Goal: Task Accomplishment & Management: Complete application form

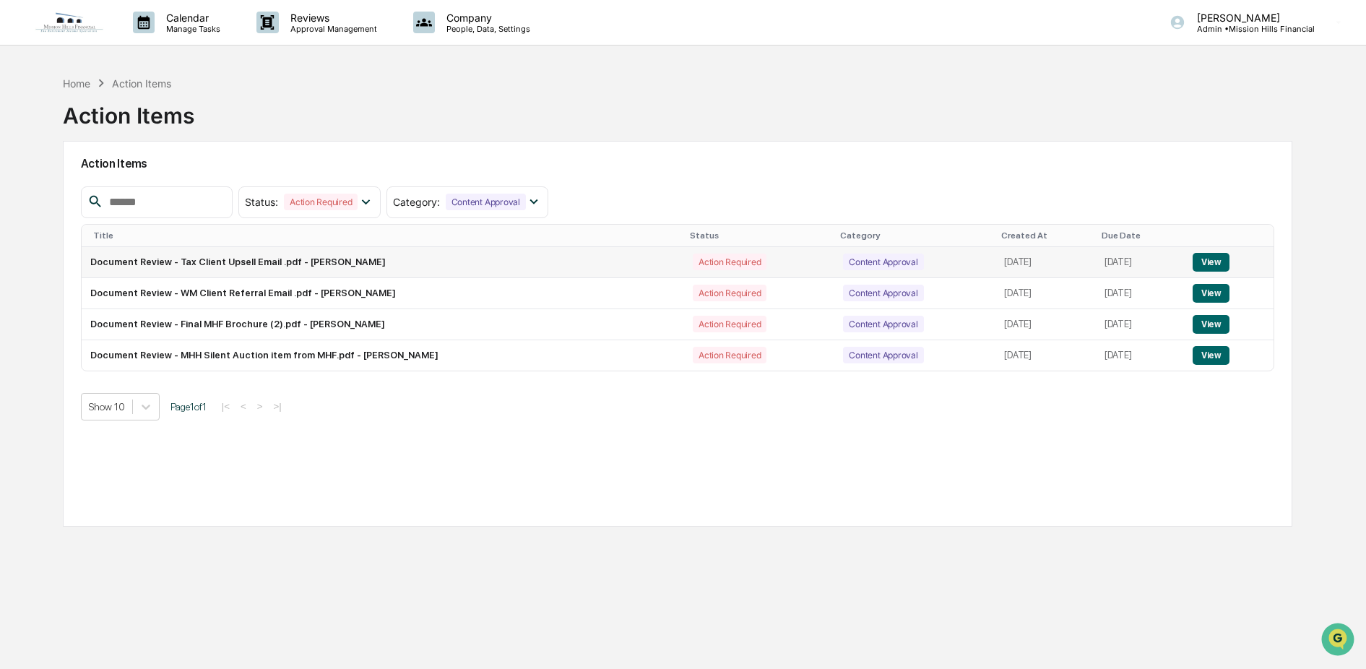
click at [1215, 259] on button "View" at bounding box center [1211, 262] width 37 height 19
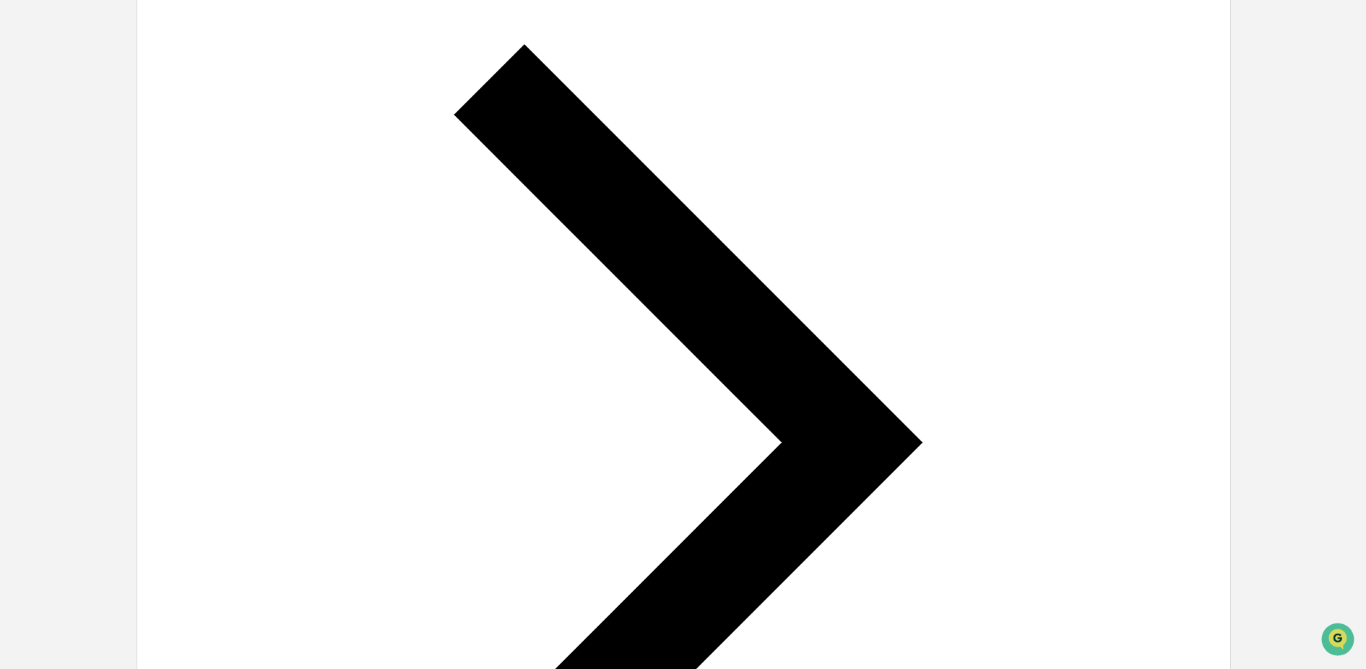
scroll to position [43, 0]
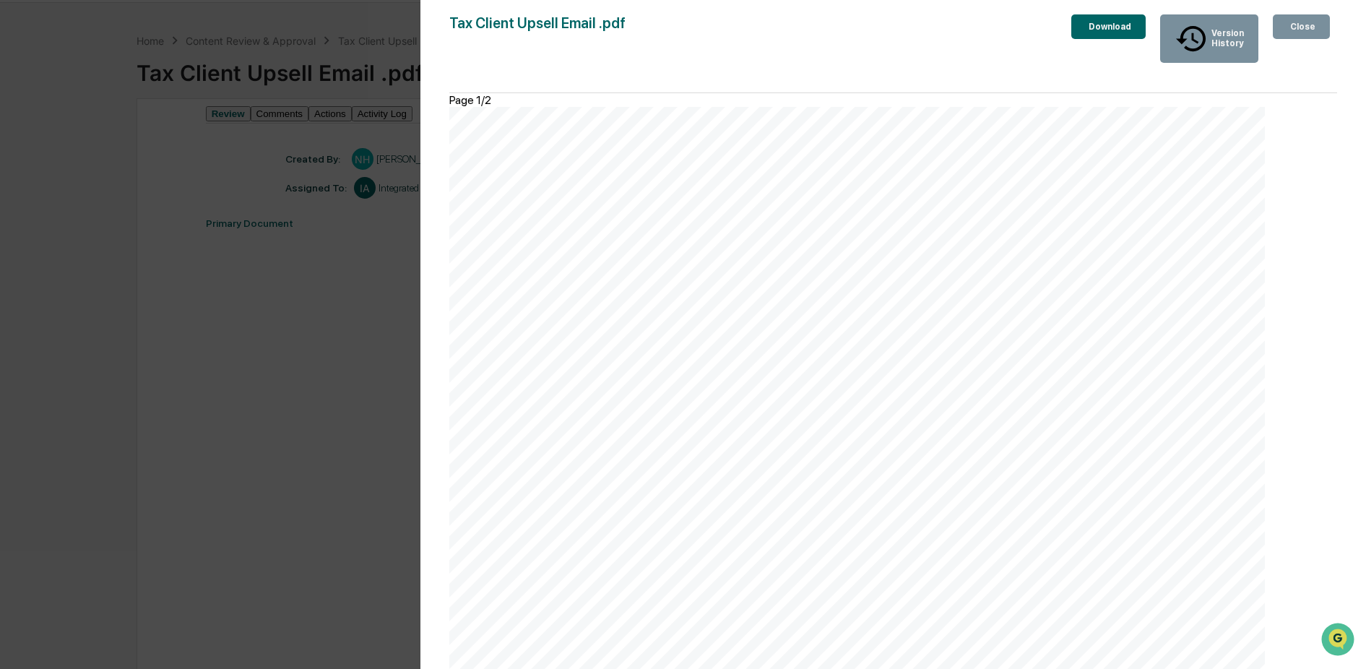
click at [1087, 26] on div "Download" at bounding box center [1109, 27] width 46 height 10
drag, startPoint x: 521, startPoint y: 650, endPoint x: 1301, endPoint y: 29, distance: 997.0
click at [1301, 29] on div "Close" at bounding box center [1302, 27] width 28 height 10
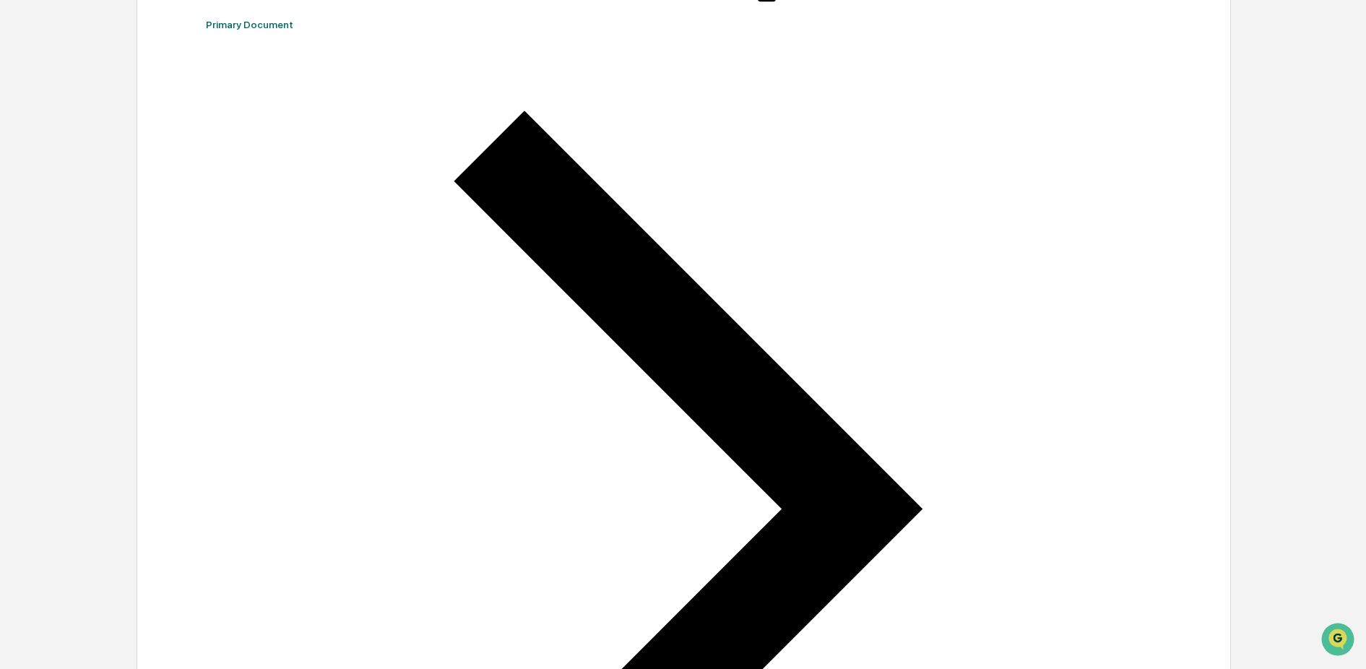
scroll to position [0, 0]
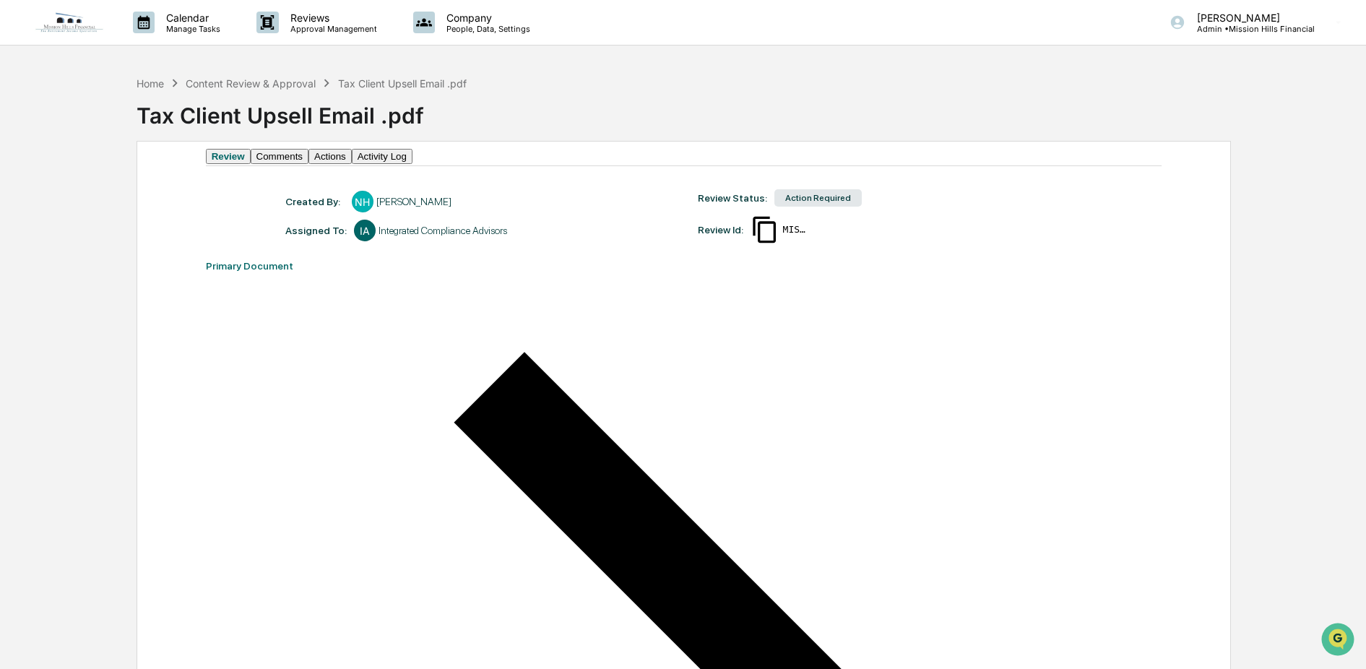
click at [309, 164] on button "Comments" at bounding box center [280, 156] width 58 height 15
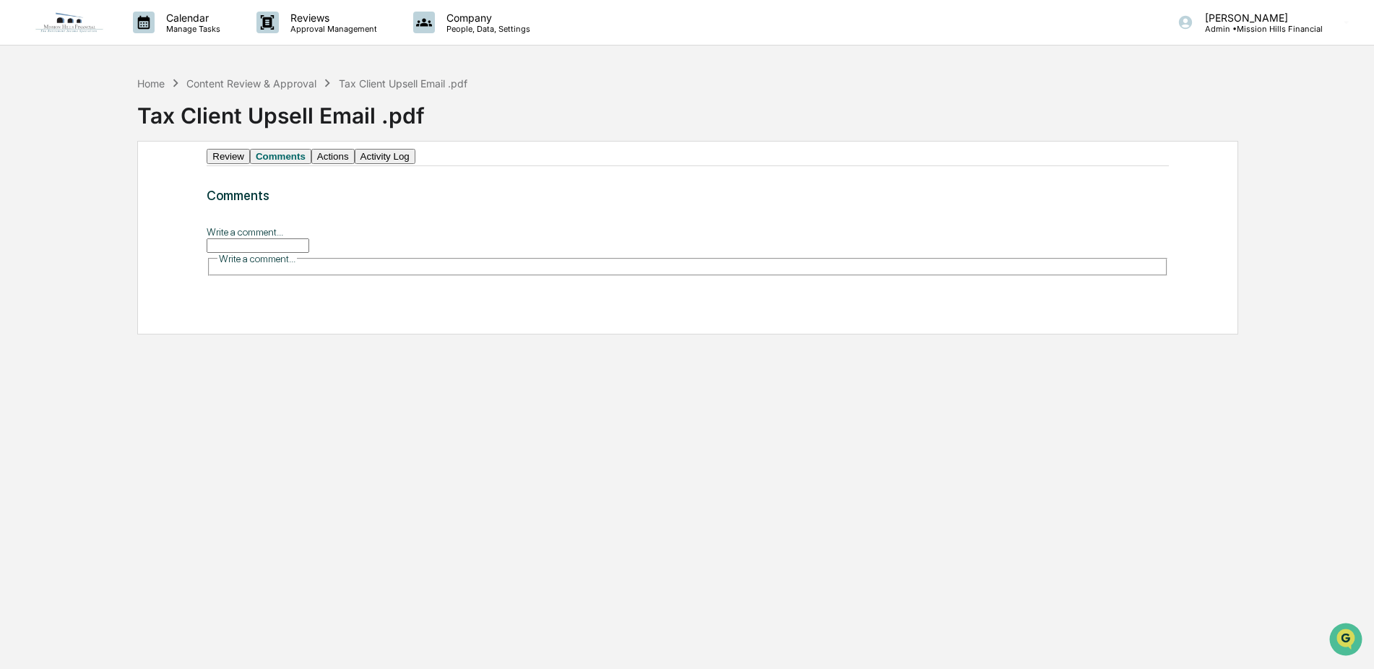
click at [355, 164] on button "Actions" at bounding box center [332, 156] width 43 height 15
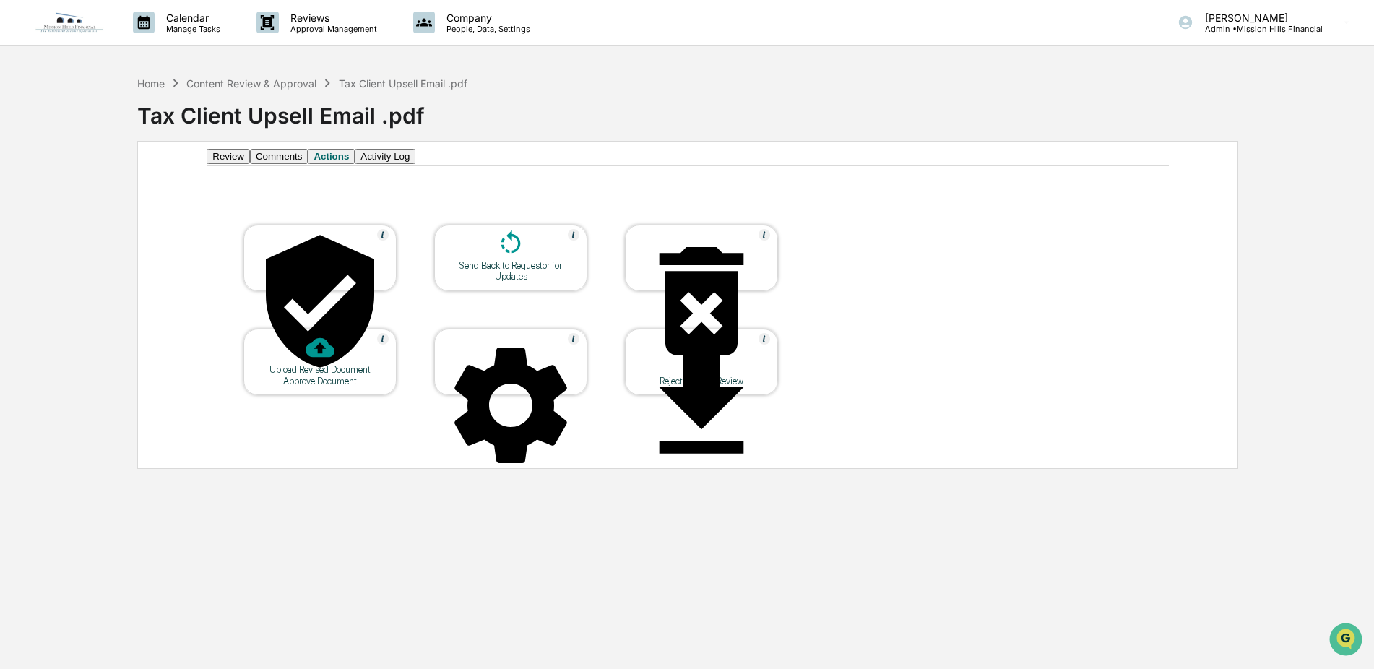
click at [506, 254] on icon at bounding box center [511, 241] width 20 height 23
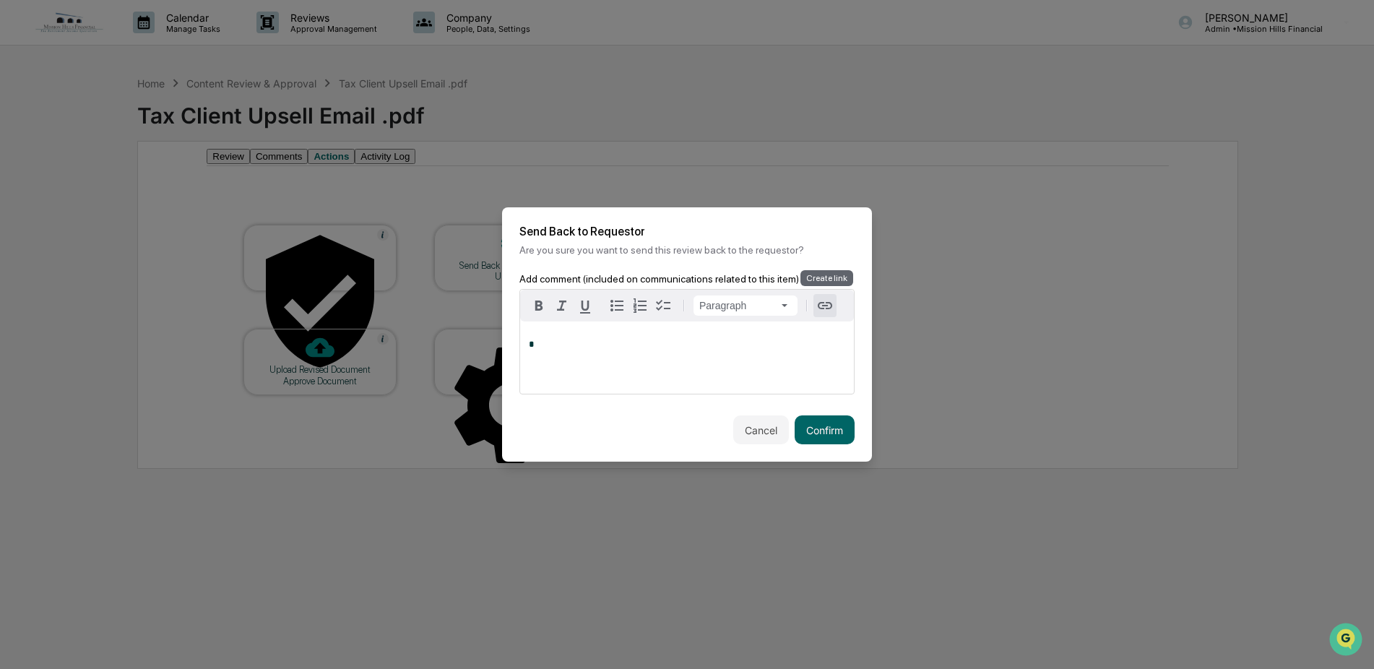
click at [825, 301] on icon "button" at bounding box center [824, 305] width 17 height 17
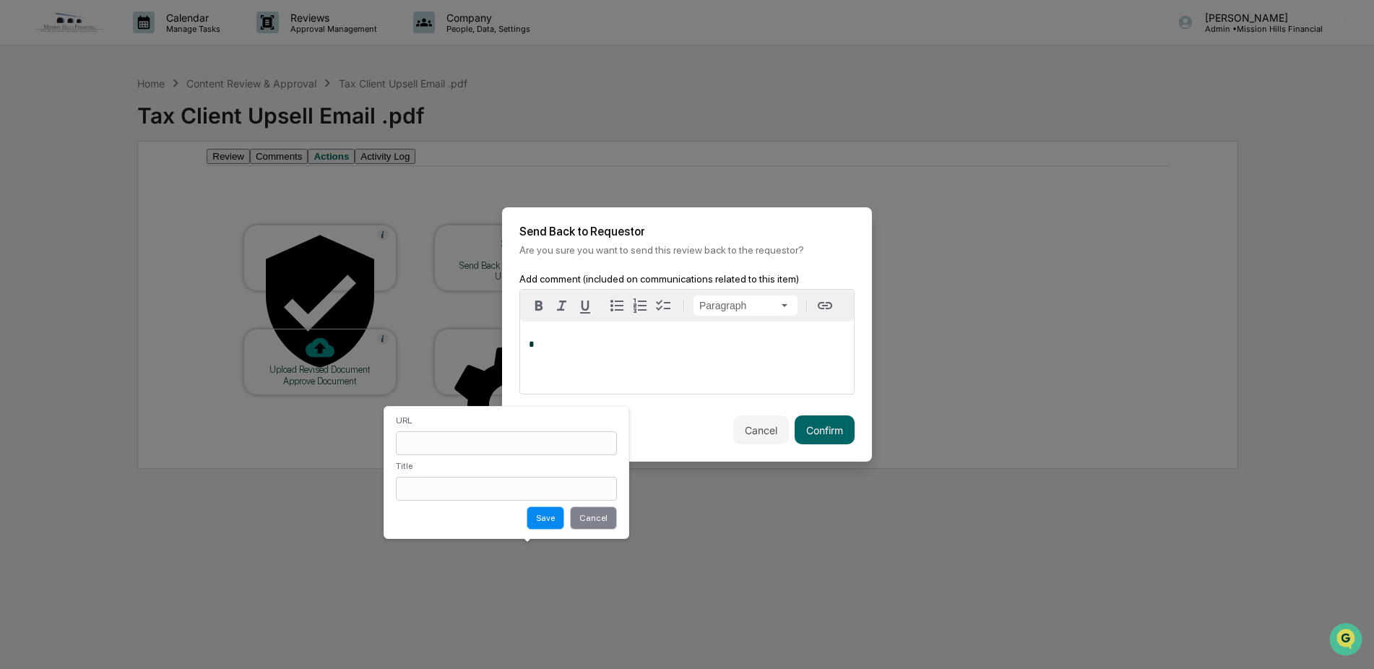
click at [617, 519] on button "Cancel" at bounding box center [593, 517] width 47 height 23
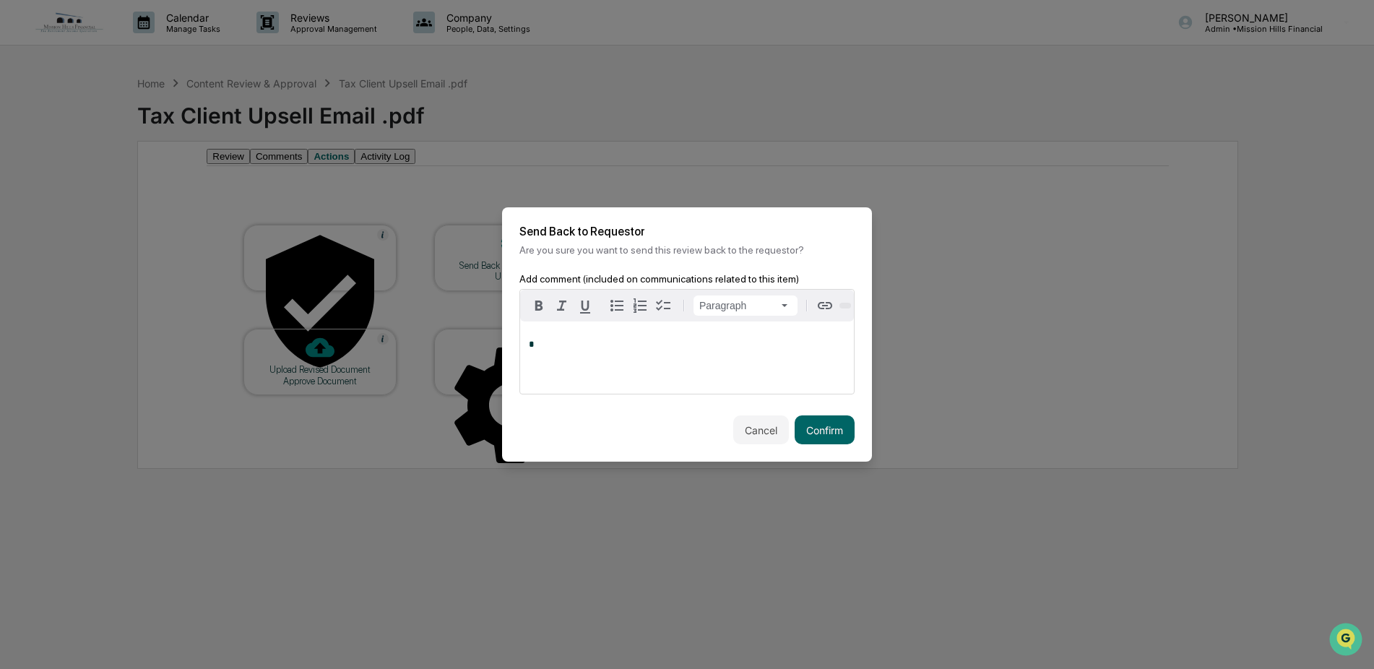
click at [850, 306] on icon "button" at bounding box center [854, 314] width 8 height 16
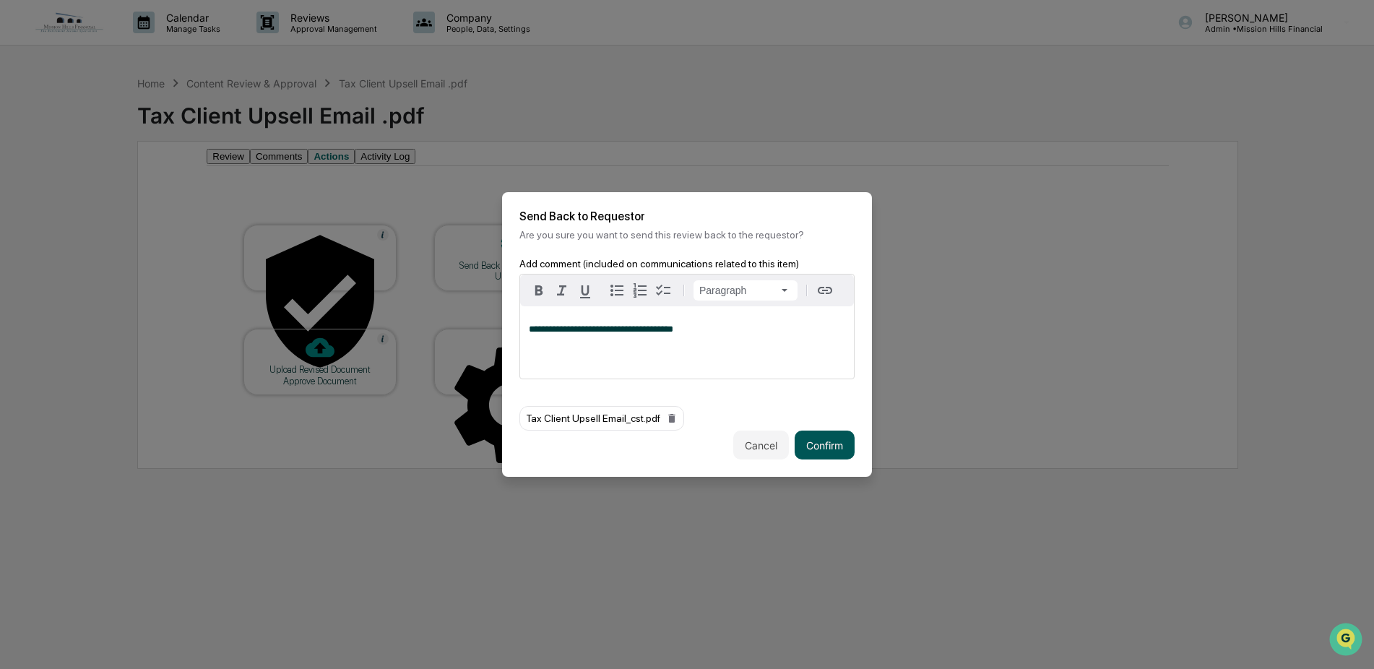
click at [829, 444] on button "Confirm" at bounding box center [825, 445] width 60 height 29
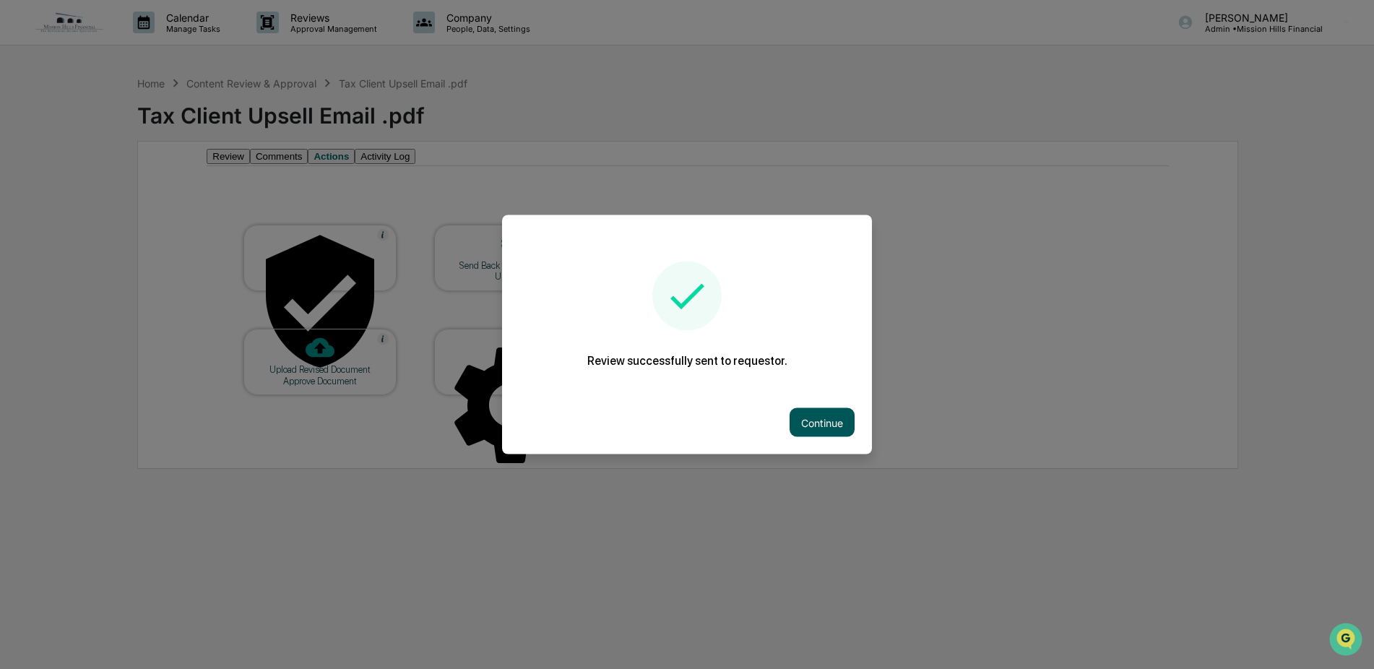
click at [825, 428] on button "Continue" at bounding box center [822, 422] width 65 height 29
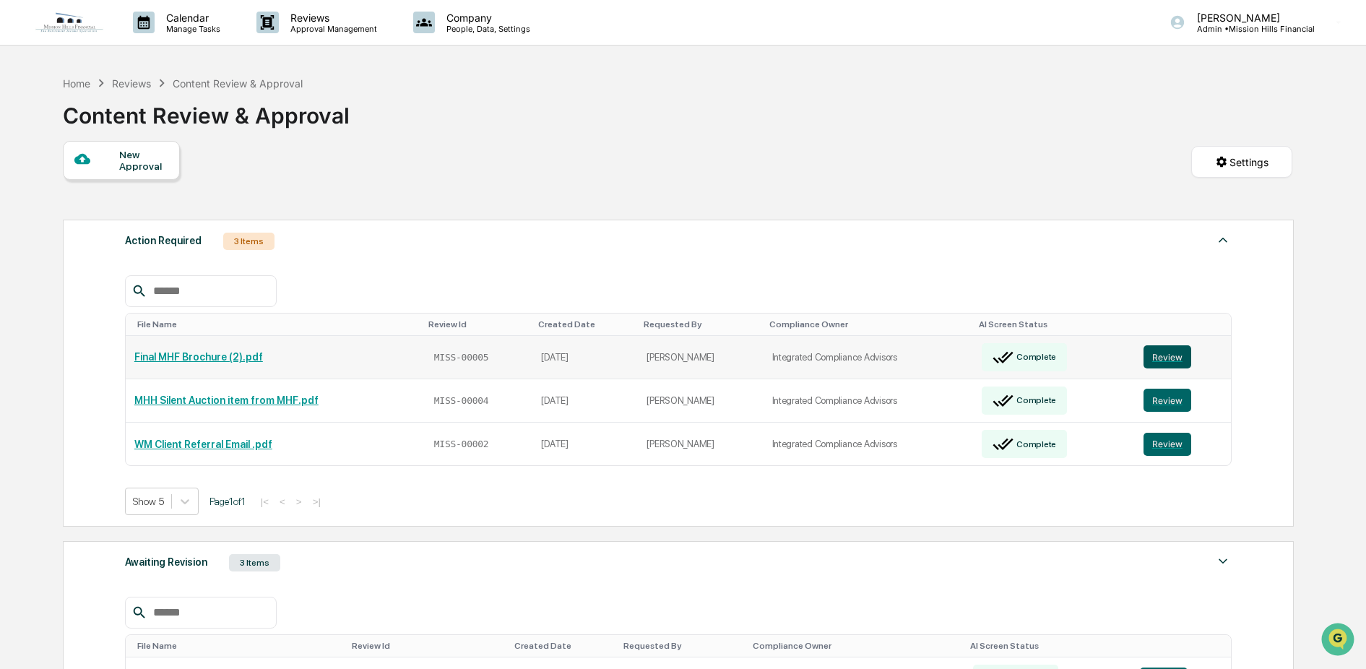
click at [1173, 354] on button "Review" at bounding box center [1168, 356] width 48 height 23
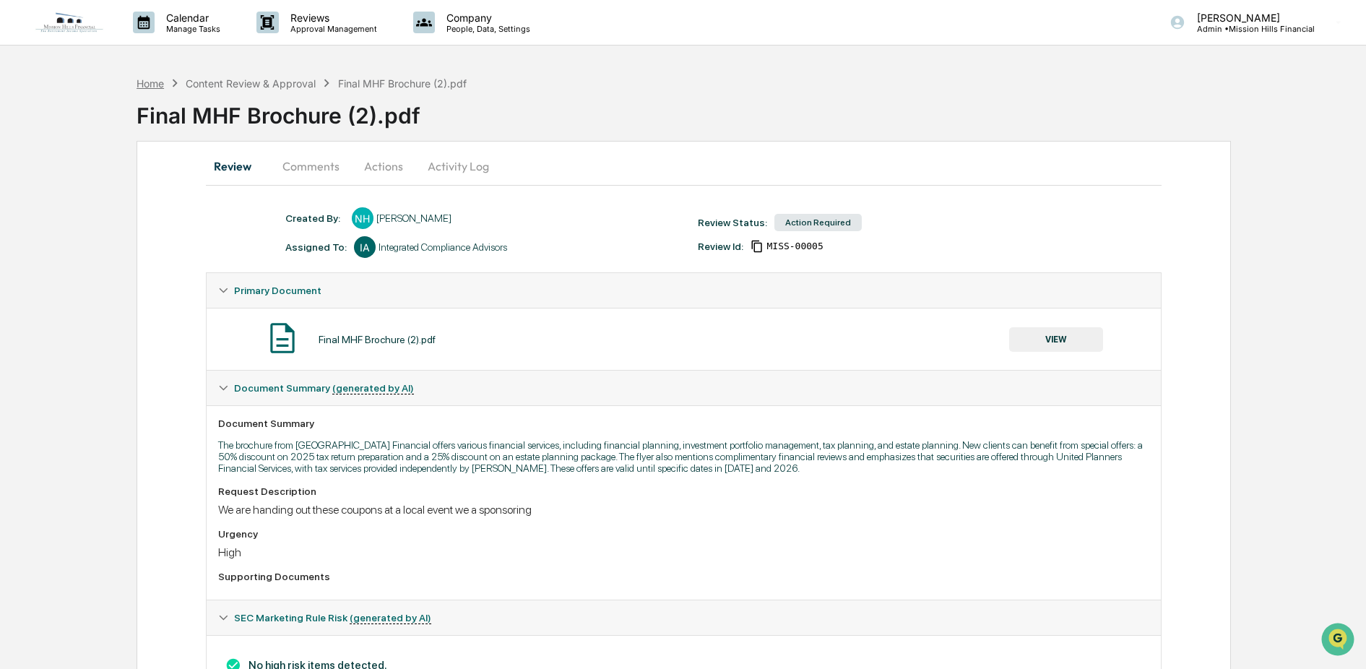
click at [151, 83] on div "Home" at bounding box center [150, 83] width 27 height 12
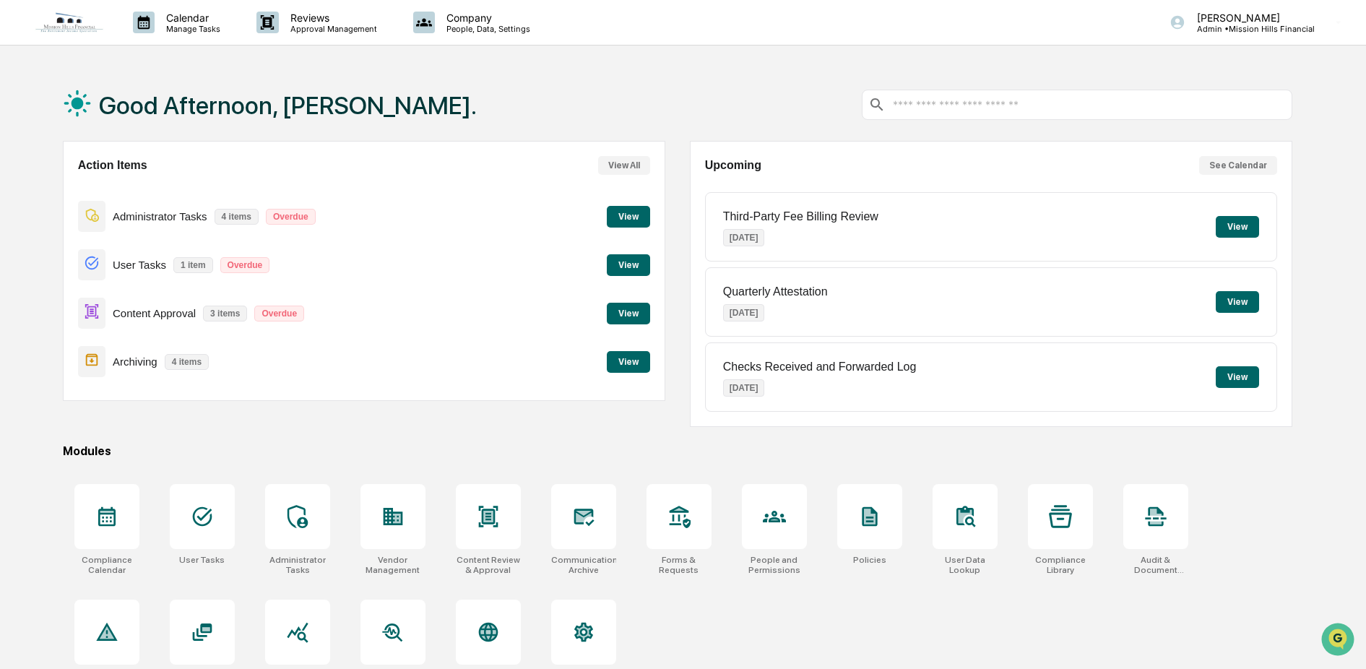
click at [614, 309] on button "View" at bounding box center [628, 314] width 43 height 22
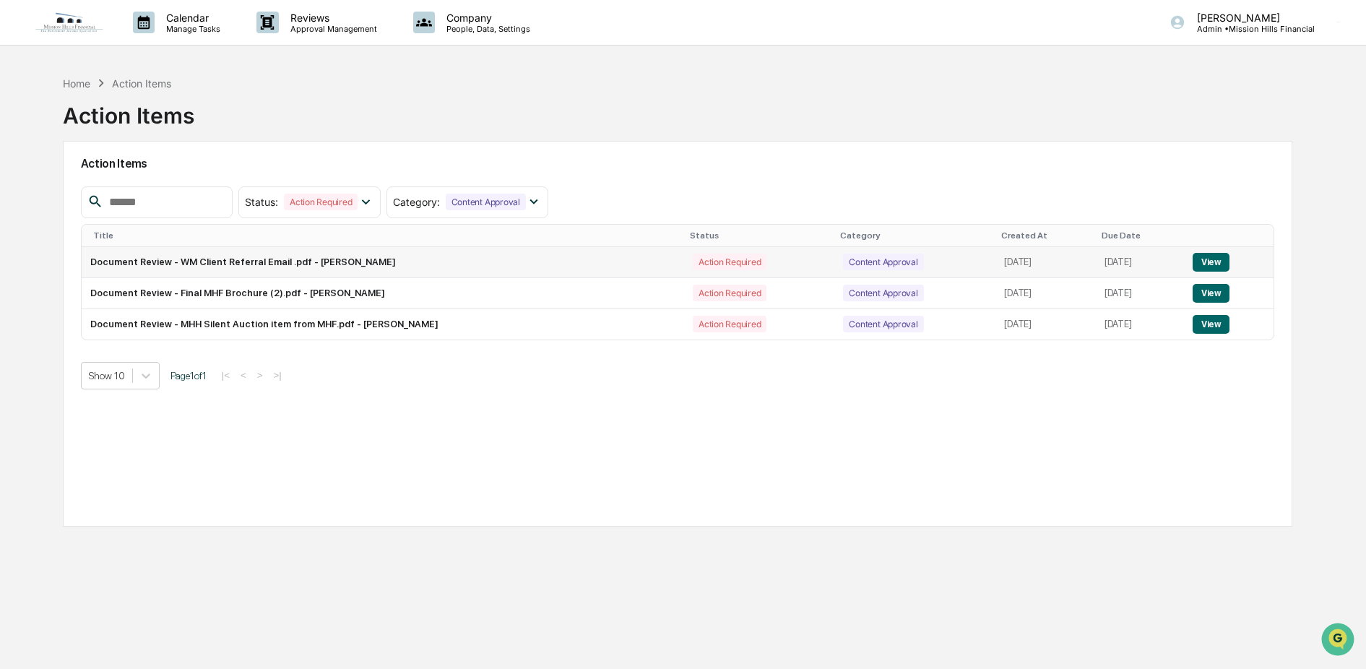
click at [1218, 260] on button "View" at bounding box center [1211, 262] width 37 height 19
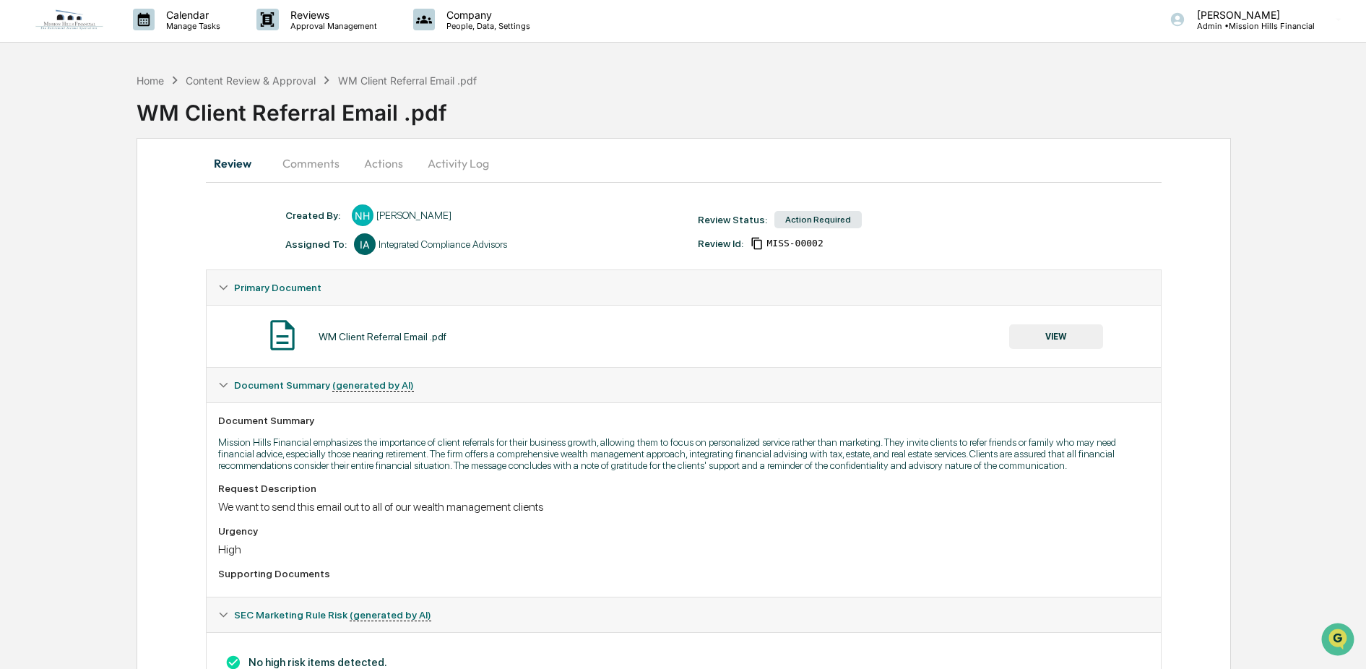
scroll to position [79, 0]
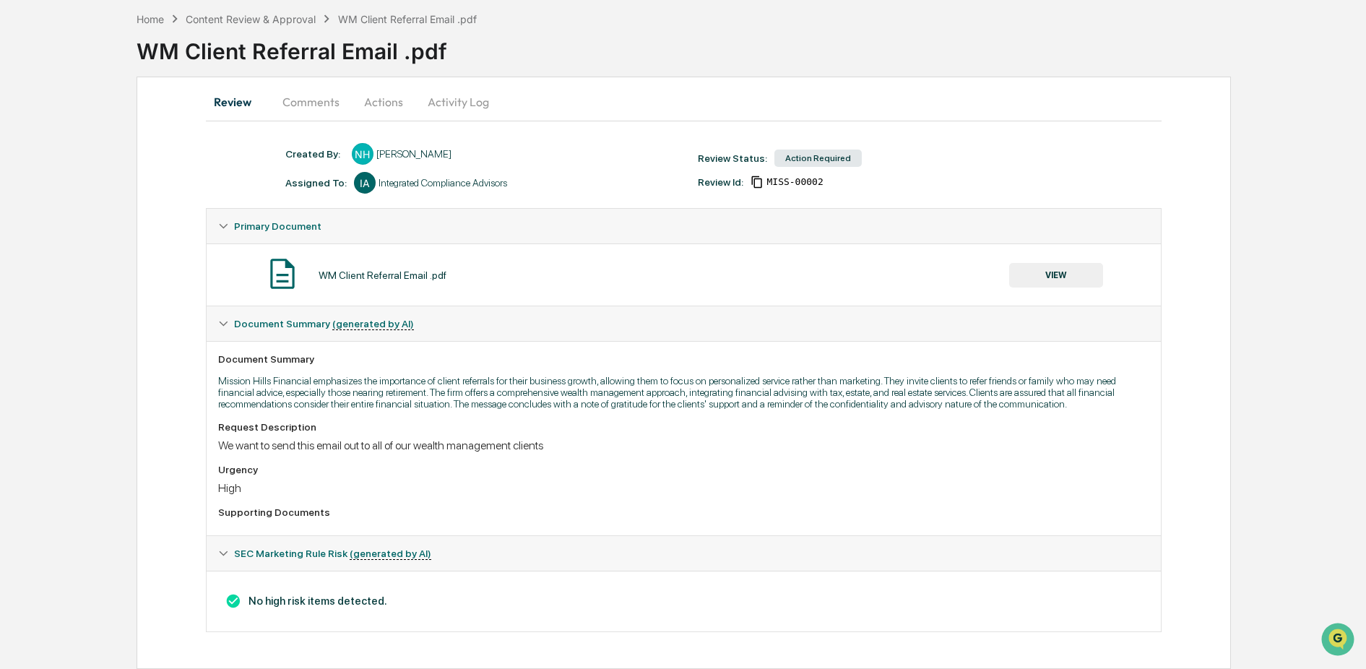
click at [1035, 263] on button "VIEW" at bounding box center [1056, 275] width 94 height 25
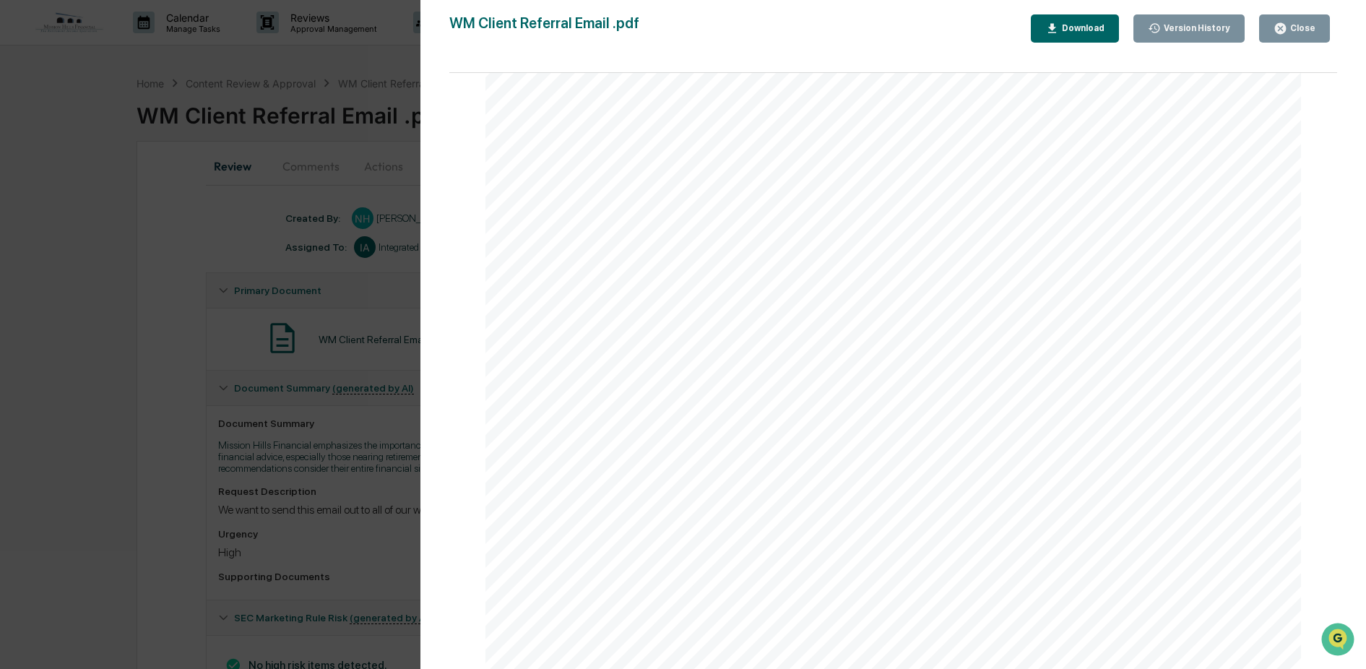
scroll to position [0, 0]
click at [1298, 25] on div "Close" at bounding box center [1302, 28] width 28 height 10
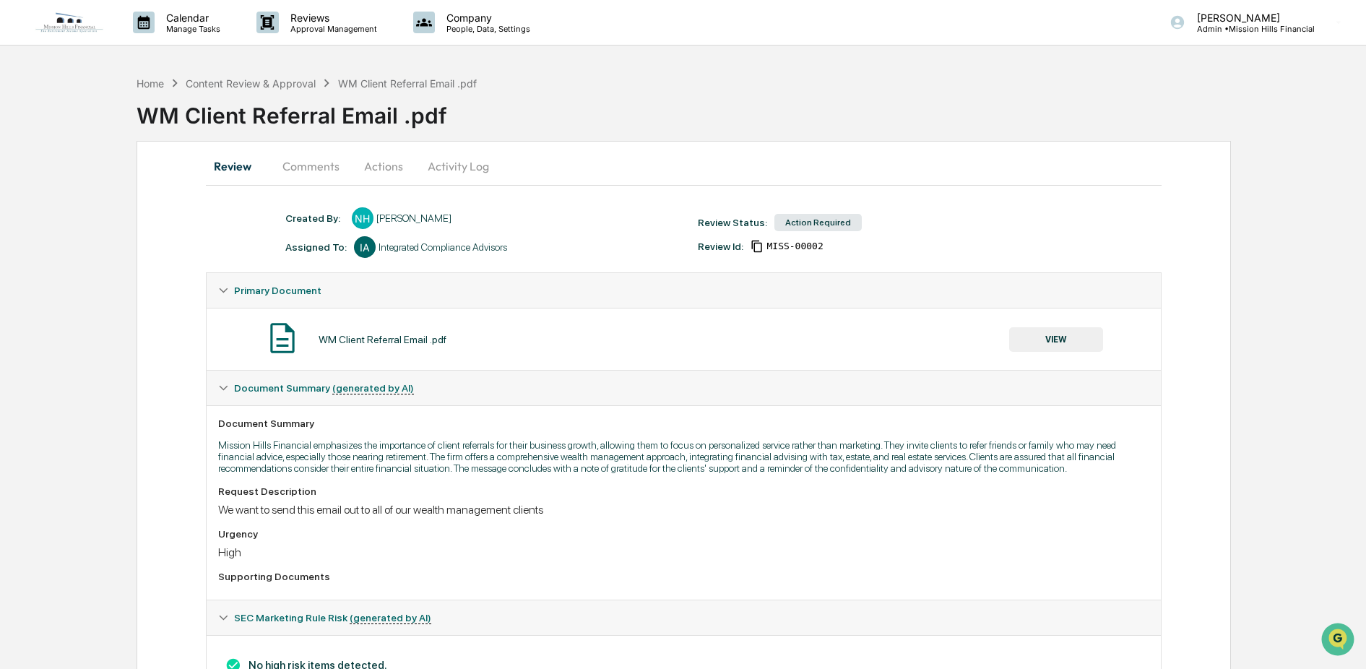
click at [293, 165] on button "Comments" at bounding box center [311, 166] width 80 height 35
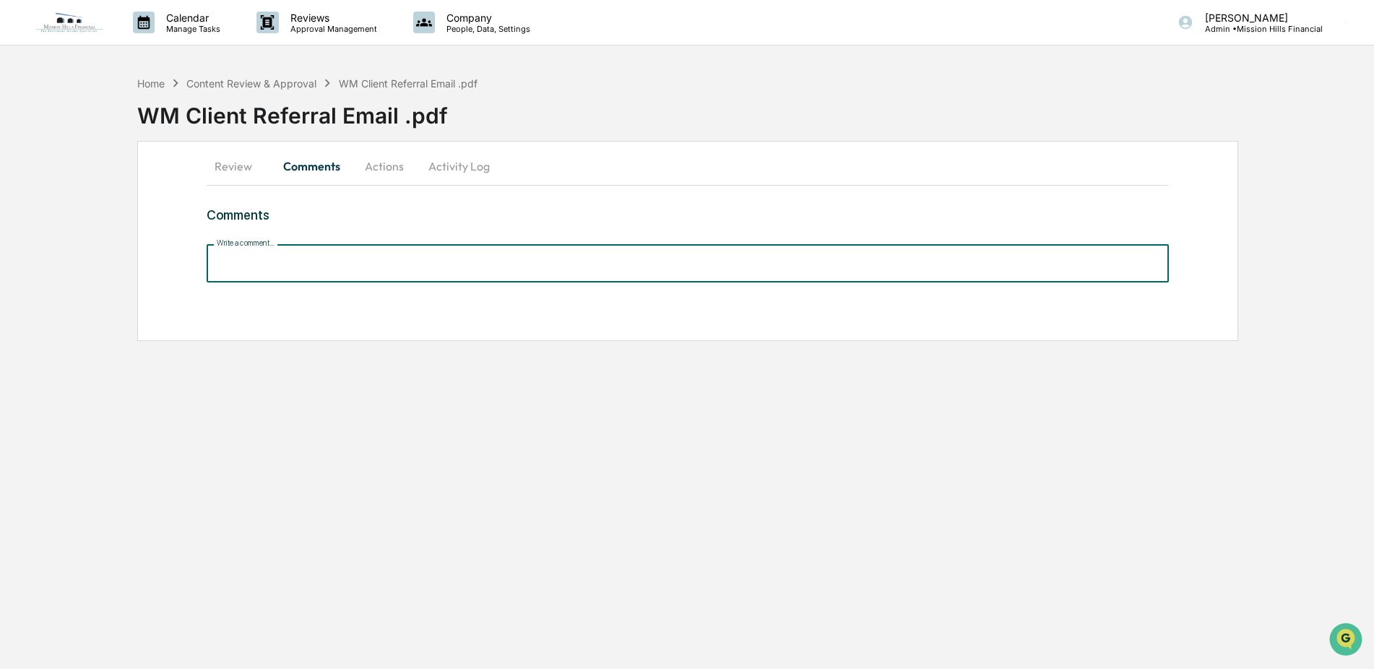
click at [283, 264] on input "Write a comment..." at bounding box center [688, 263] width 962 height 38
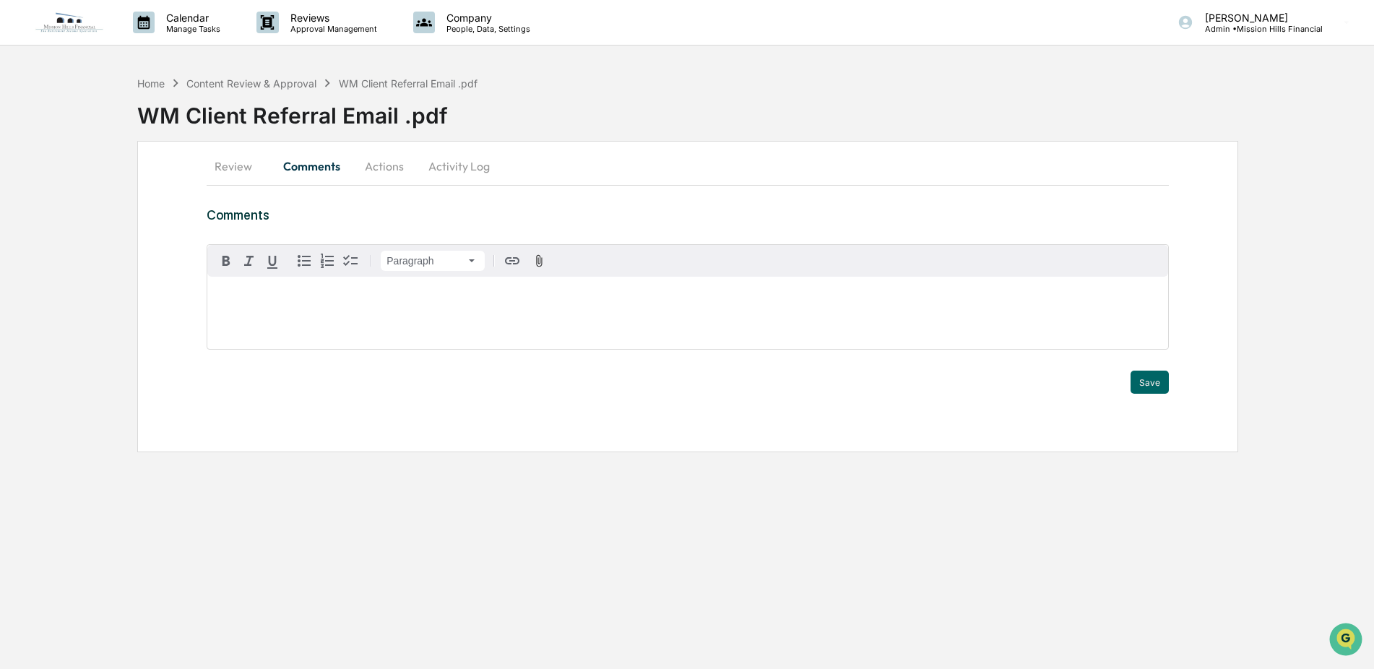
click at [407, 166] on button "Actions" at bounding box center [384, 166] width 65 height 35
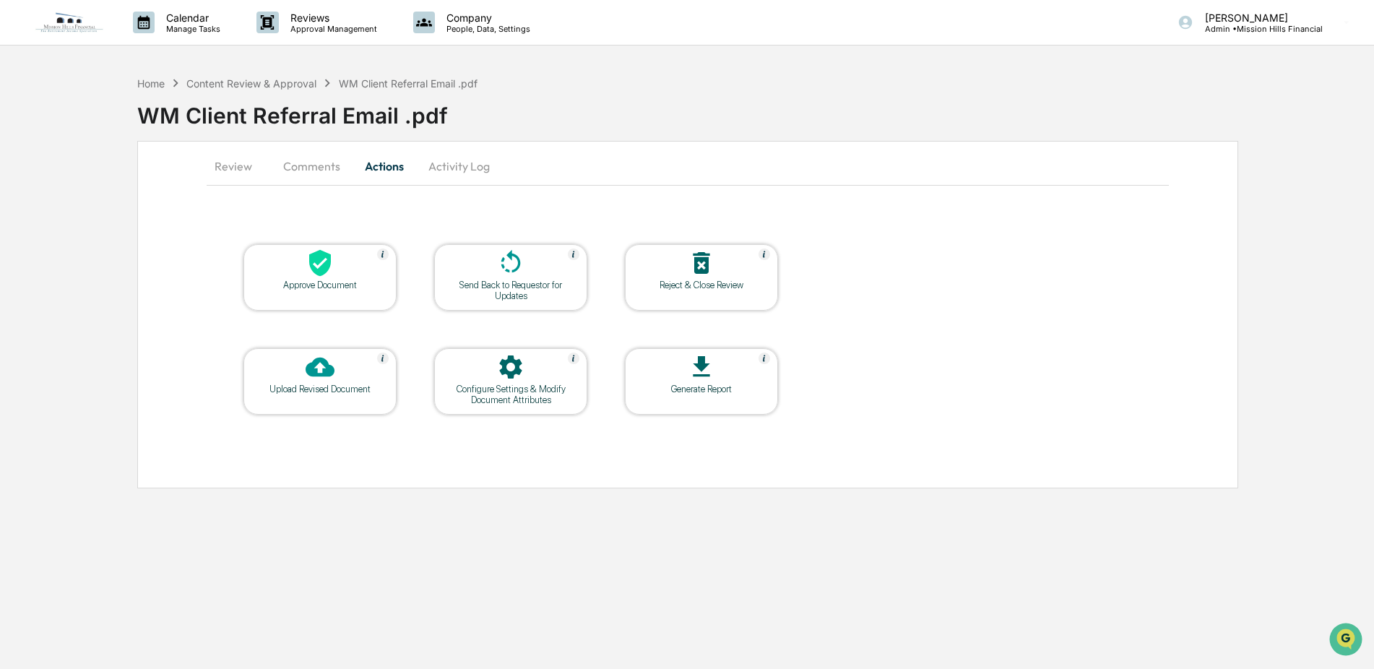
click at [322, 266] on icon at bounding box center [320, 263] width 22 height 27
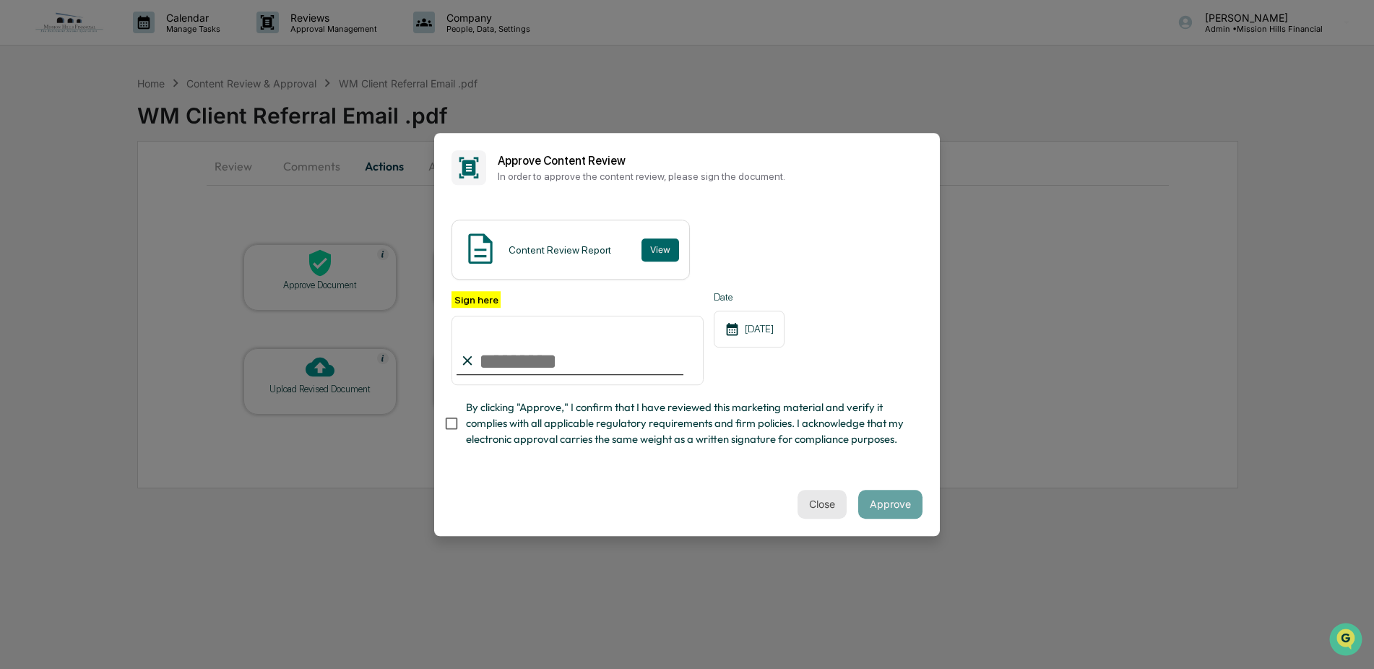
click at [834, 504] on button "Close" at bounding box center [822, 504] width 49 height 29
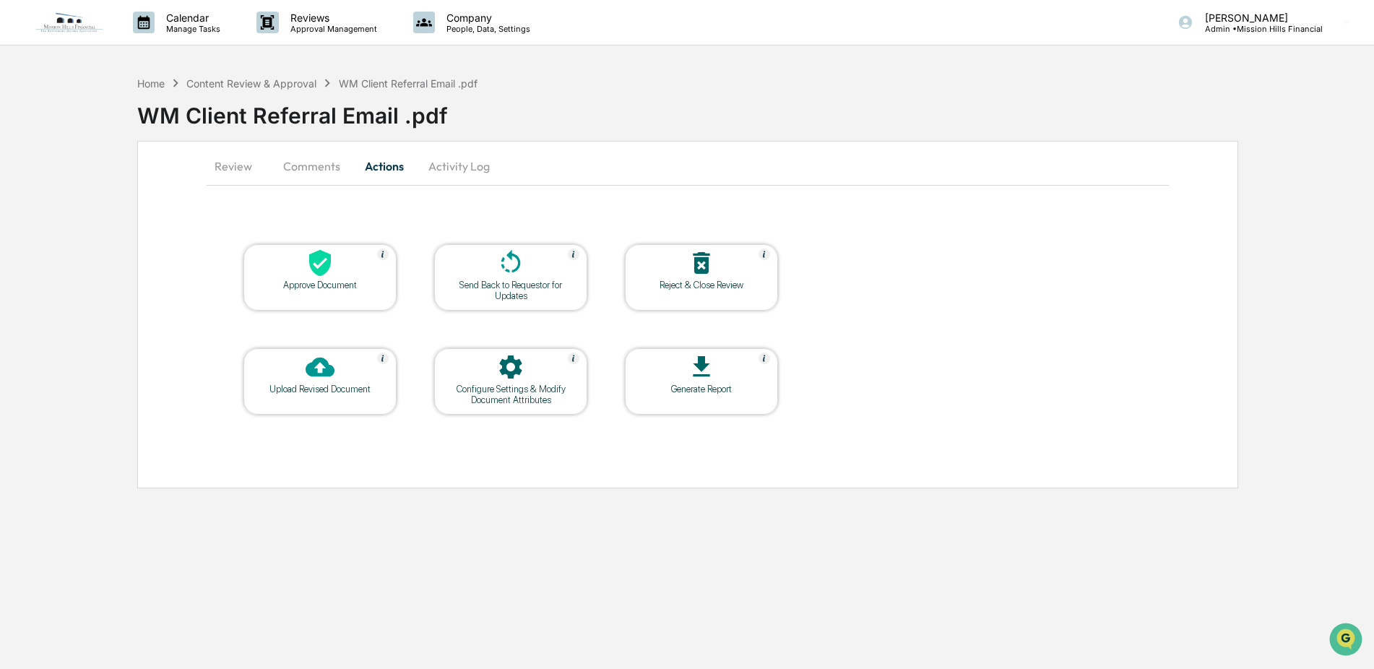
click at [296, 163] on button "Comments" at bounding box center [312, 166] width 80 height 35
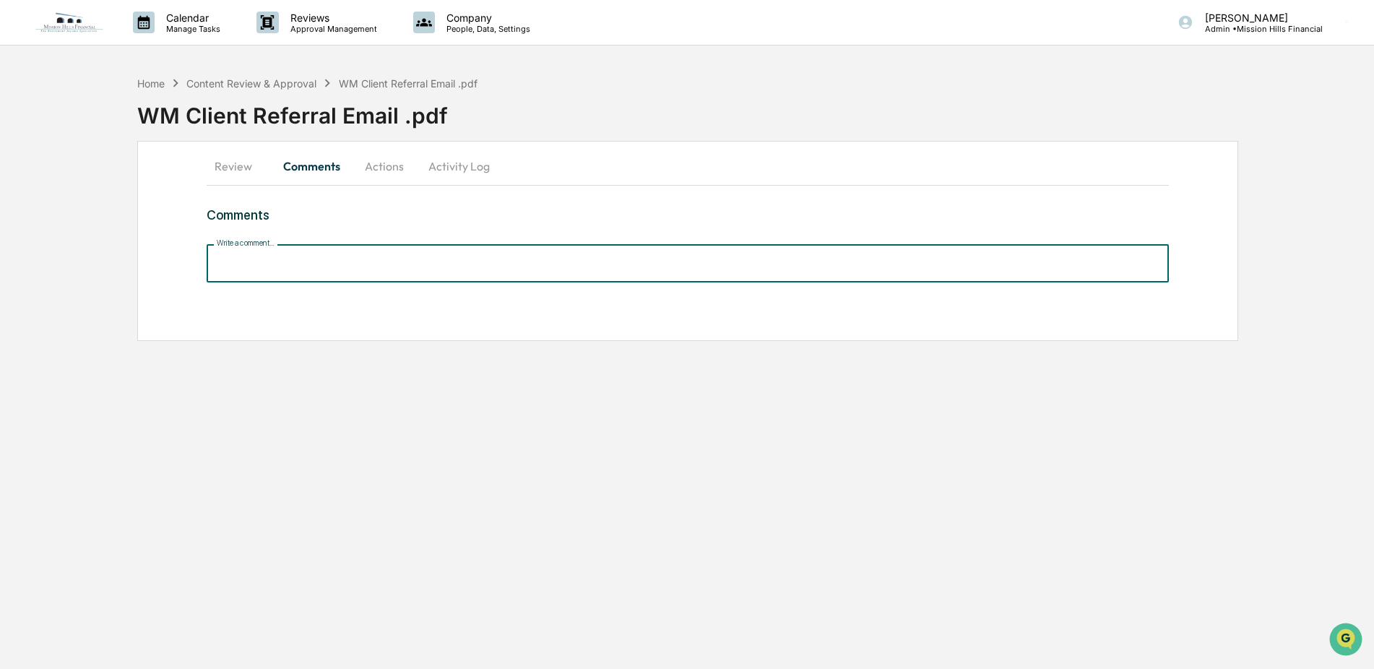
click at [337, 271] on input "Write a comment..." at bounding box center [688, 263] width 962 height 38
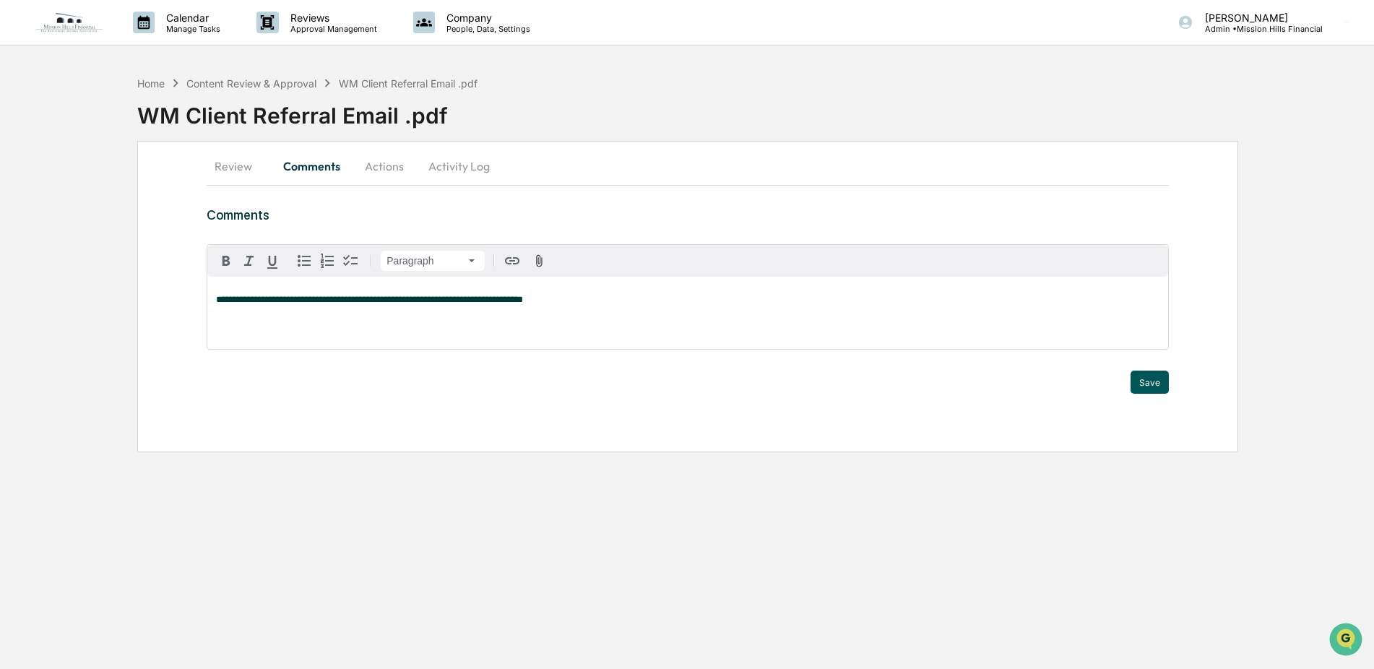
click at [1155, 379] on button "Save" at bounding box center [1150, 382] width 38 height 23
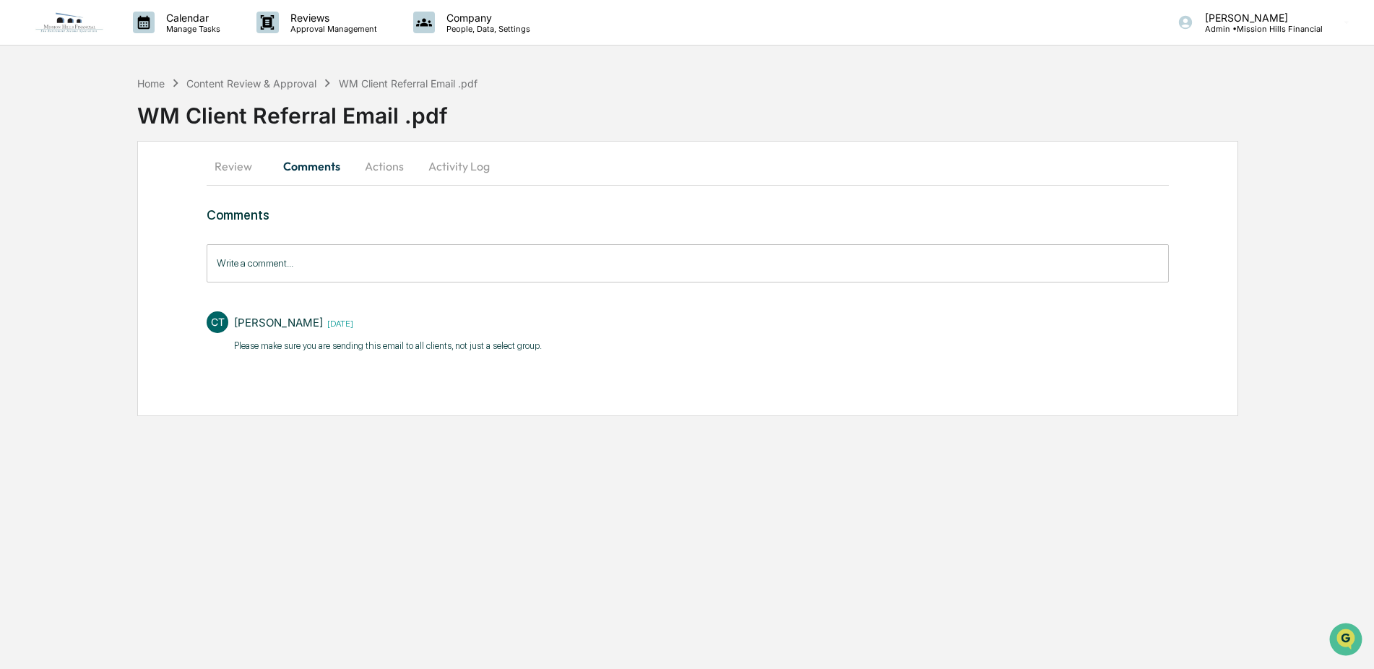
click at [376, 165] on button "Actions" at bounding box center [384, 166] width 65 height 35
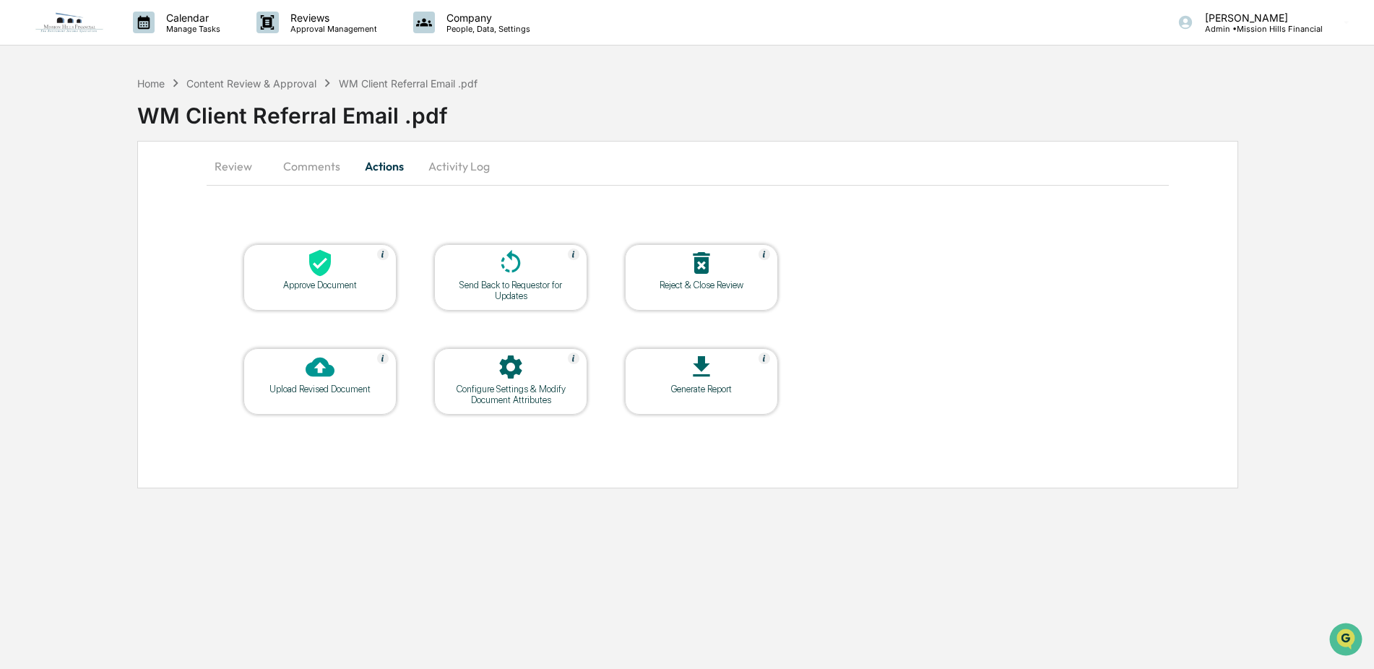
click at [311, 283] on div "Approve Document" at bounding box center [320, 285] width 130 height 11
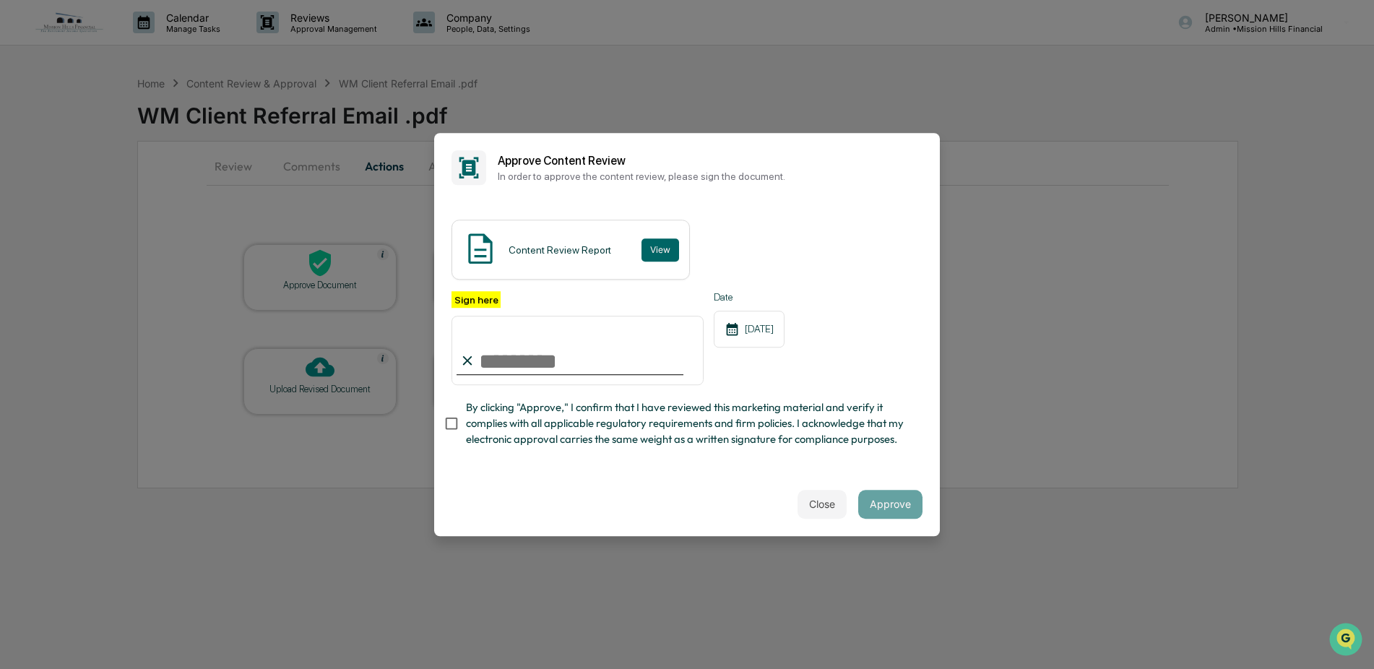
click at [493, 361] on input "Sign here" at bounding box center [578, 350] width 252 height 69
type input "**********"
click at [881, 506] on button "Approve" at bounding box center [890, 504] width 64 height 29
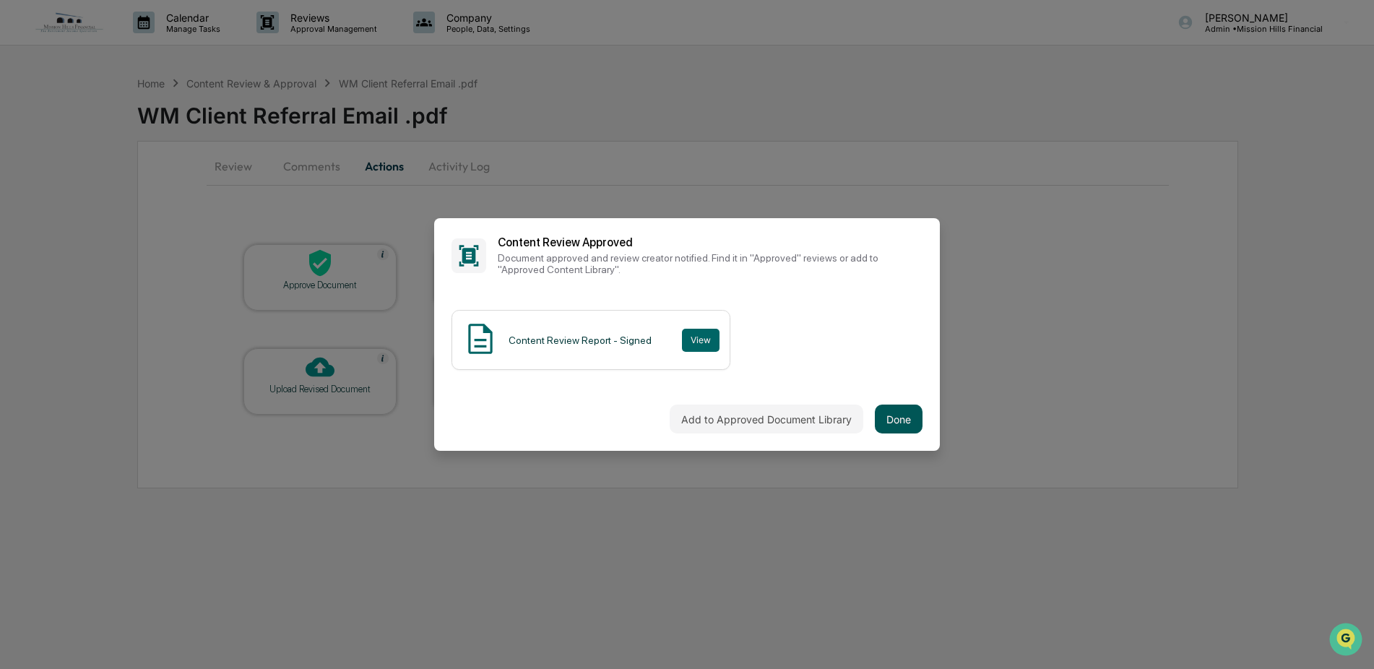
click at [902, 414] on button "Done" at bounding box center [899, 419] width 48 height 29
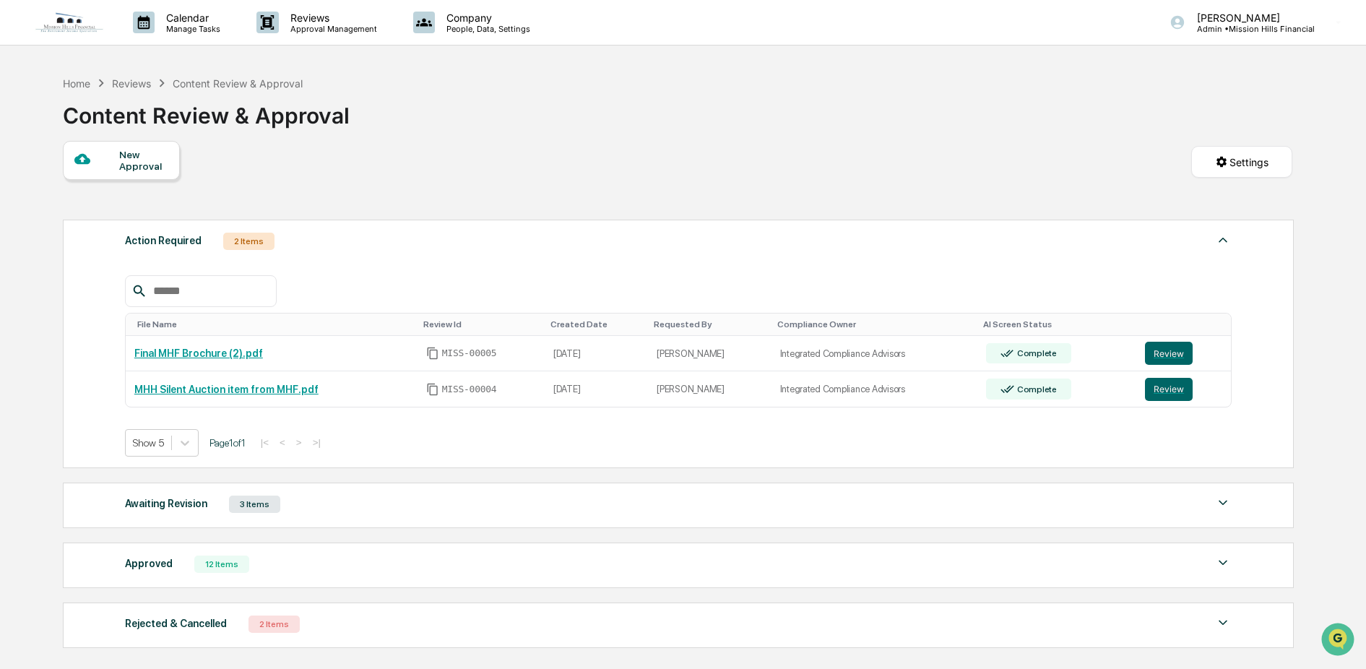
click at [138, 80] on div "Reviews" at bounding box center [131, 83] width 39 height 12
click at [79, 84] on div "Home" at bounding box center [76, 83] width 27 height 12
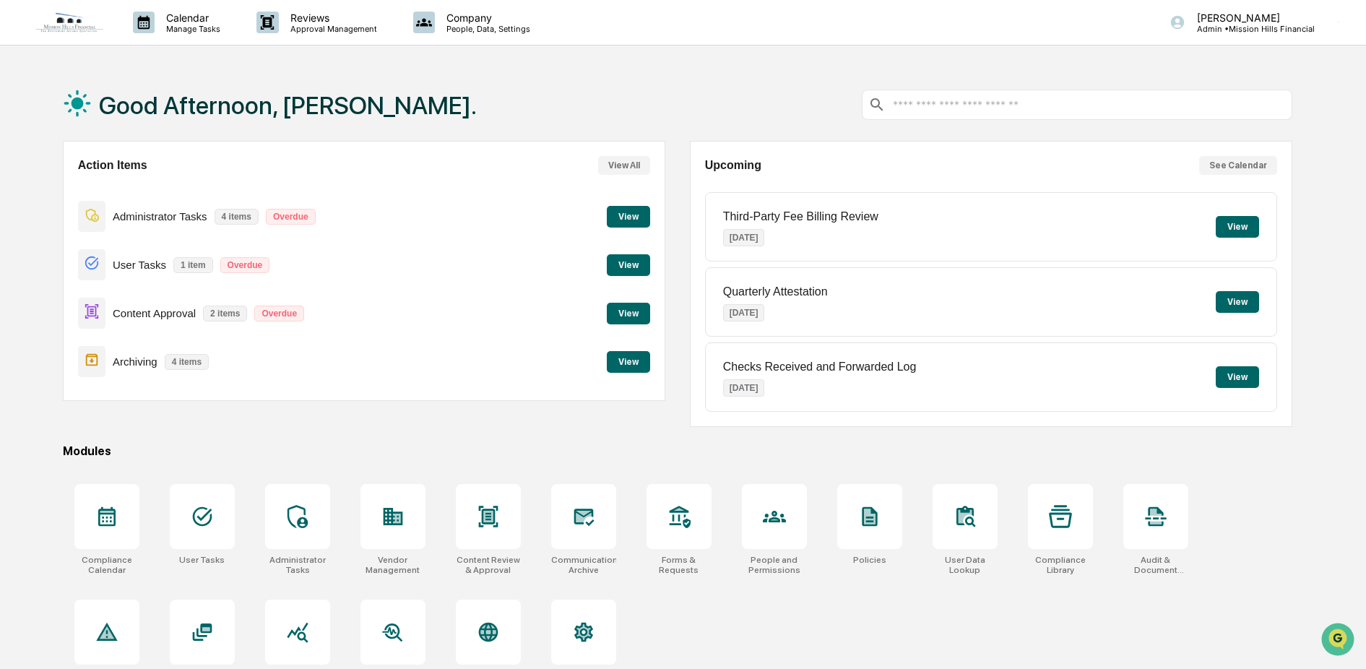
click at [622, 311] on button "View" at bounding box center [628, 314] width 43 height 22
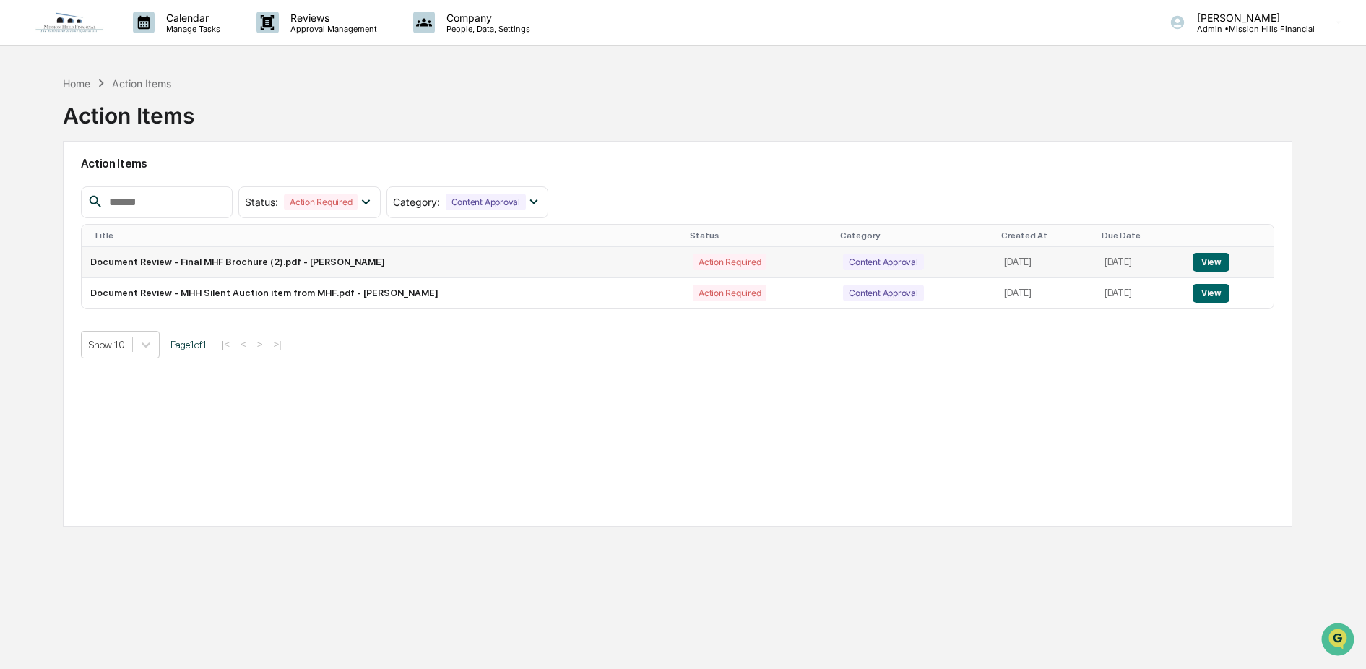
click at [1213, 266] on button "View" at bounding box center [1211, 262] width 37 height 19
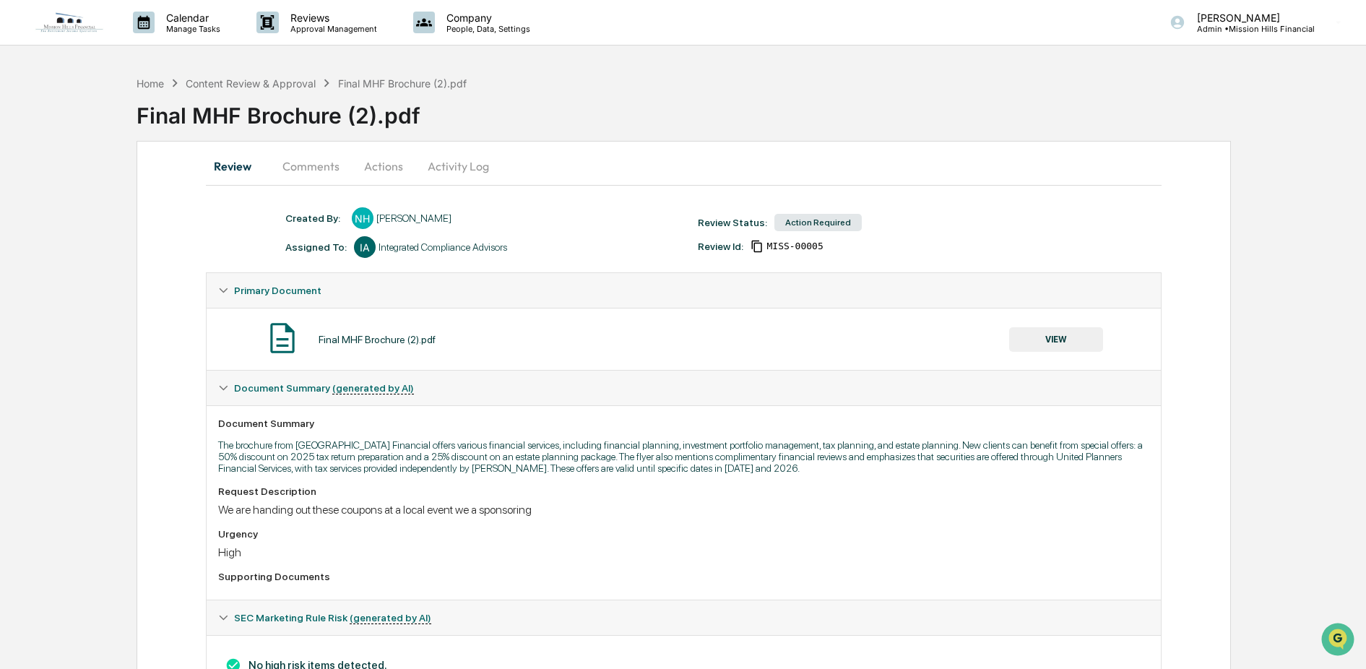
scroll to position [79, 0]
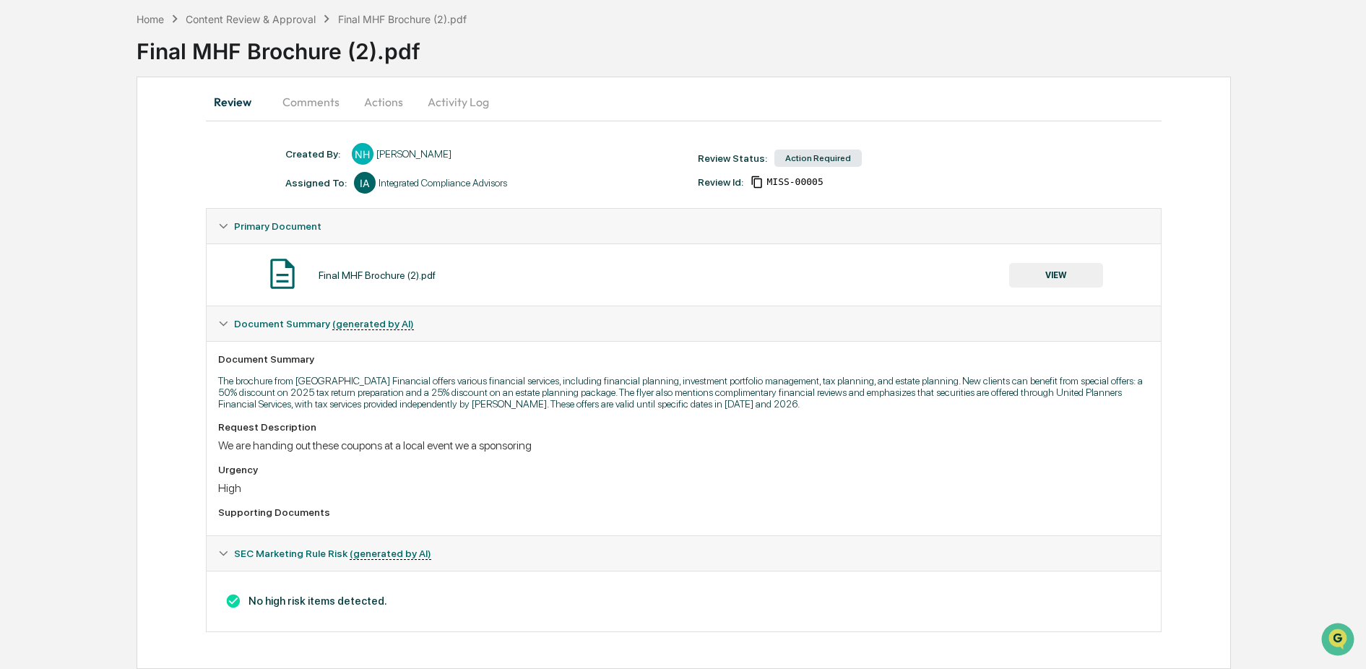
click at [1043, 263] on button "VIEW" at bounding box center [1056, 275] width 94 height 25
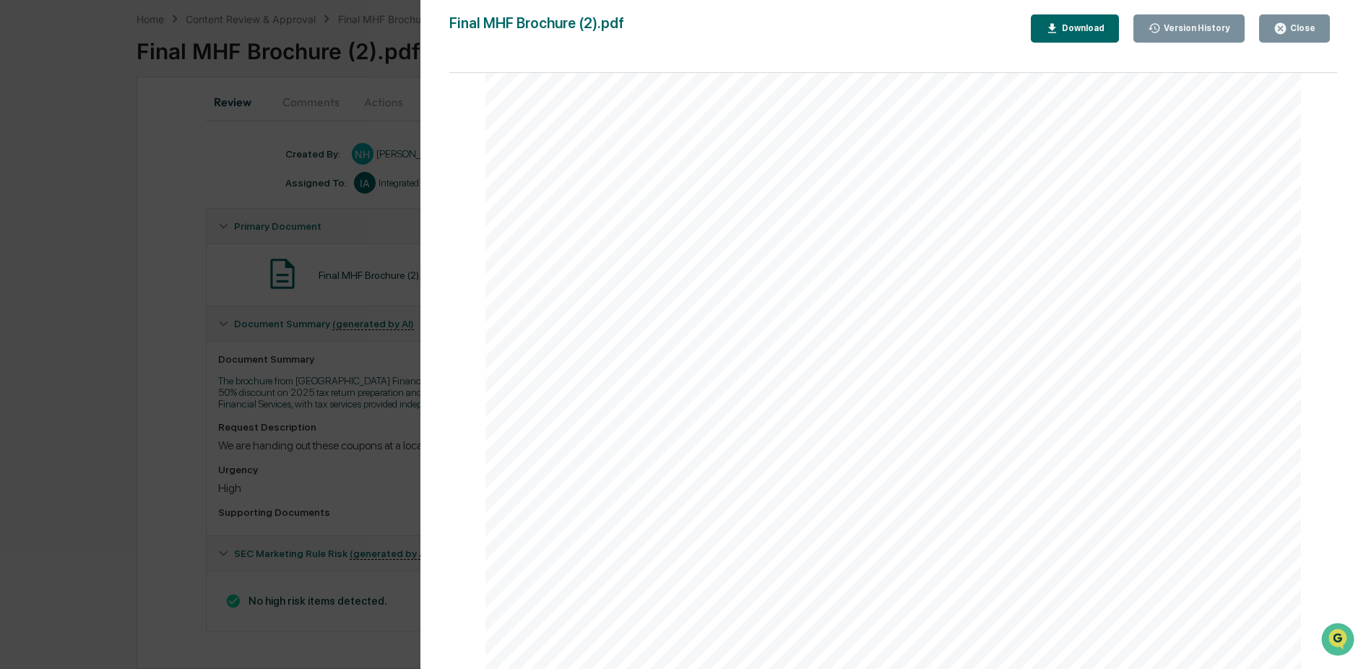
scroll to position [67, 0]
drag, startPoint x: 517, startPoint y: 634, endPoint x: 907, endPoint y: 639, distance: 390.2
click at [486, 39] on span "Securities offered through United Planners Financial Services, Member FINRA/SIP…" at bounding box center [486, 39] width 0 height 0
click at [880, 630] on span "Securities offered through United Planners Financial Services, Member FINRA/SIP…" at bounding box center [772, 633] width 501 height 7
drag, startPoint x: 913, startPoint y: 639, endPoint x: 488, endPoint y: 639, distance: 424.8
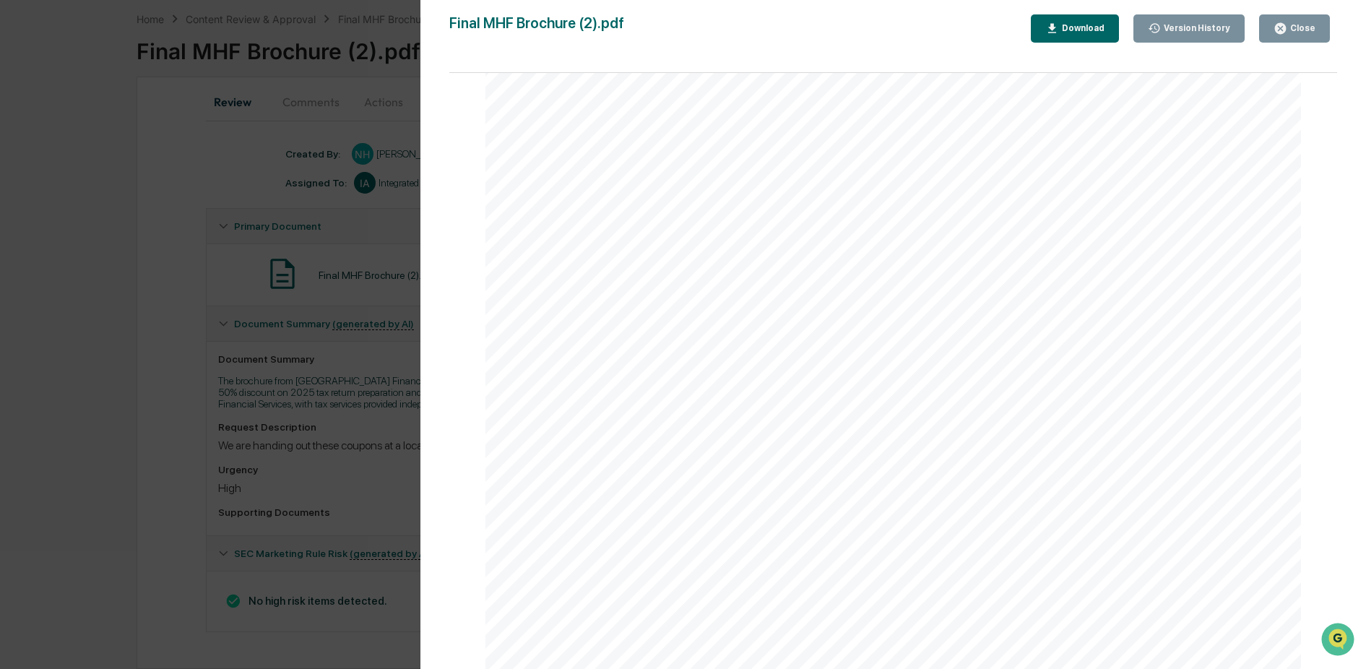
click at [488, 639] on div "Stop in to redeem before December 31 2025 and ask about our other services: st …" at bounding box center [894, 354] width 816 height 631
click at [529, 637] on div "Stop in to redeem before December 31 2025 and ask about our other services: st …" at bounding box center [894, 354] width 816 height 631
drag, startPoint x: 517, startPoint y: 634, endPoint x: 609, endPoint y: 637, distance: 92.5
click at [609, 637] on div "Stop in to redeem before December 31 2025 and ask about our other services: st …" at bounding box center [894, 354] width 816 height 631
drag, startPoint x: 518, startPoint y: 633, endPoint x: 909, endPoint y: 641, distance: 391.0
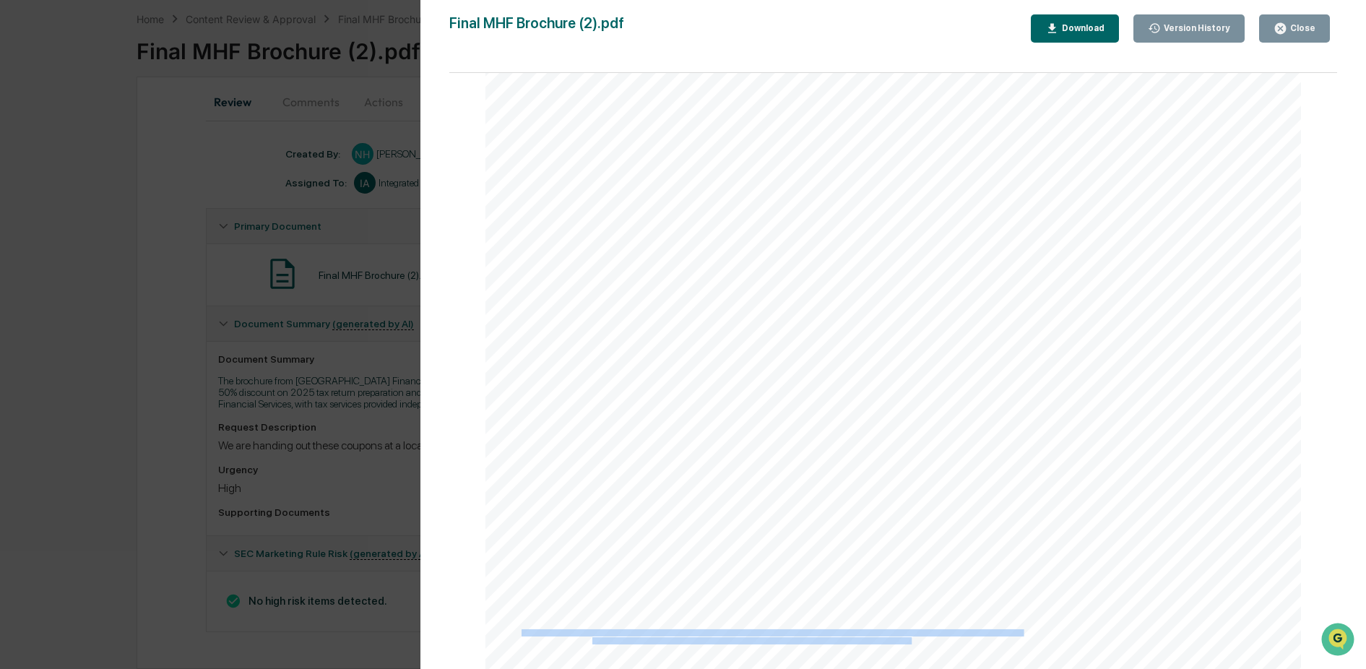
click at [486, 39] on span "Securities offered through United Planners Financial Services, Member FINRA/SIP…" at bounding box center [486, 39] width 0 height 0
click at [1080, 26] on div "Download" at bounding box center [1082, 28] width 46 height 10
click at [1293, 25] on div "Close" at bounding box center [1302, 28] width 28 height 10
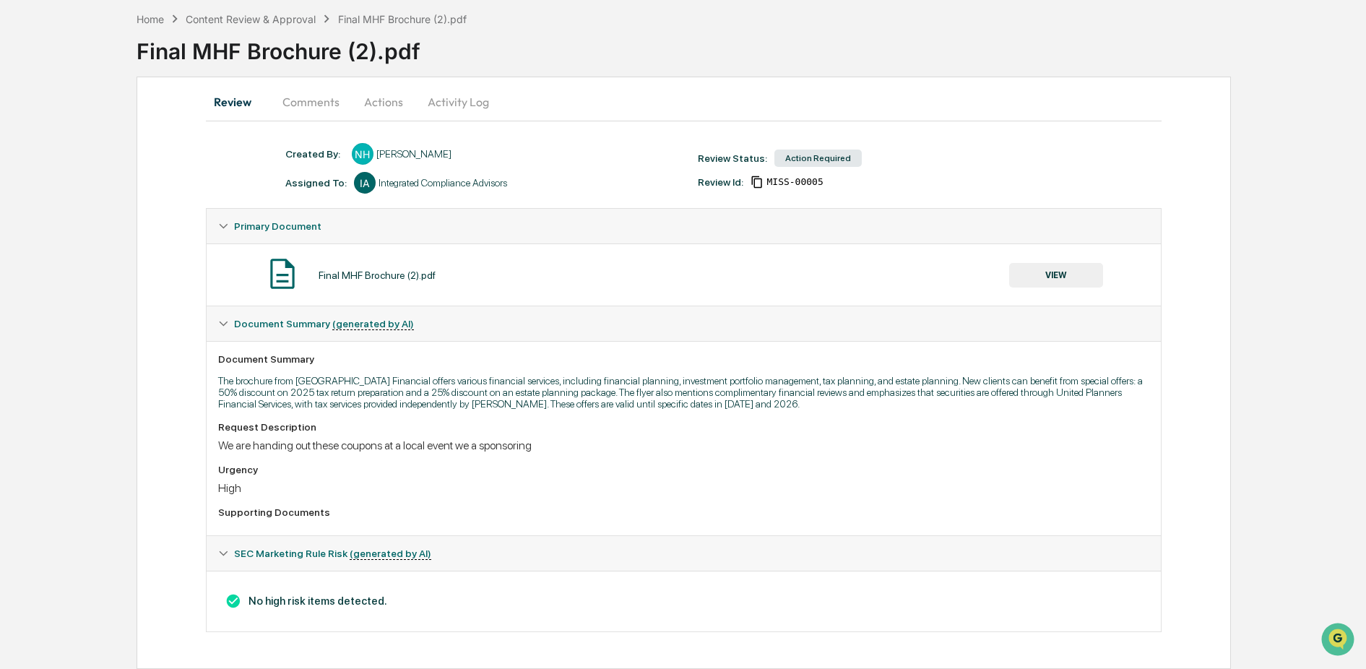
click at [379, 85] on button "Actions" at bounding box center [383, 102] width 65 height 35
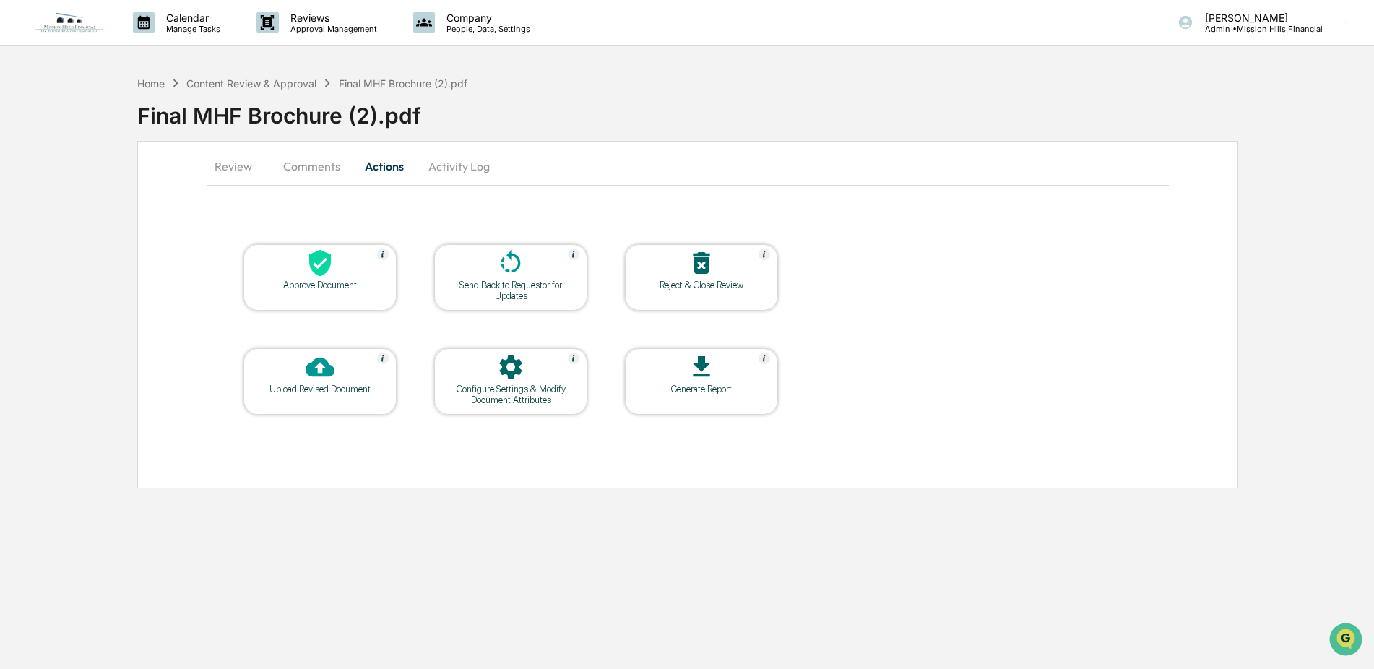
click at [317, 164] on button "Comments" at bounding box center [312, 166] width 80 height 35
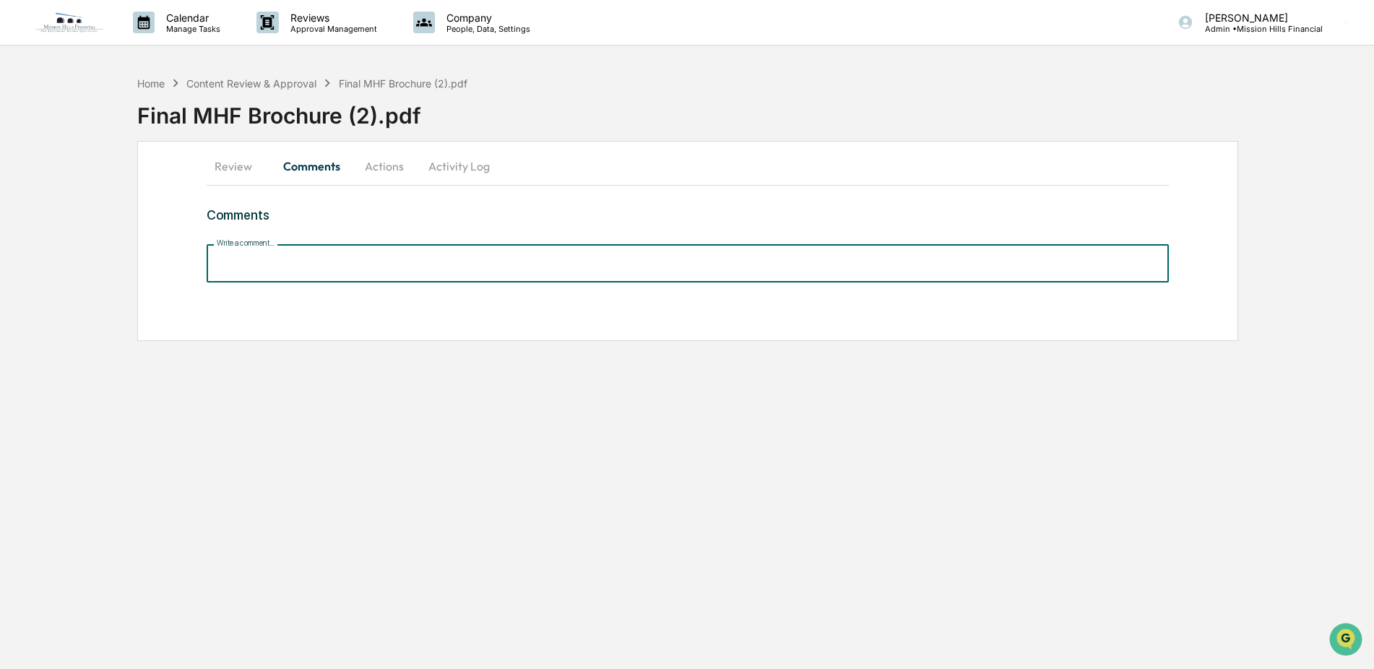
click at [301, 263] on input "Write a comment..." at bounding box center [688, 263] width 962 height 38
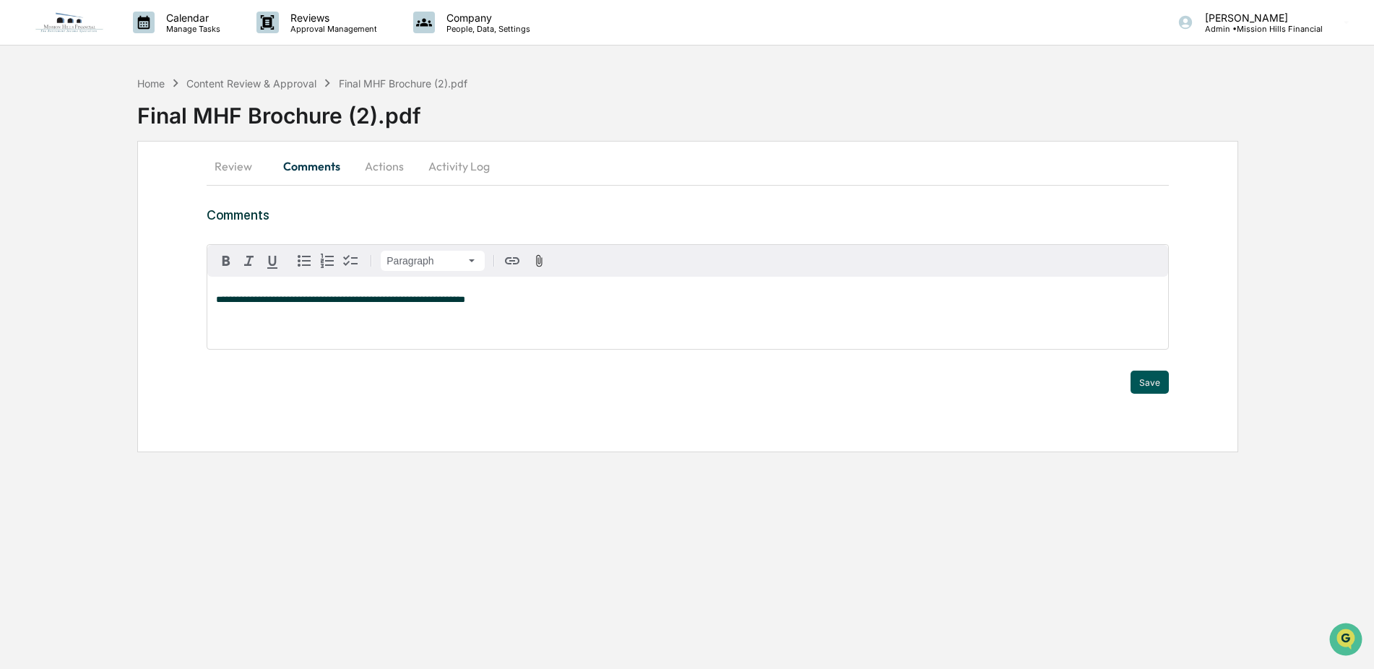
click at [1153, 383] on button "Save" at bounding box center [1150, 382] width 38 height 23
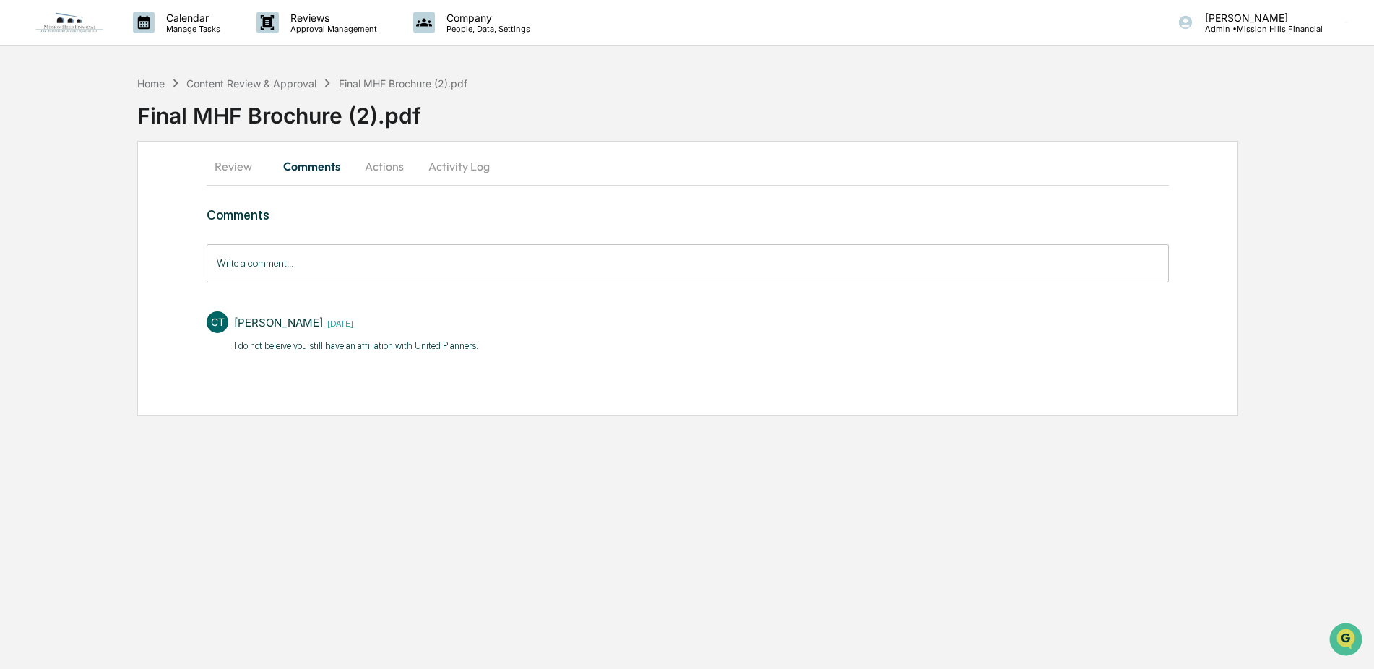
click at [384, 160] on button "Actions" at bounding box center [384, 166] width 65 height 35
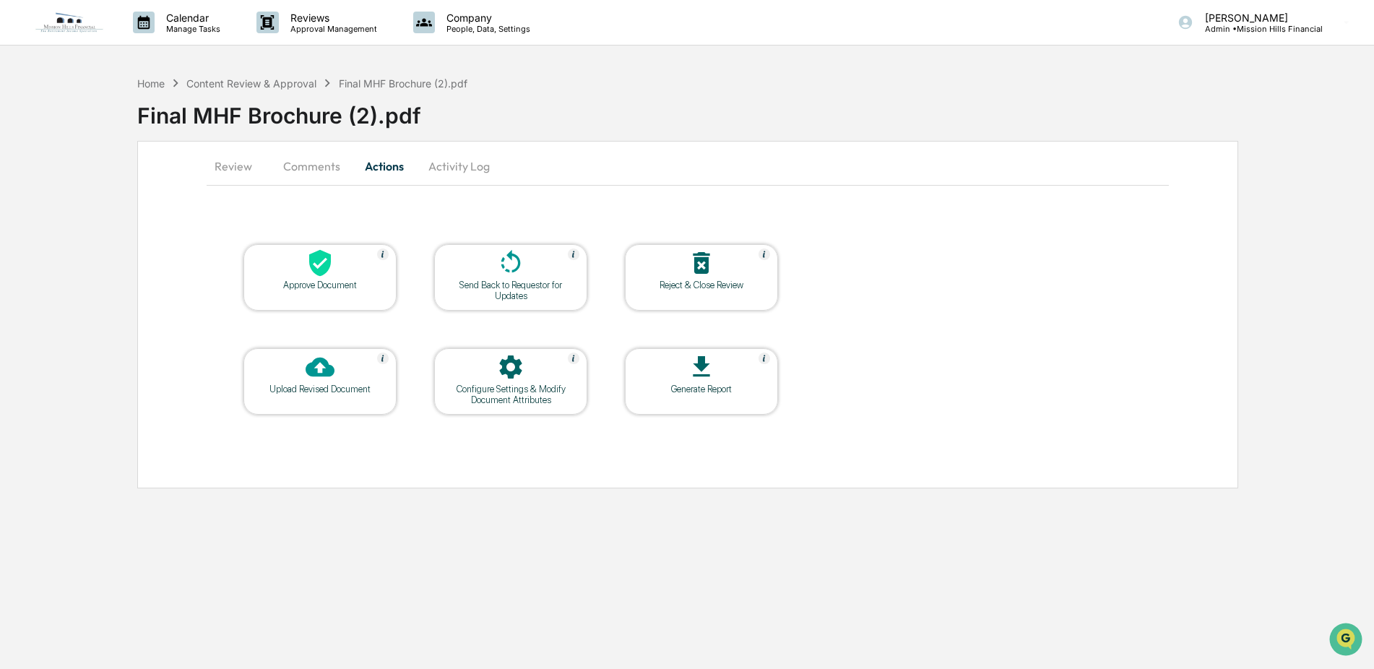
click at [508, 264] on icon at bounding box center [510, 263] width 29 height 29
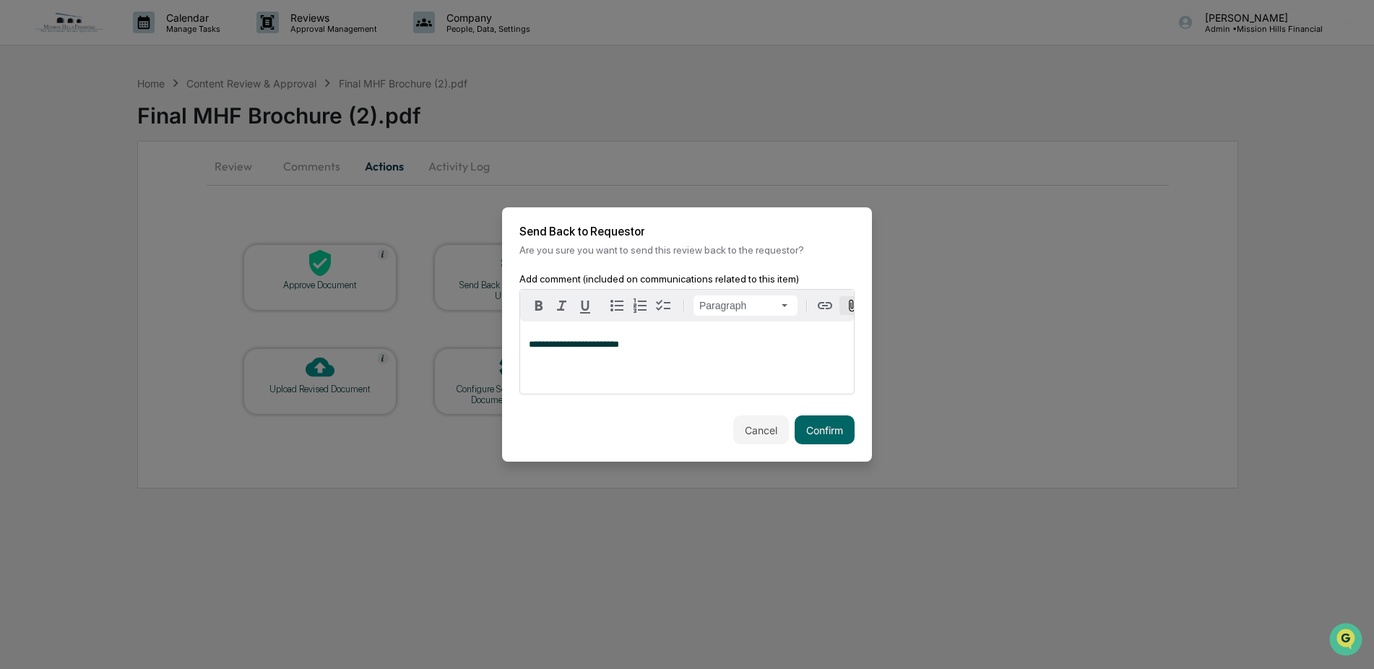
click at [851, 302] on icon "button" at bounding box center [852, 305] width 7 height 12
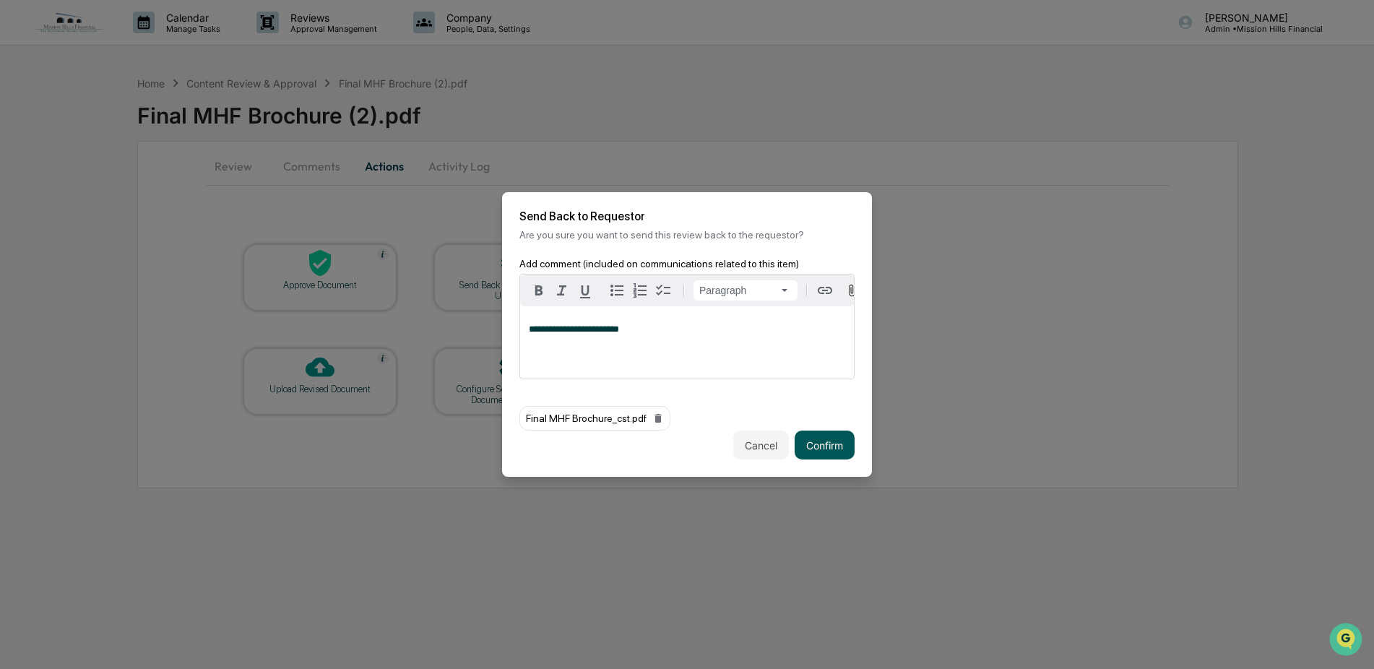
click at [820, 444] on button "Confirm" at bounding box center [825, 445] width 60 height 29
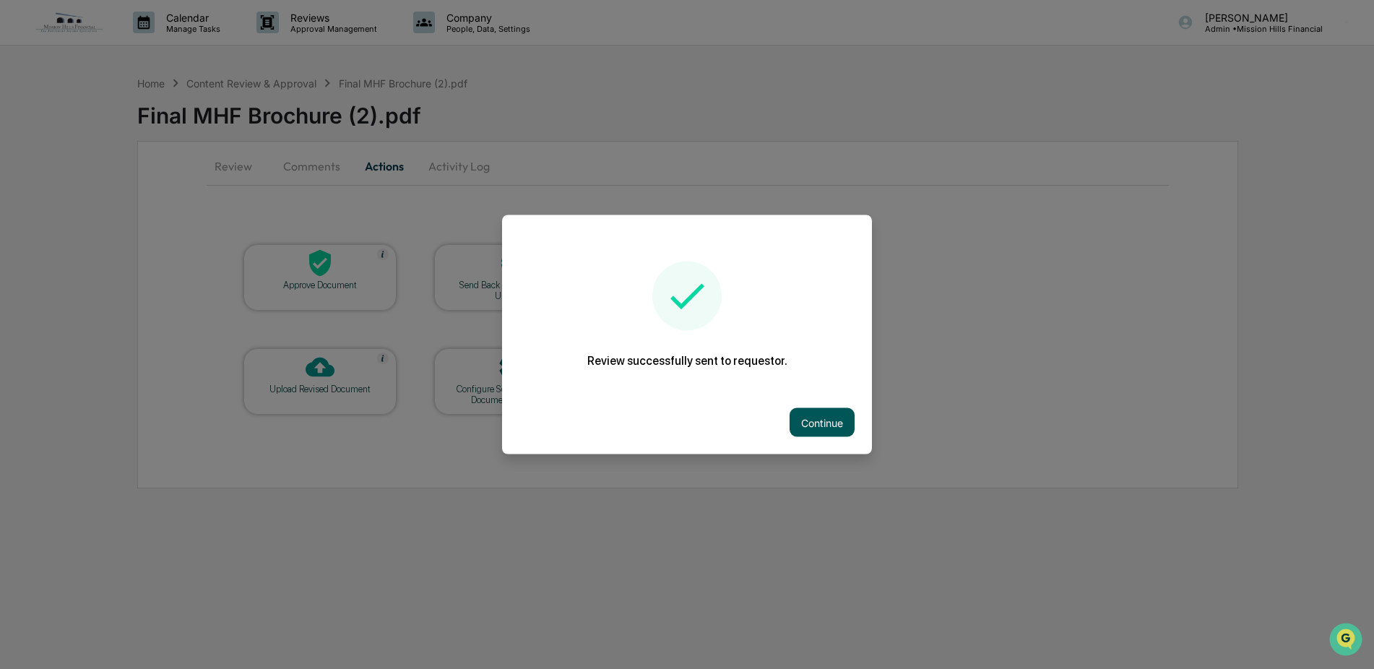
click at [821, 423] on button "Continue" at bounding box center [822, 422] width 65 height 29
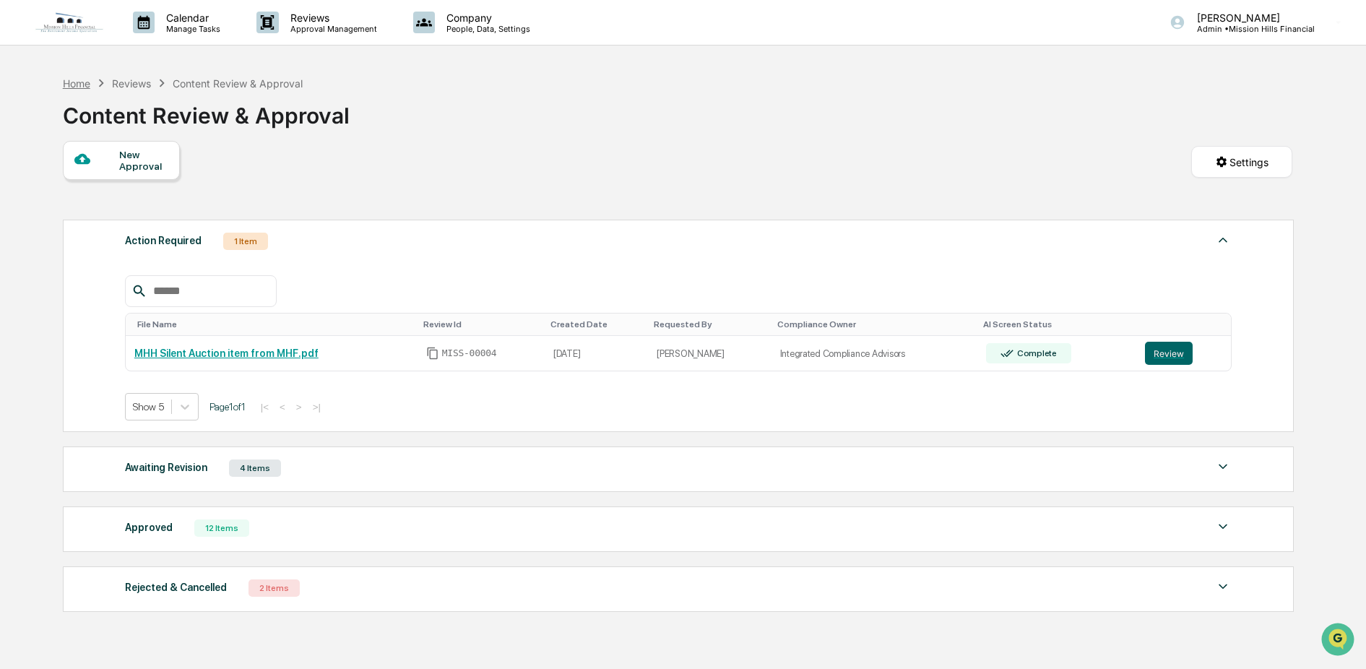
click at [80, 86] on div "Home" at bounding box center [76, 83] width 27 height 12
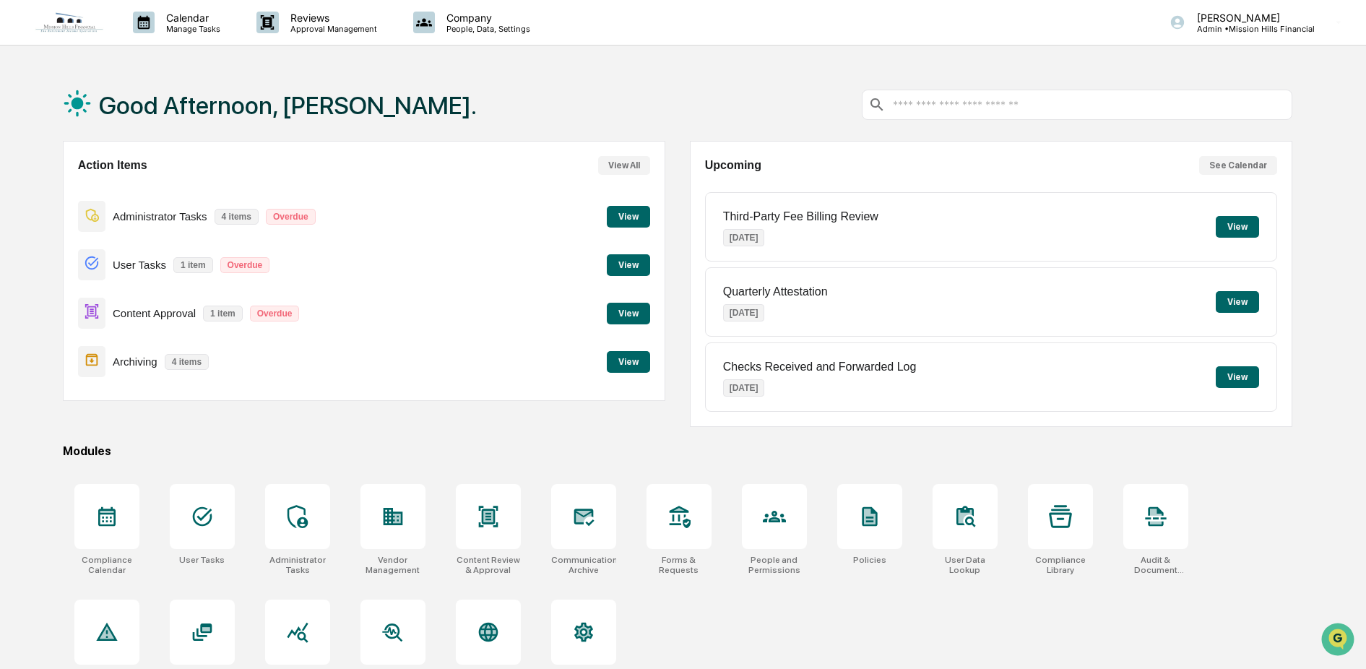
click at [632, 312] on button "View" at bounding box center [628, 314] width 43 height 22
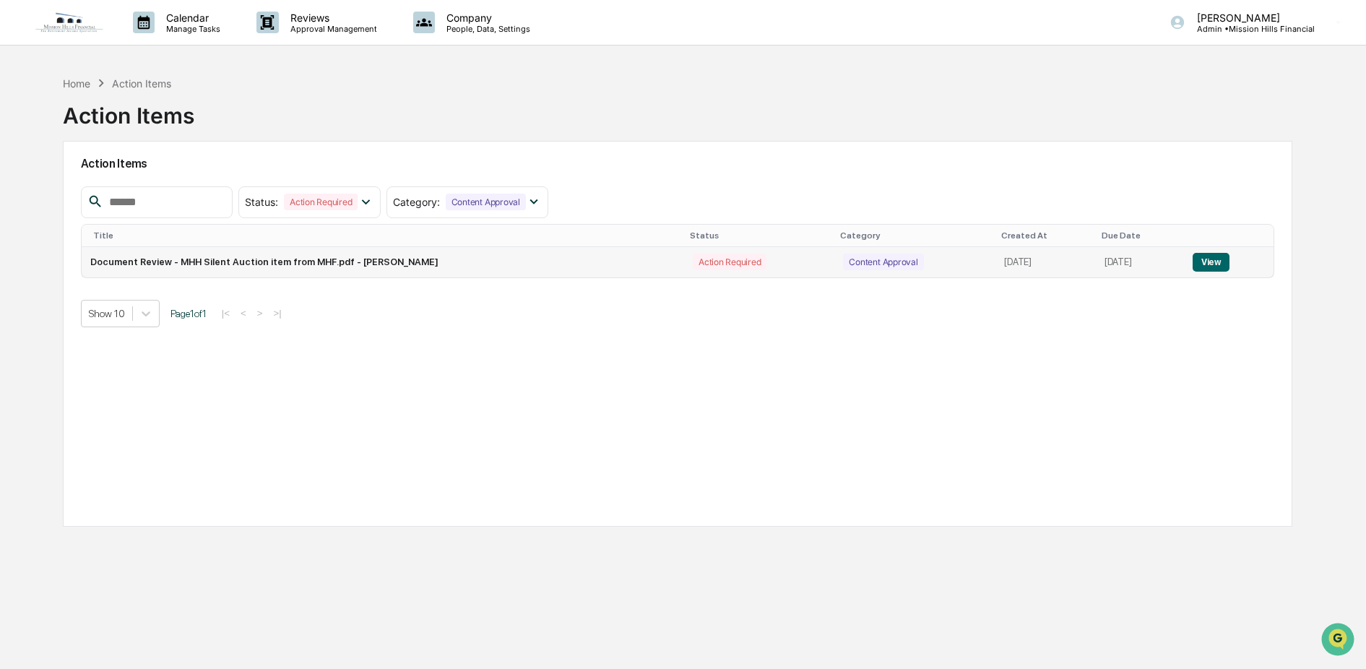
click at [1222, 262] on button "View" at bounding box center [1211, 262] width 37 height 19
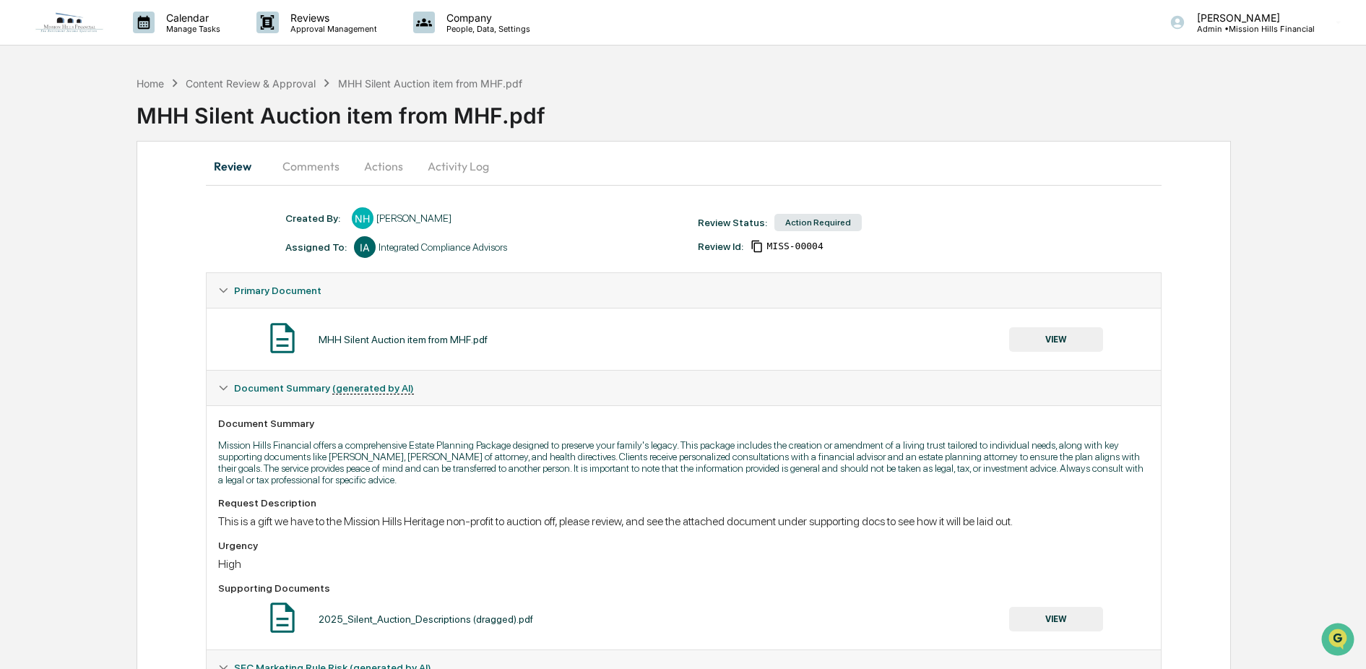
scroll to position [299, 0]
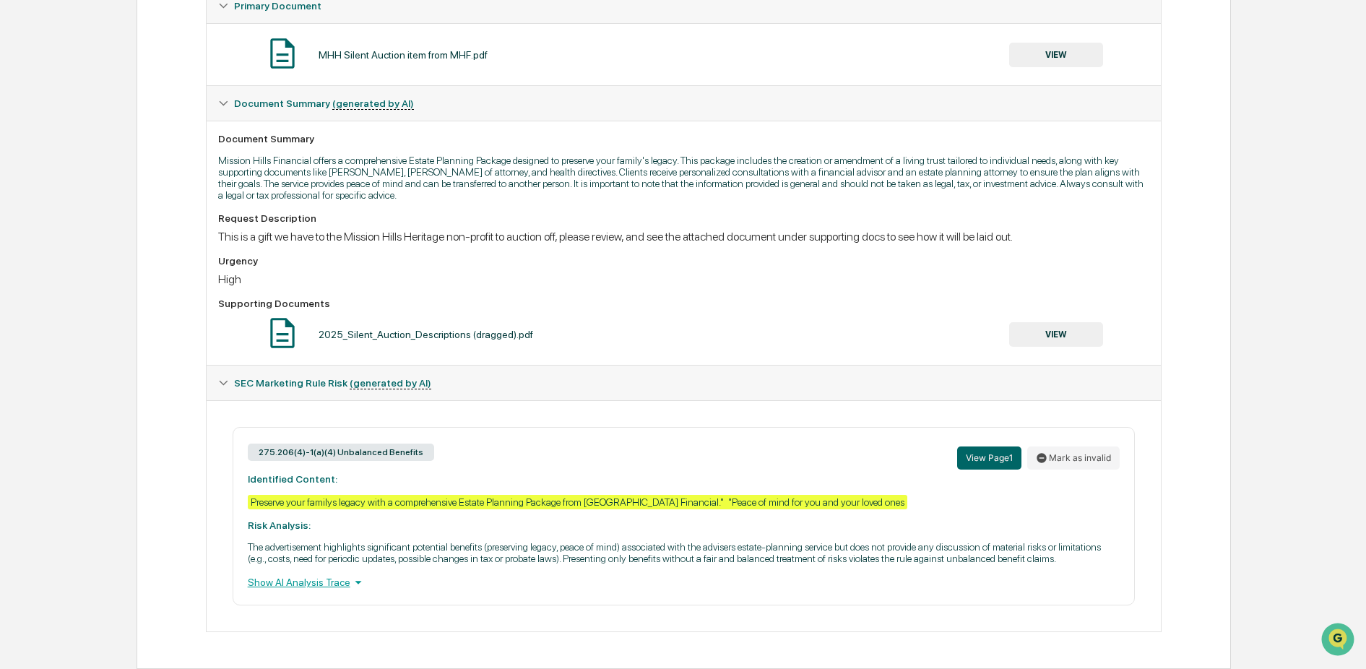
click at [1047, 322] on button "VIEW" at bounding box center [1056, 334] width 94 height 25
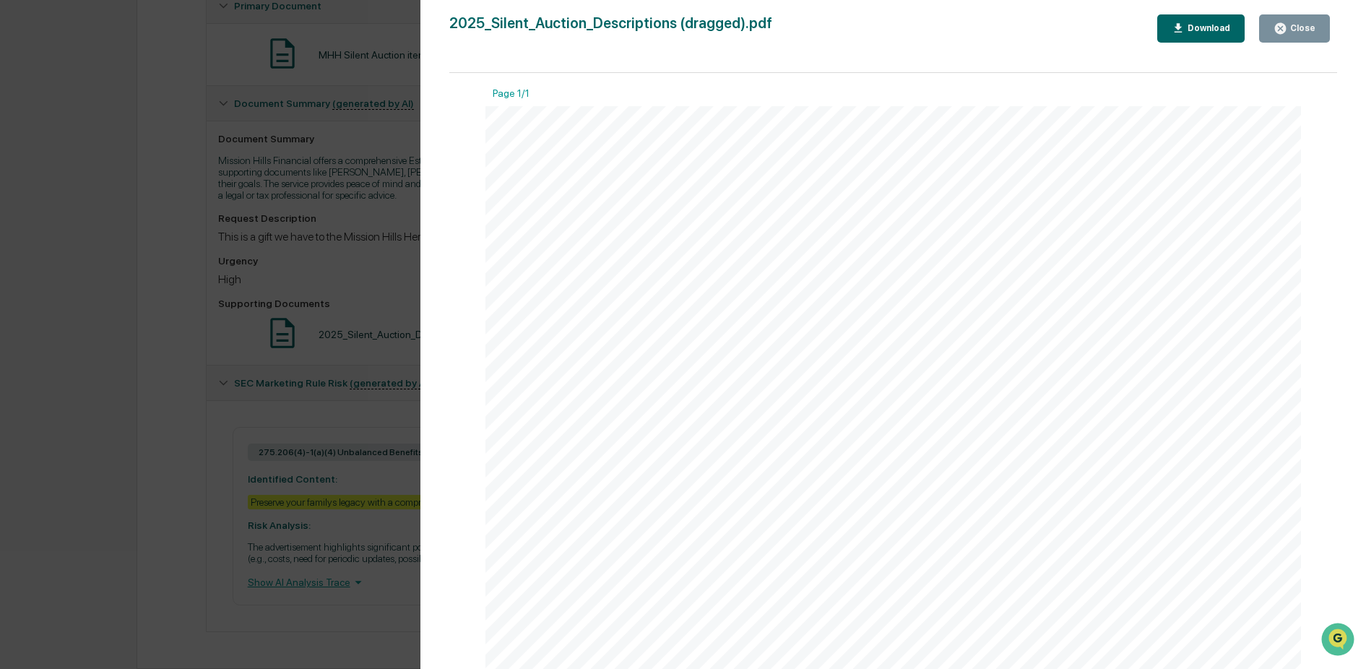
click at [1206, 34] on button "Download" at bounding box center [1201, 28] width 88 height 28
click at [1308, 27] on div "Close" at bounding box center [1302, 28] width 28 height 10
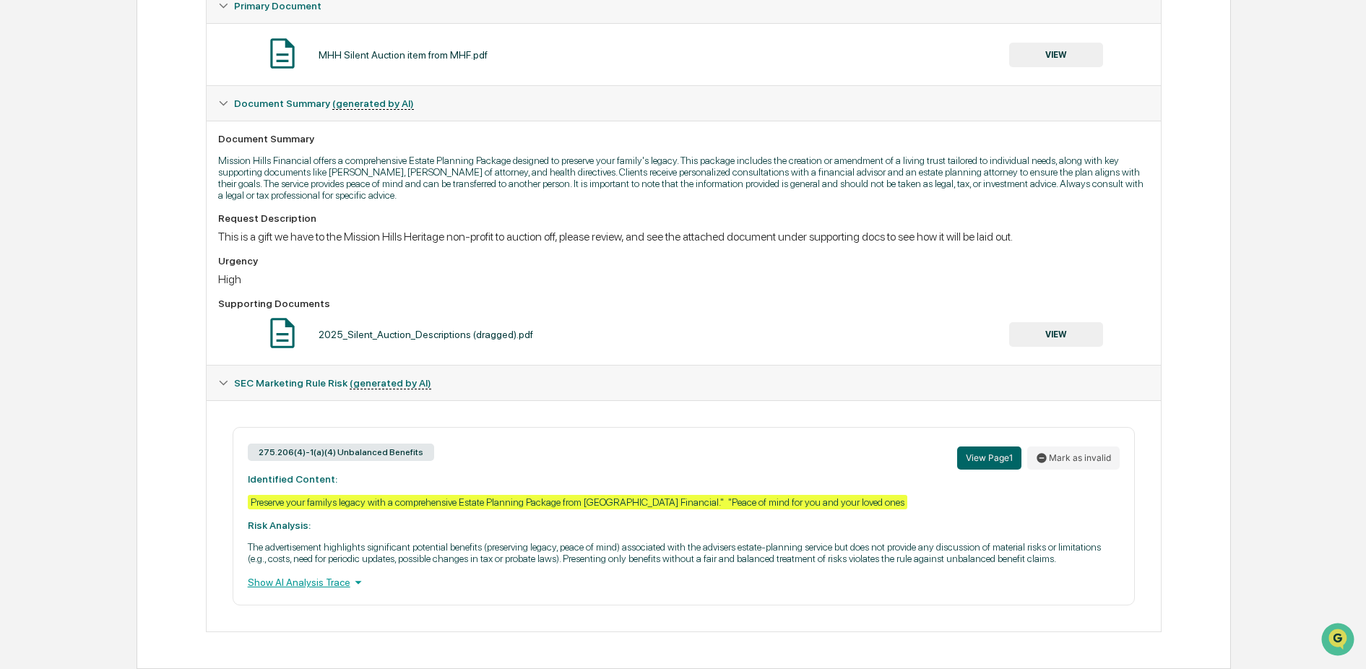
scroll to position [0, 0]
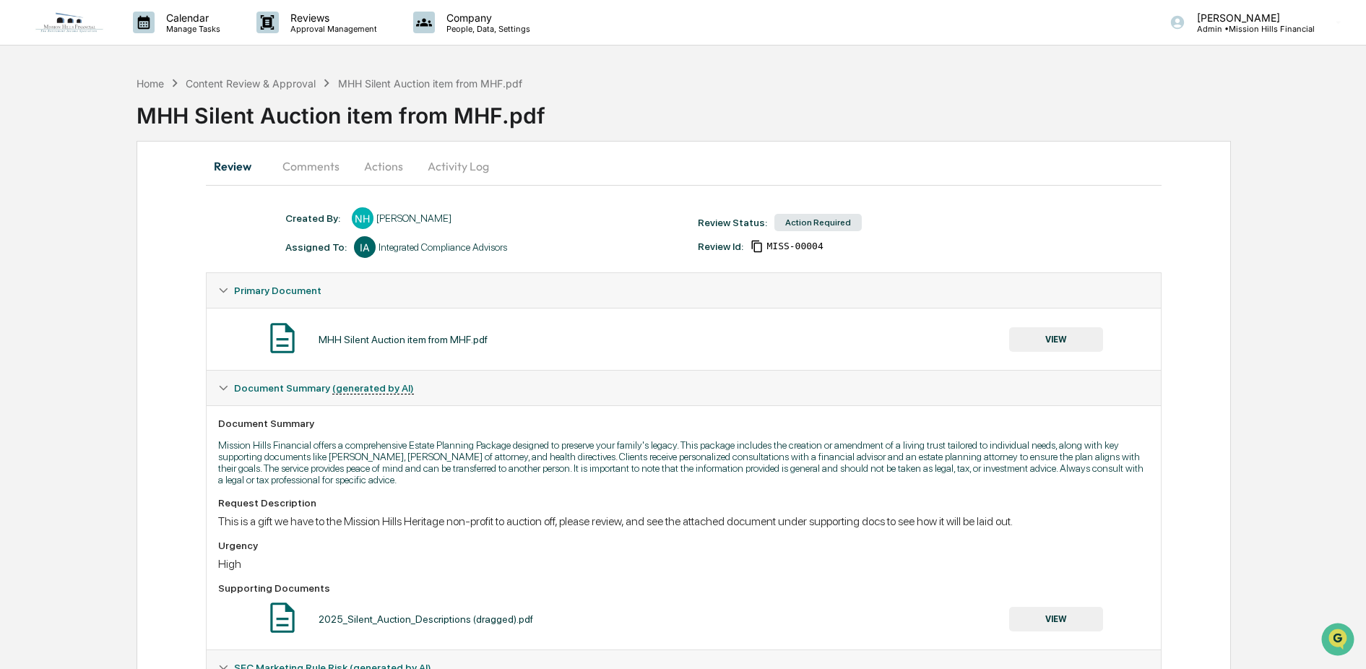
click at [384, 171] on button "Actions" at bounding box center [383, 166] width 65 height 35
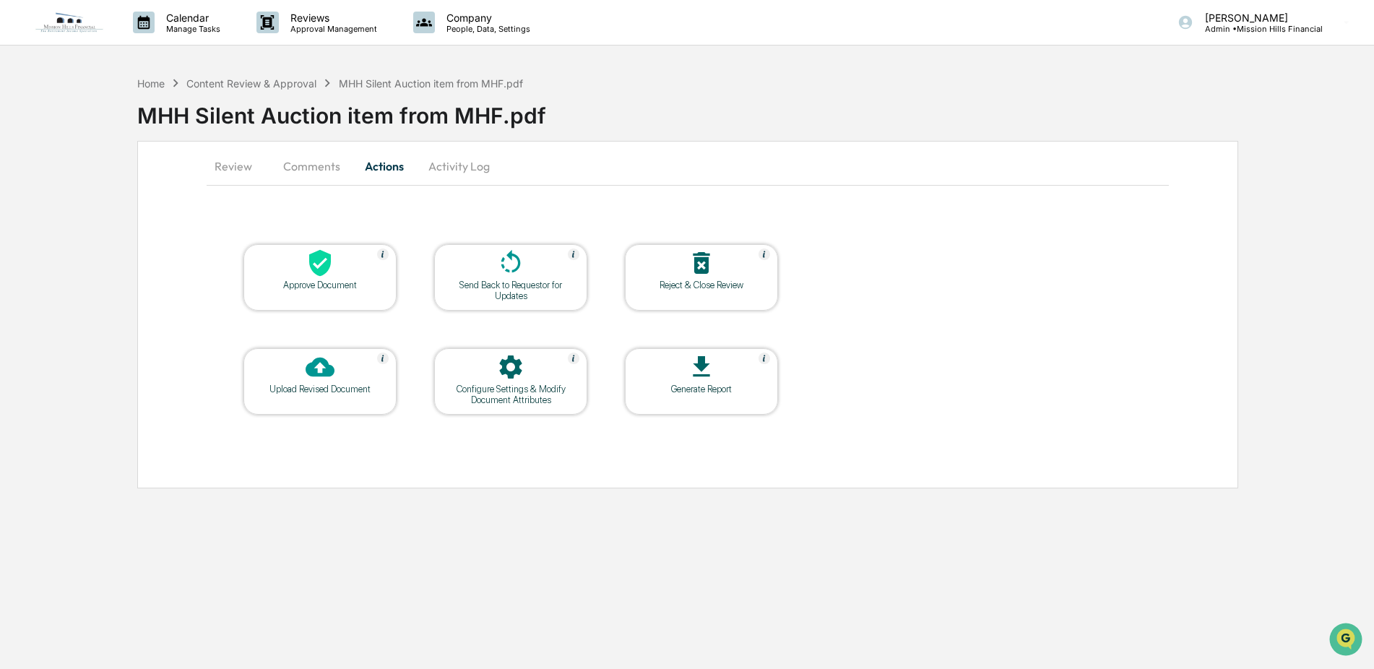
click at [504, 276] on icon at bounding box center [510, 263] width 29 height 29
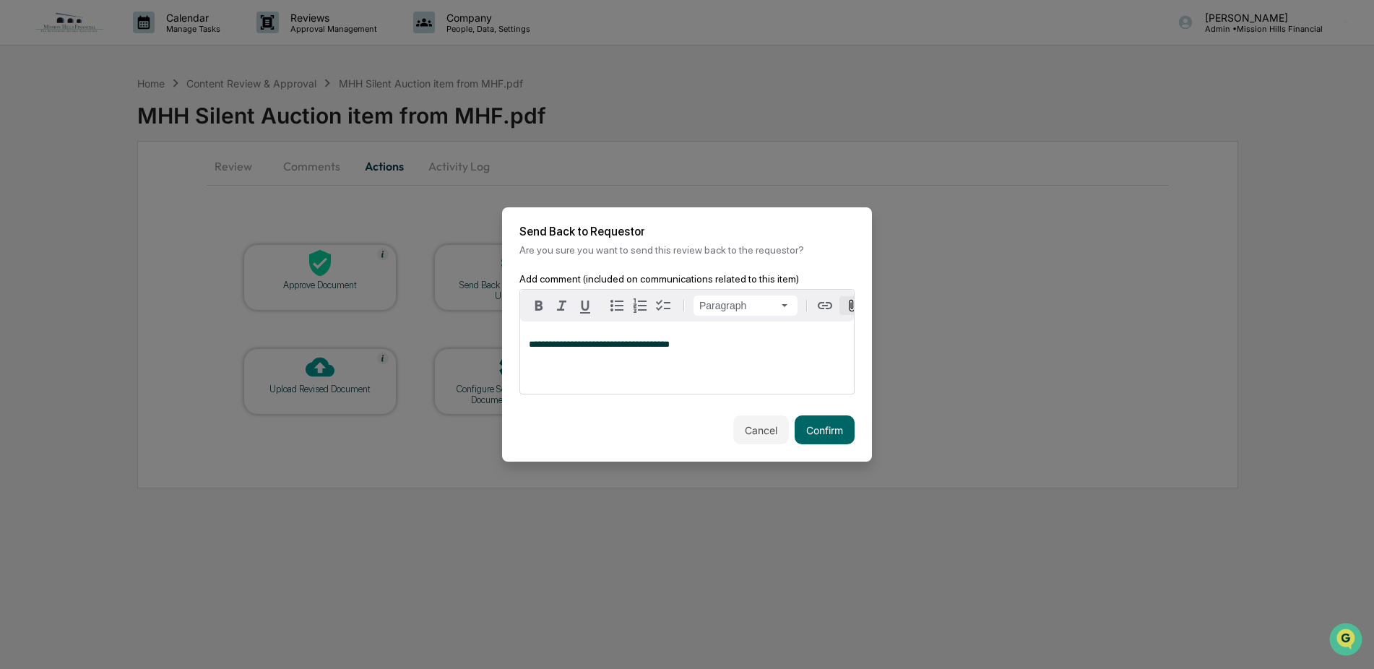
click at [848, 301] on icon "button" at bounding box center [852, 306] width 14 height 14
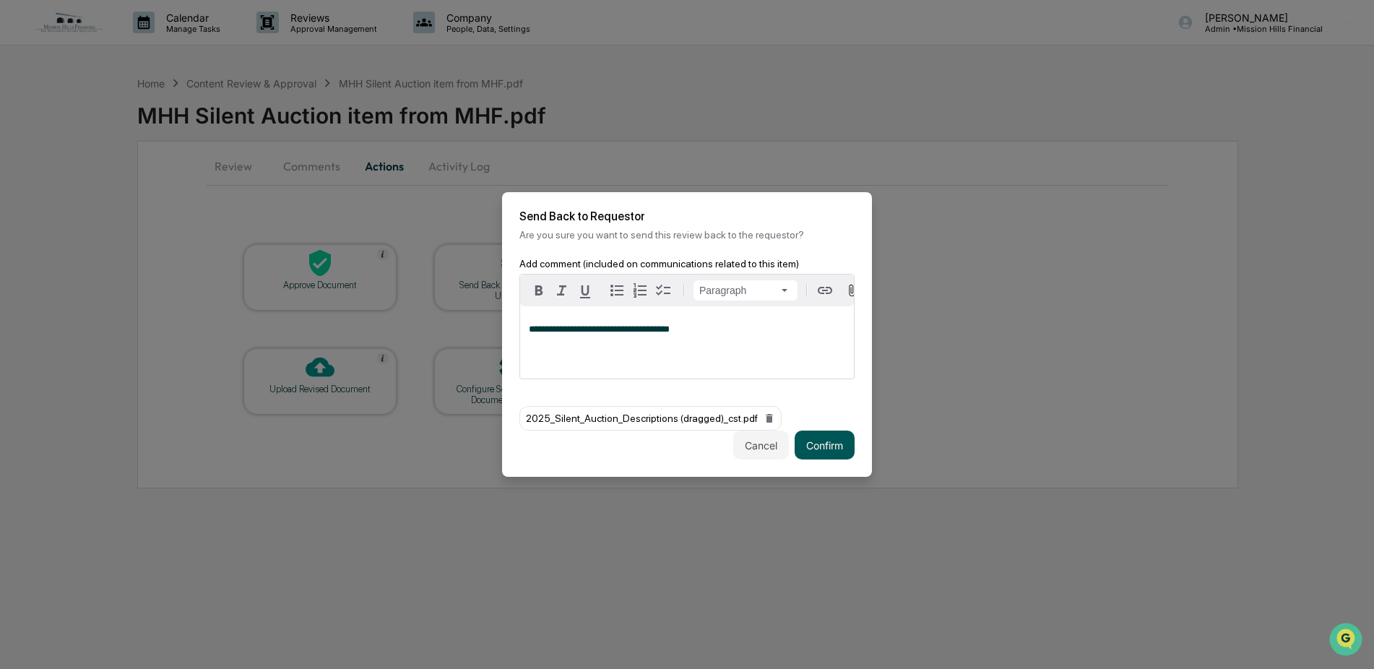
click at [821, 445] on button "Confirm" at bounding box center [825, 445] width 60 height 29
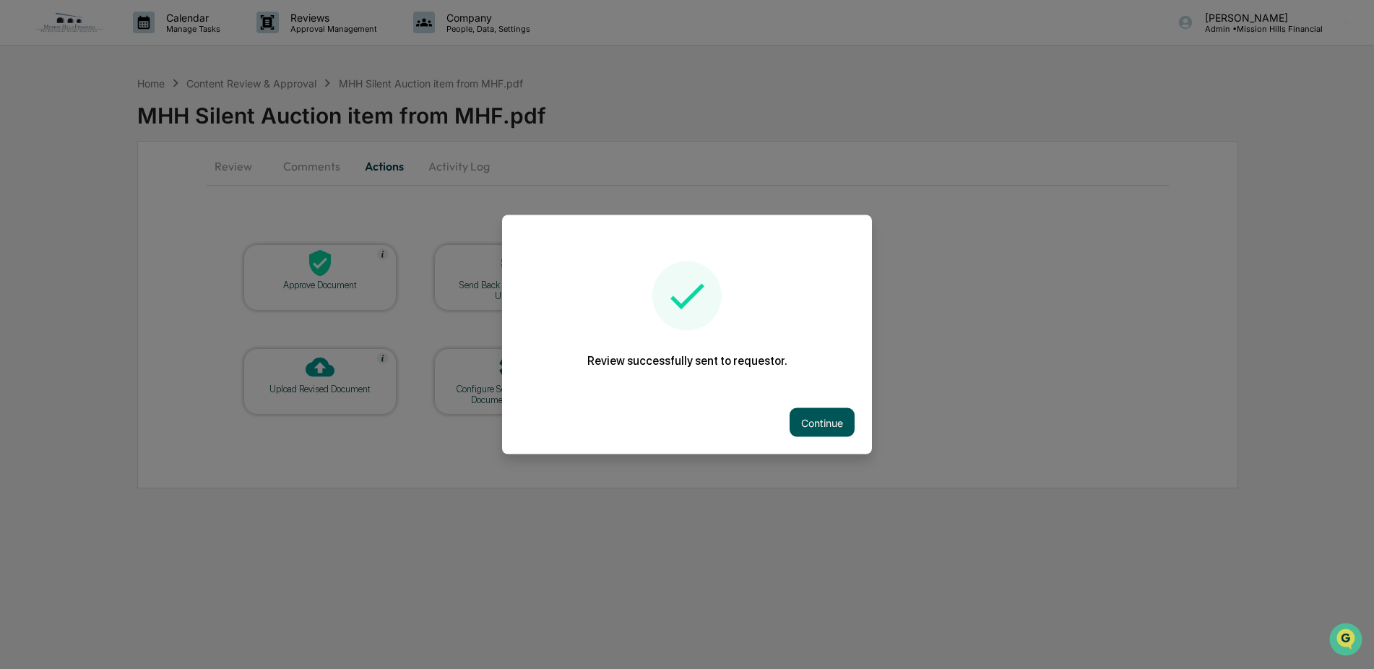
click at [822, 416] on button "Continue" at bounding box center [822, 422] width 65 height 29
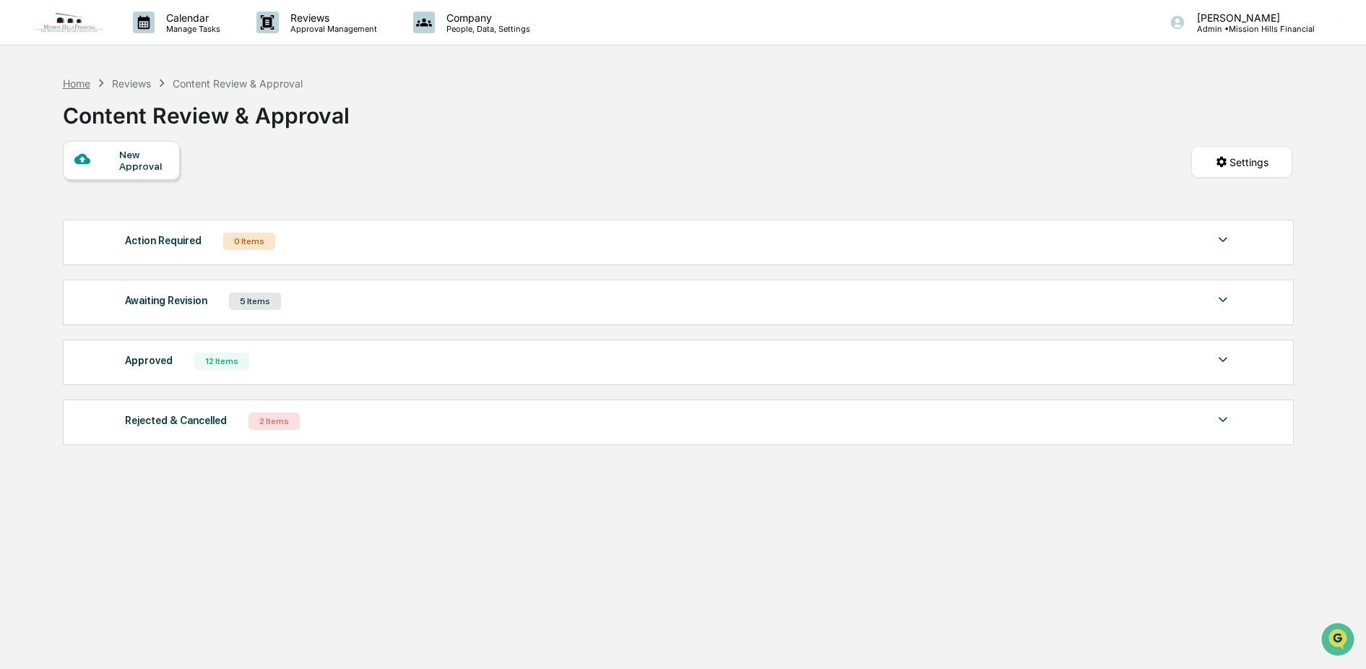
click at [82, 79] on div "Home" at bounding box center [76, 83] width 27 height 12
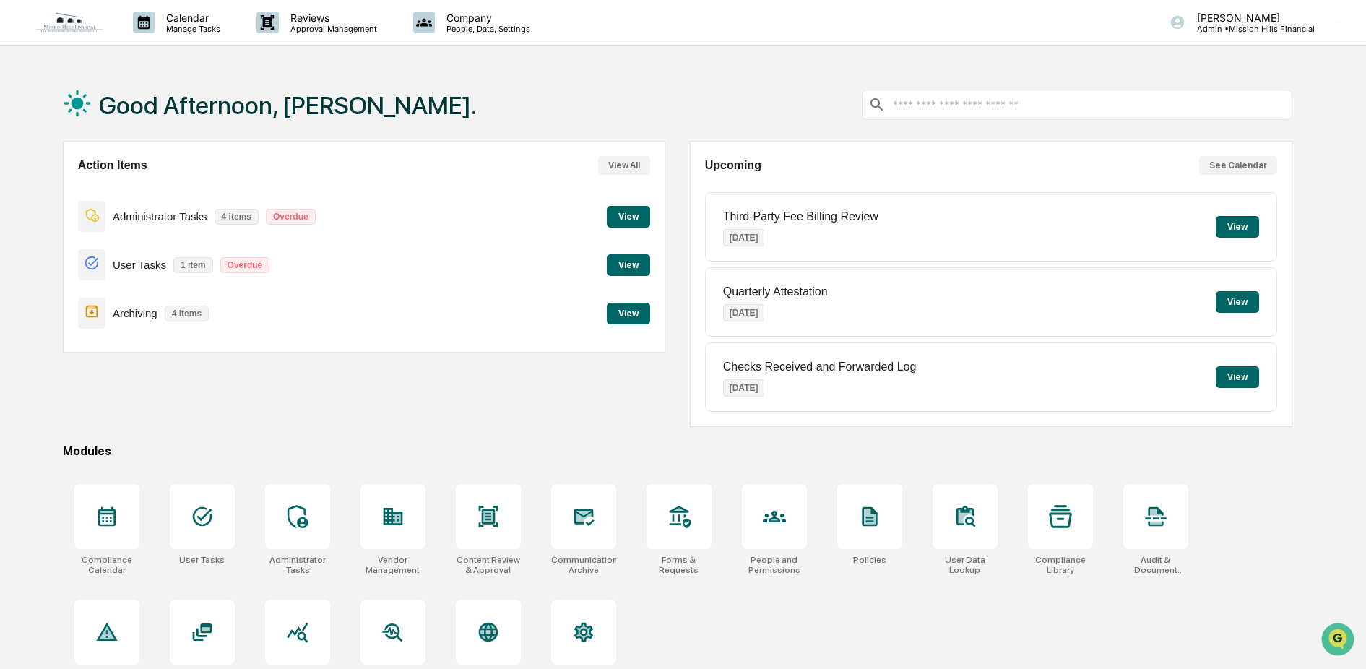
click at [621, 214] on button "View" at bounding box center [628, 217] width 43 height 22
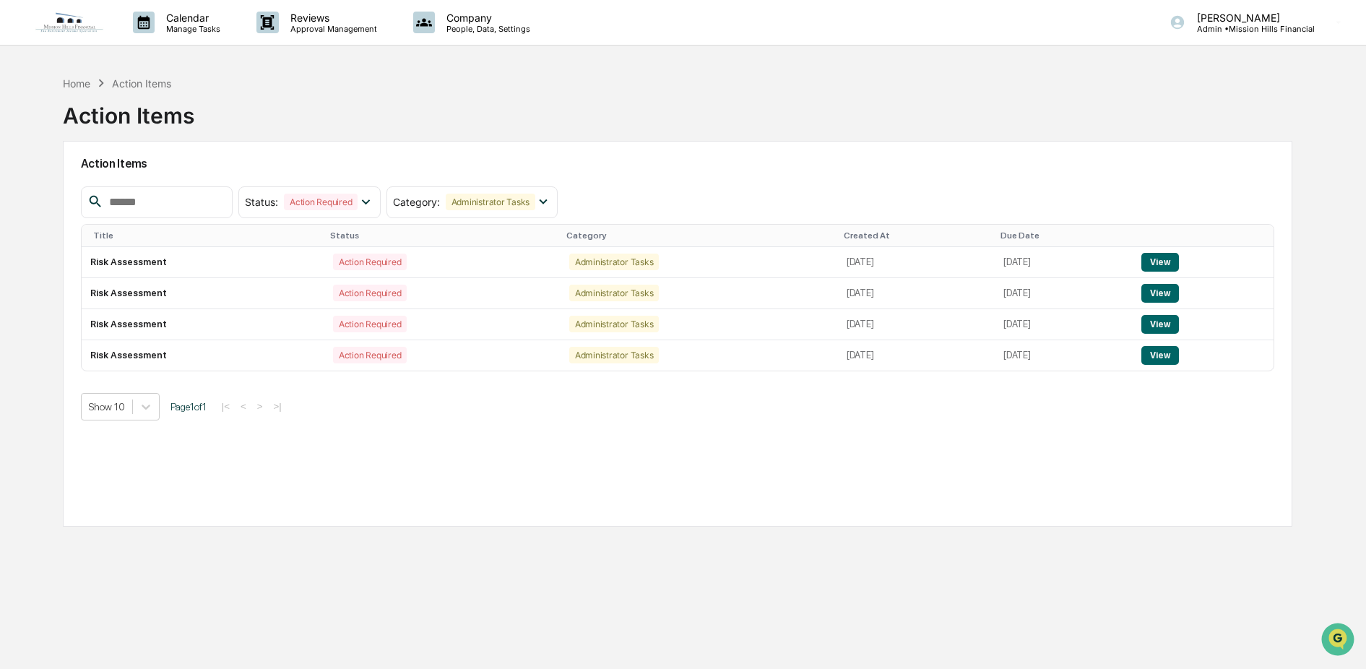
click at [68, 19] on img at bounding box center [69, 23] width 69 height 22
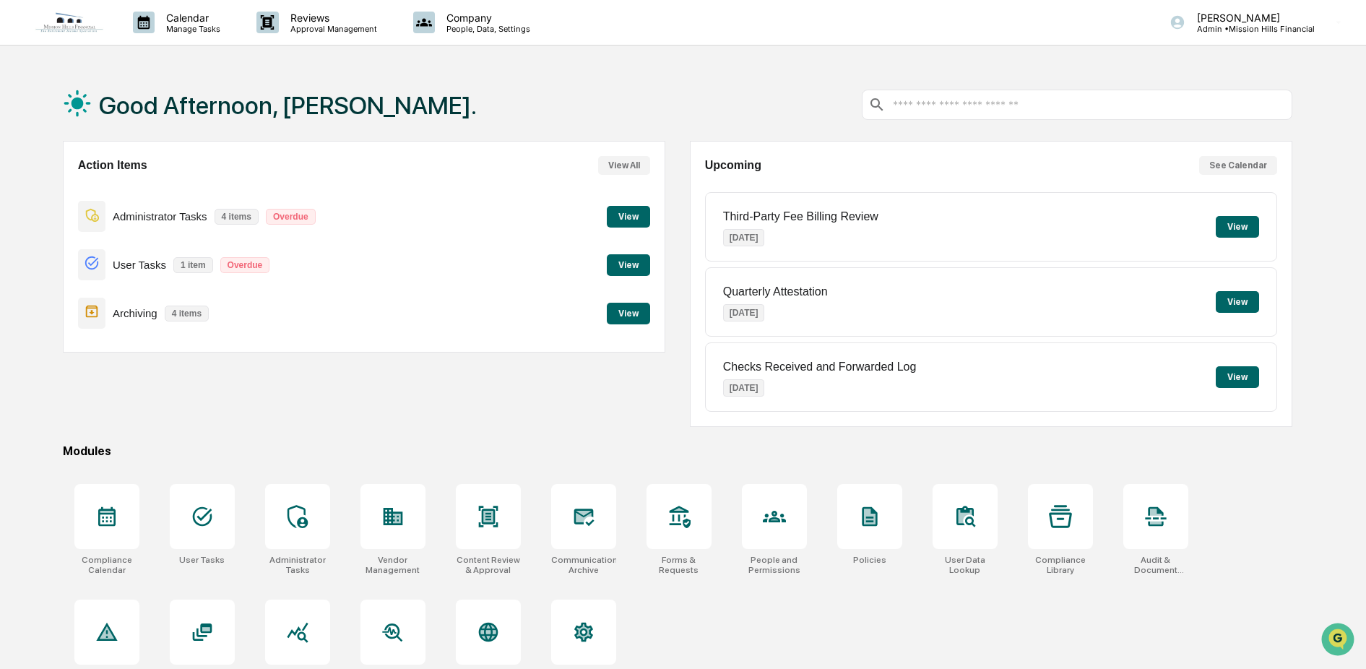
click at [622, 261] on button "View" at bounding box center [628, 265] width 43 height 22
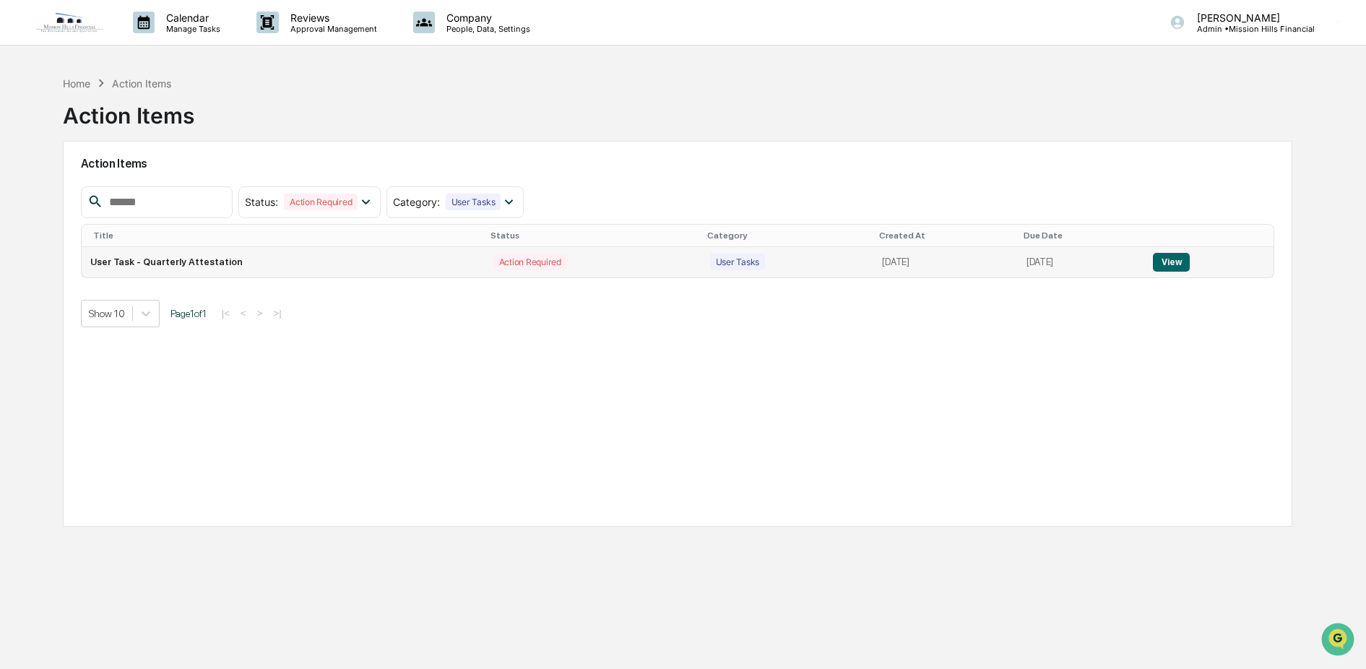
click at [1170, 261] on button "View" at bounding box center [1171, 262] width 37 height 19
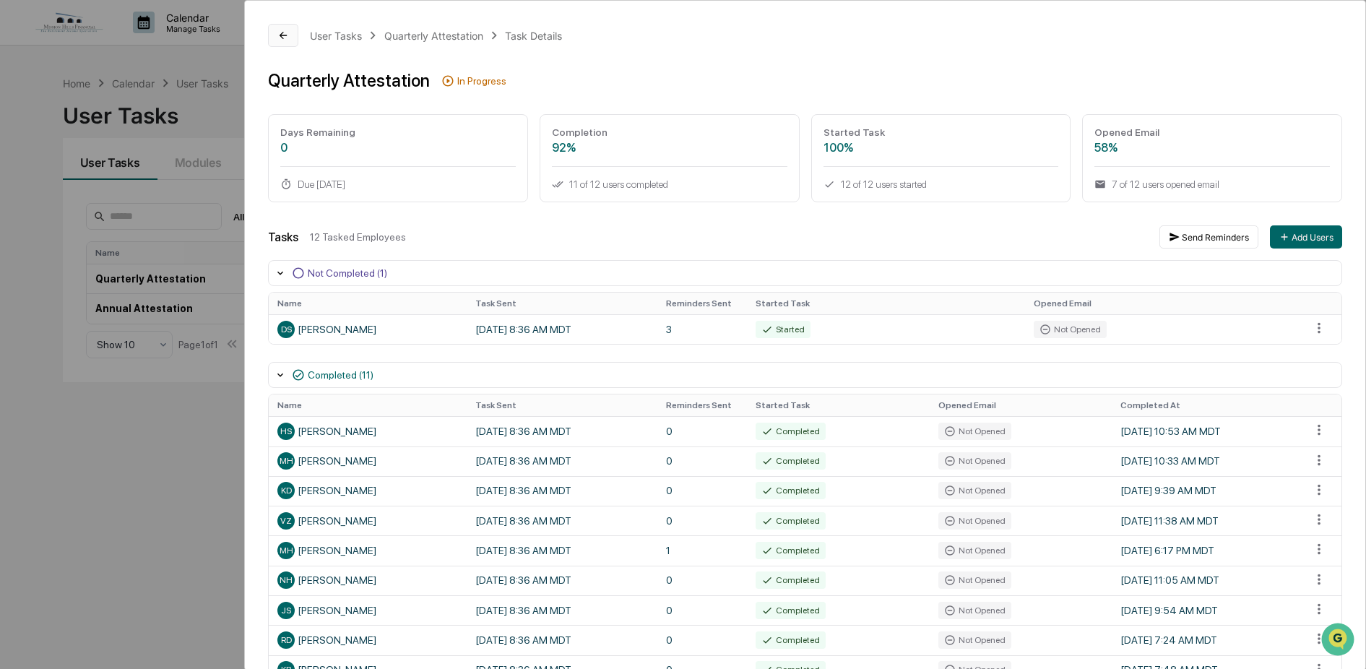
click at [293, 33] on button at bounding box center [283, 35] width 30 height 23
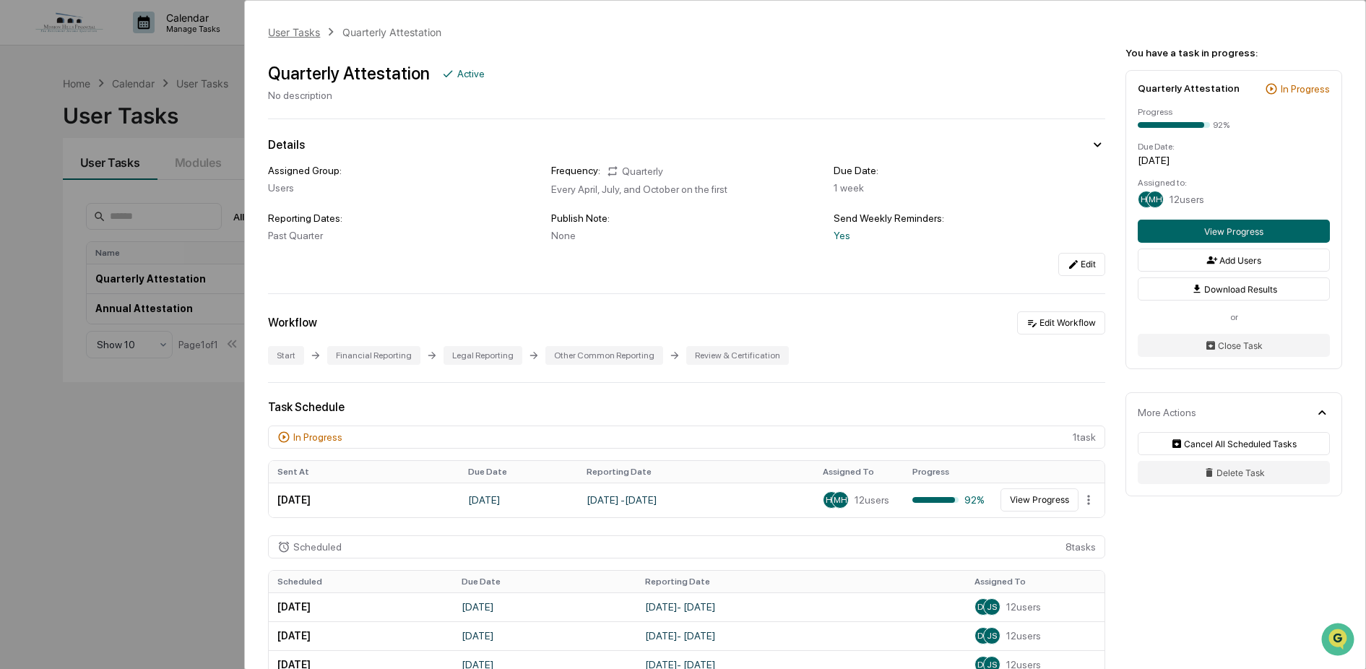
click at [282, 31] on div "User Tasks" at bounding box center [294, 32] width 52 height 12
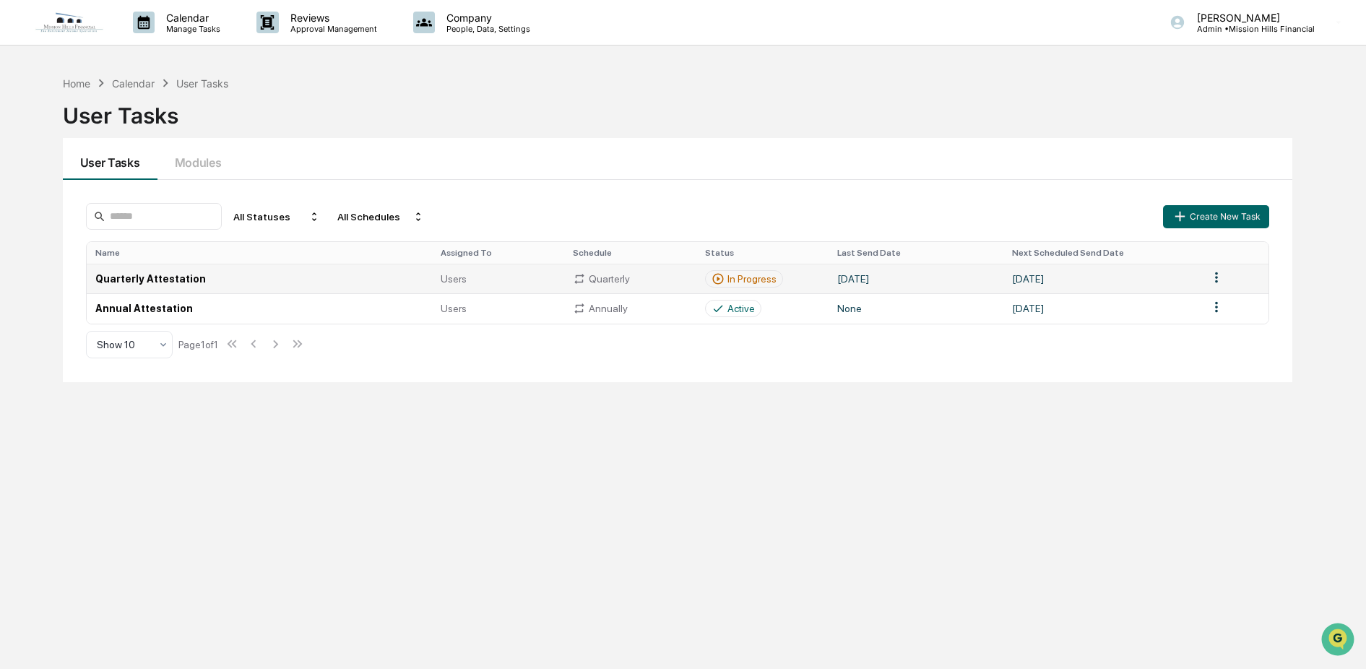
click at [129, 286] on td "Quarterly Attestation" at bounding box center [259, 279] width 345 height 30
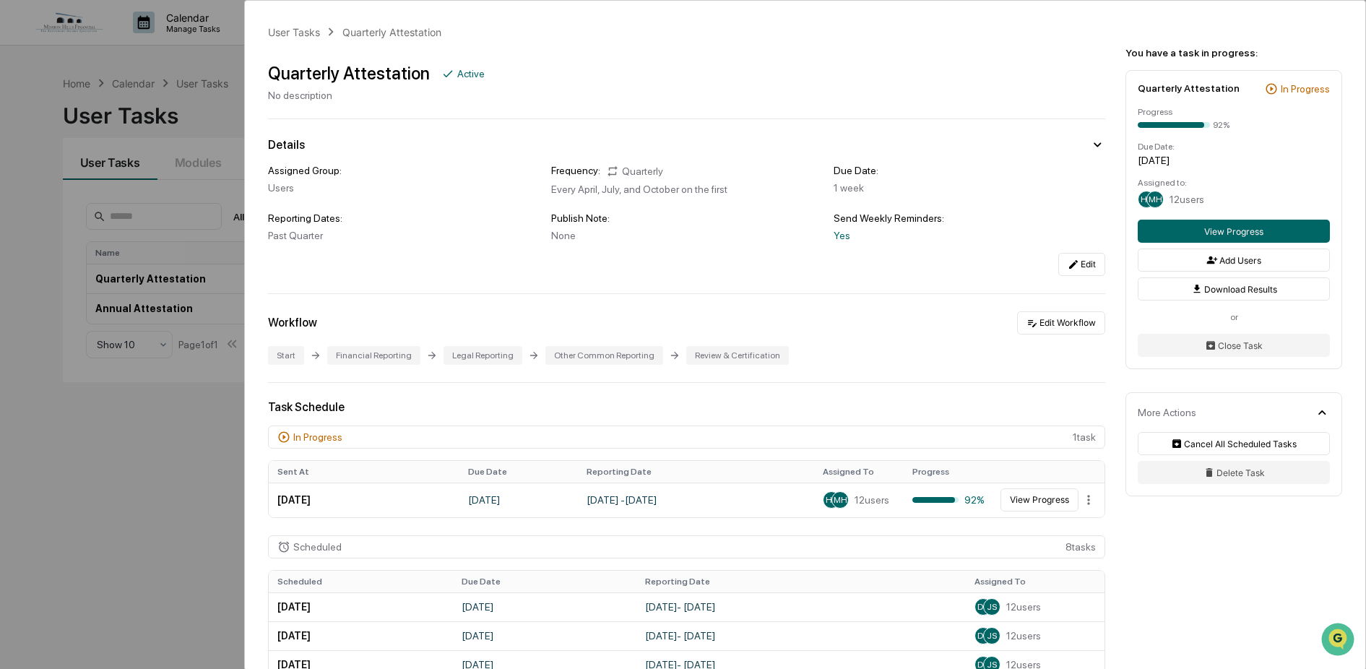
click at [65, 86] on div "User Tasks Quarterly Attestation Quarterly Attestation Active No description De…" at bounding box center [683, 334] width 1366 height 669
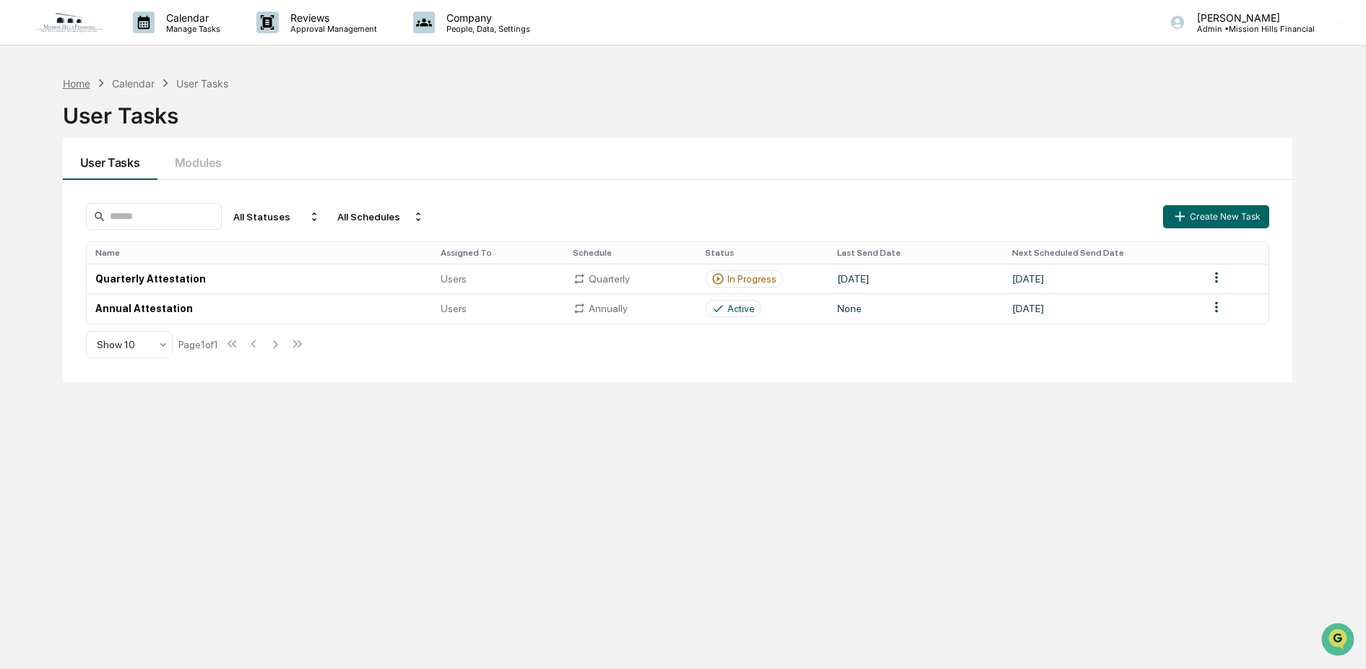
click at [74, 86] on div "Home" at bounding box center [76, 83] width 27 height 12
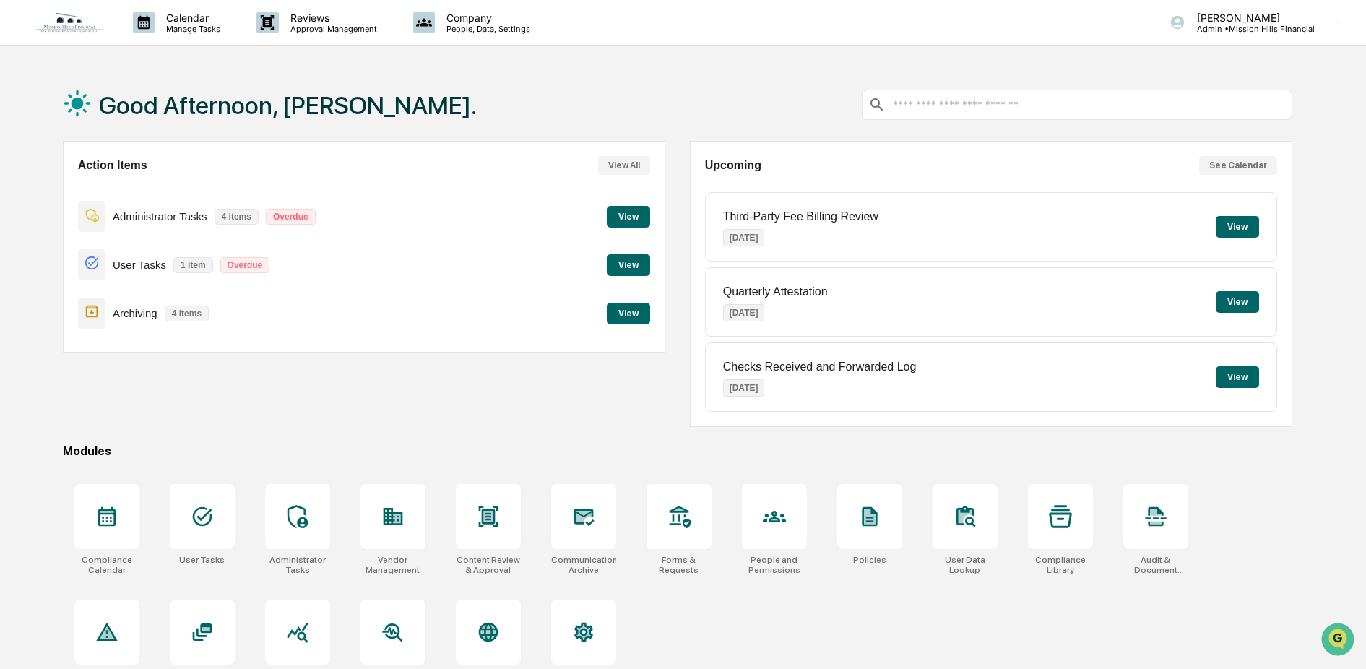
click at [620, 265] on button "View" at bounding box center [628, 265] width 43 height 22
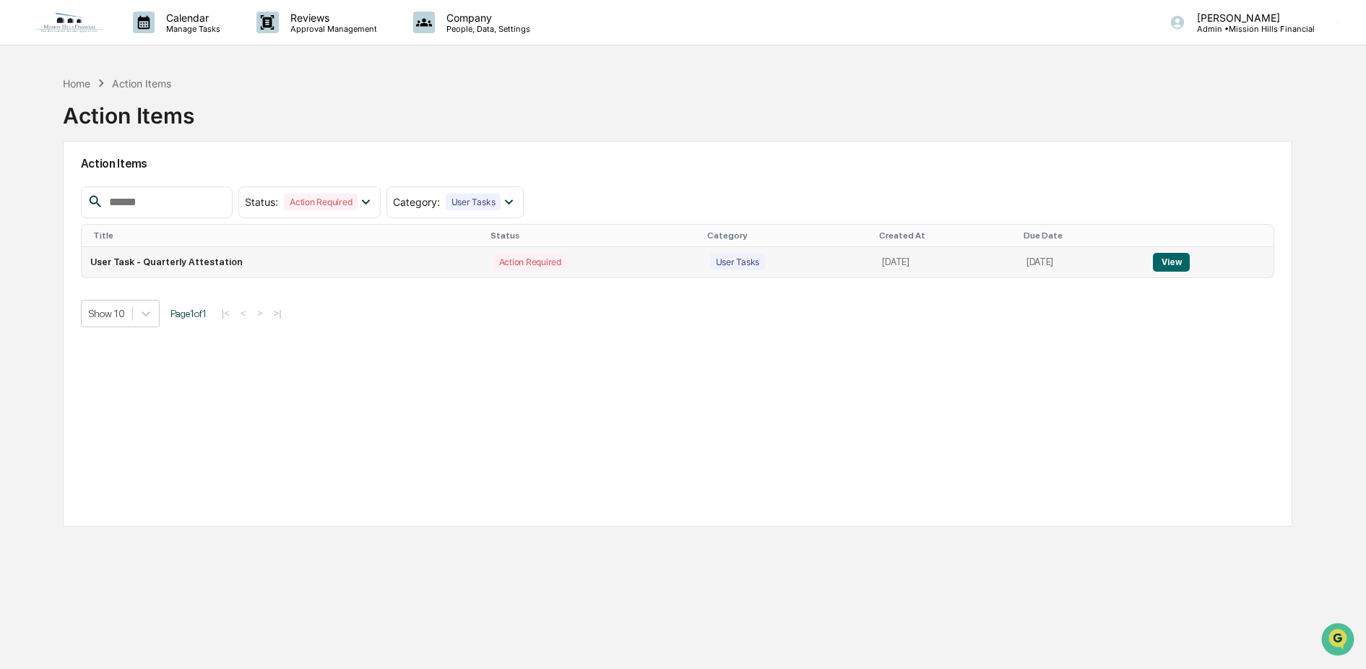
click at [1176, 259] on button "View" at bounding box center [1171, 262] width 37 height 19
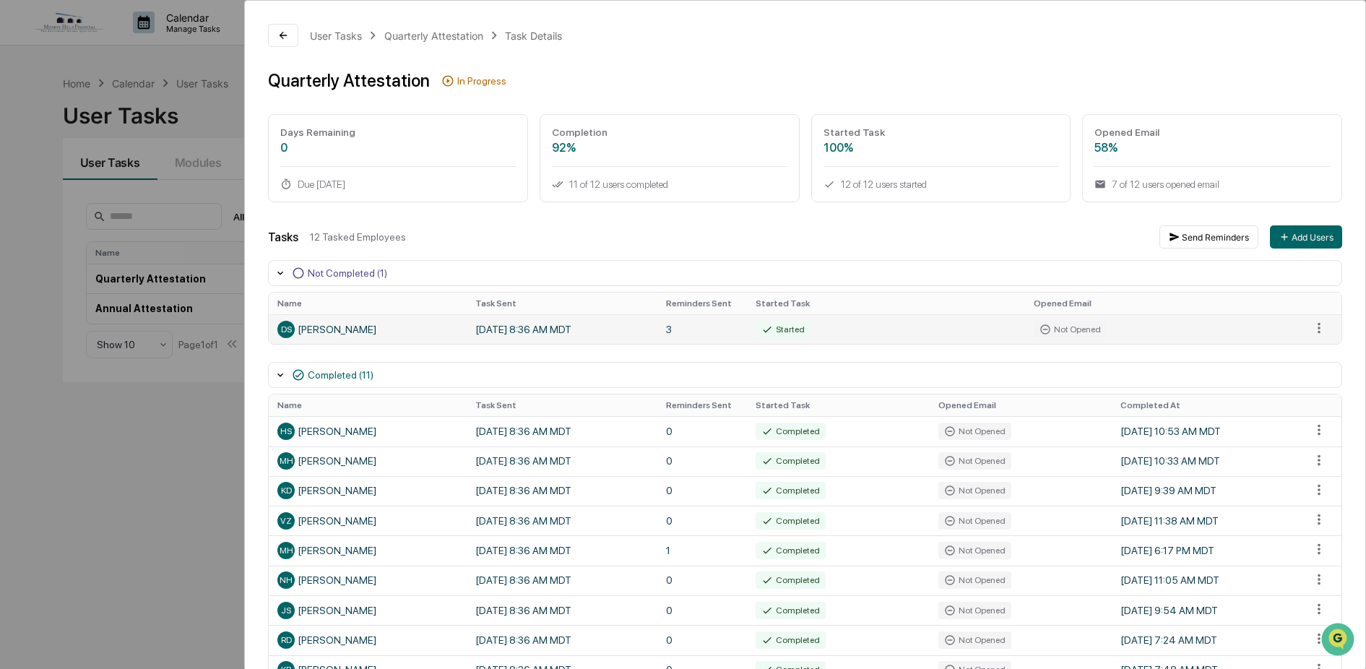
click at [309, 331] on div "DS Darline Sandoval" at bounding box center [367, 329] width 181 height 17
click at [1313, 327] on html "Calendar Manage Tasks Reviews Approval Management Company People, Data, Setting…" at bounding box center [683, 334] width 1366 height 669
click at [1323, 375] on div "Send Reminder" at bounding box center [1319, 377] width 109 height 23
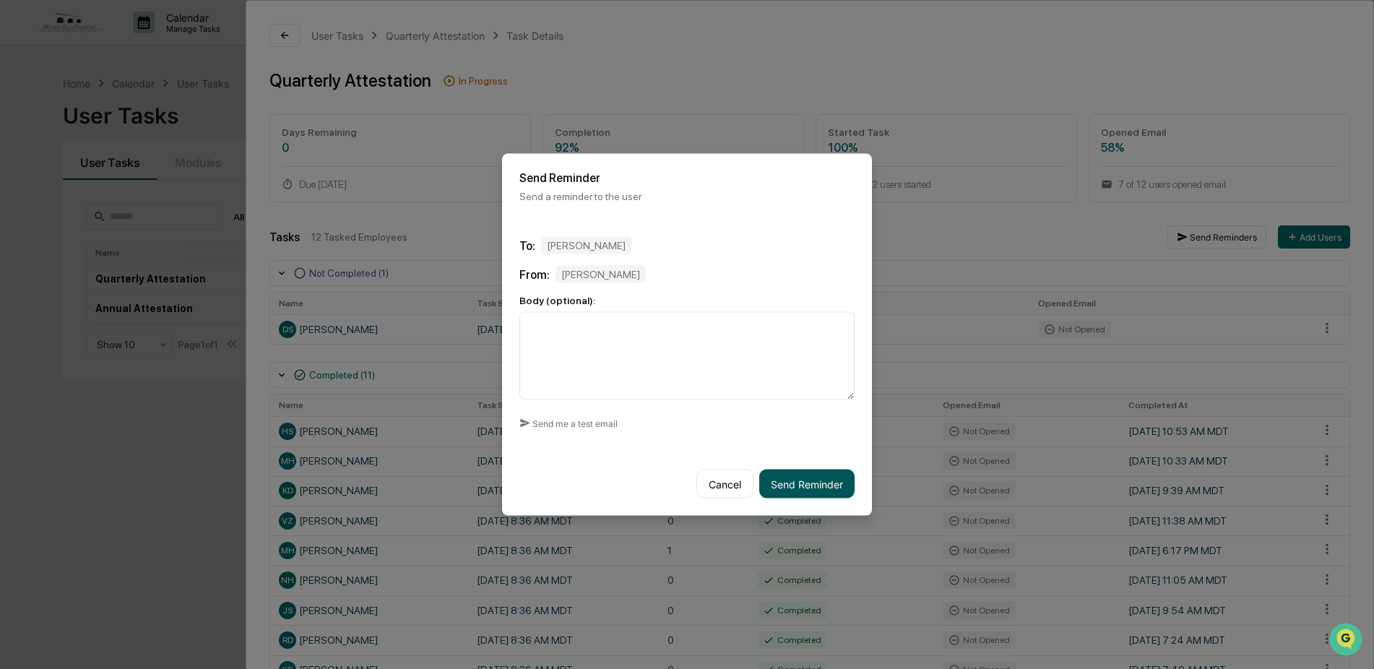
click at [812, 479] on button "Send Reminder" at bounding box center [806, 484] width 95 height 29
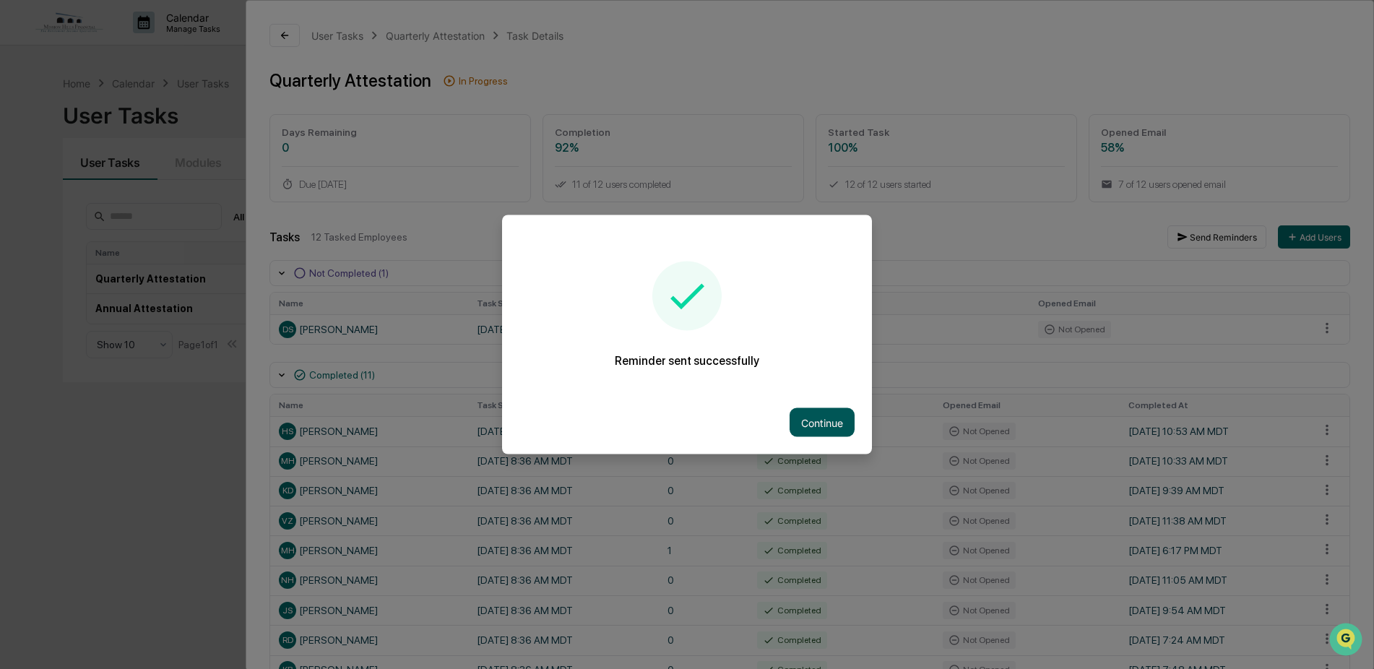
click at [810, 422] on button "Continue" at bounding box center [822, 422] width 65 height 29
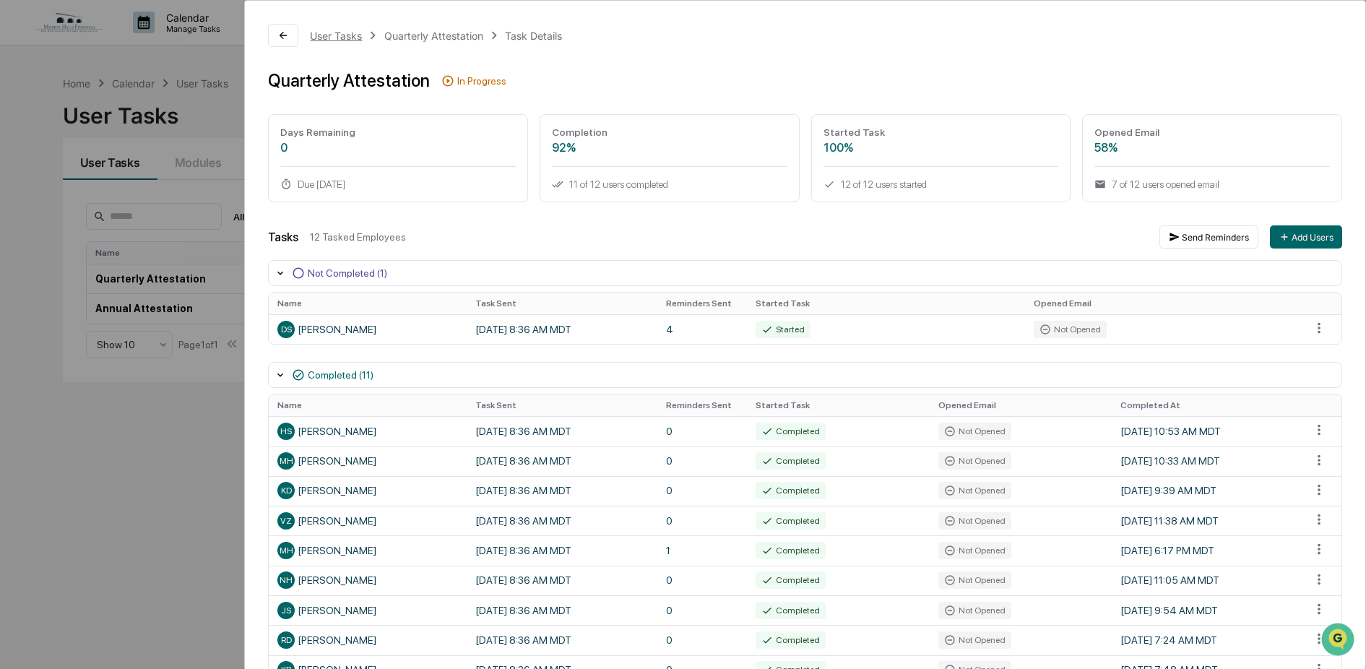
click at [334, 38] on div "User Tasks" at bounding box center [336, 36] width 52 height 12
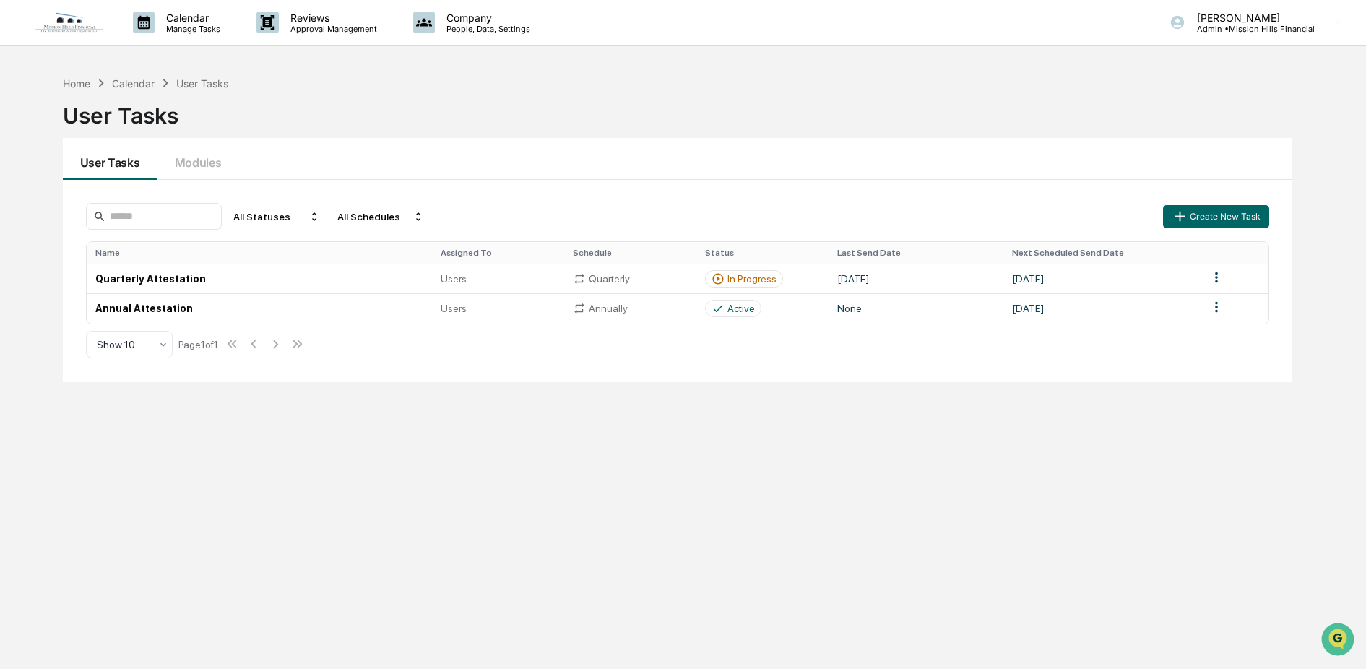
click at [65, 25] on img at bounding box center [69, 23] width 69 height 22
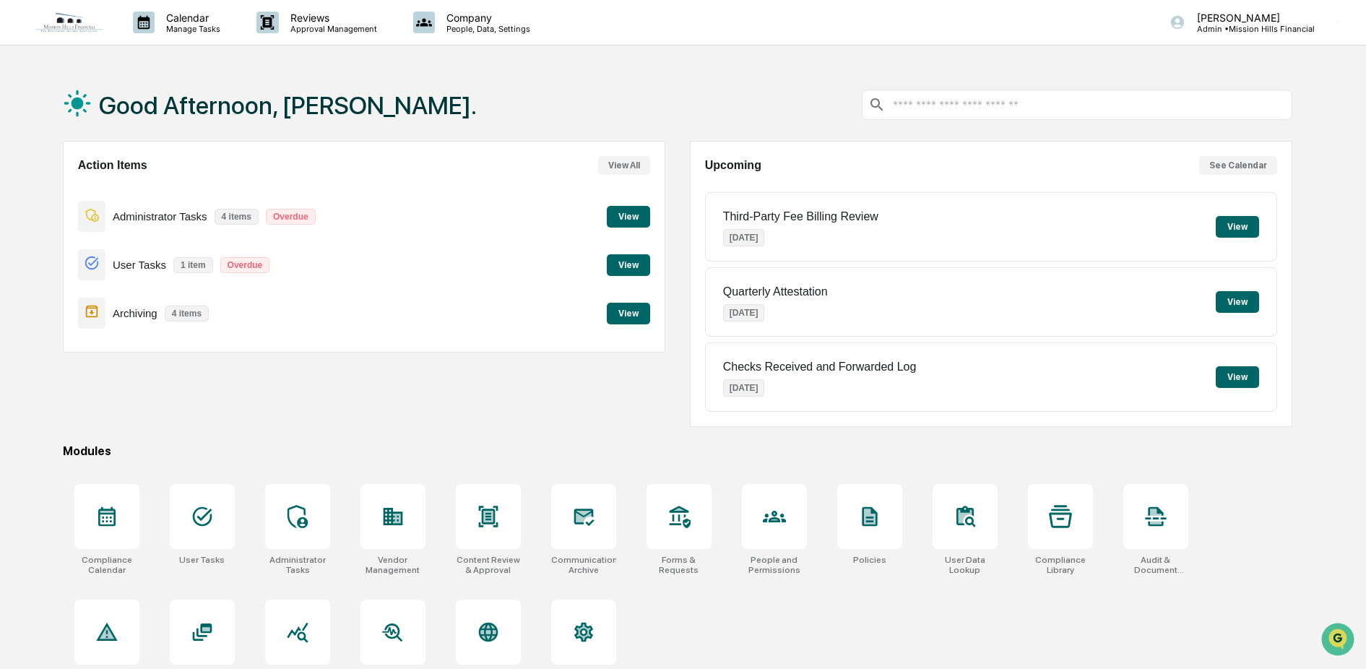
click at [617, 311] on button "View" at bounding box center [628, 314] width 43 height 22
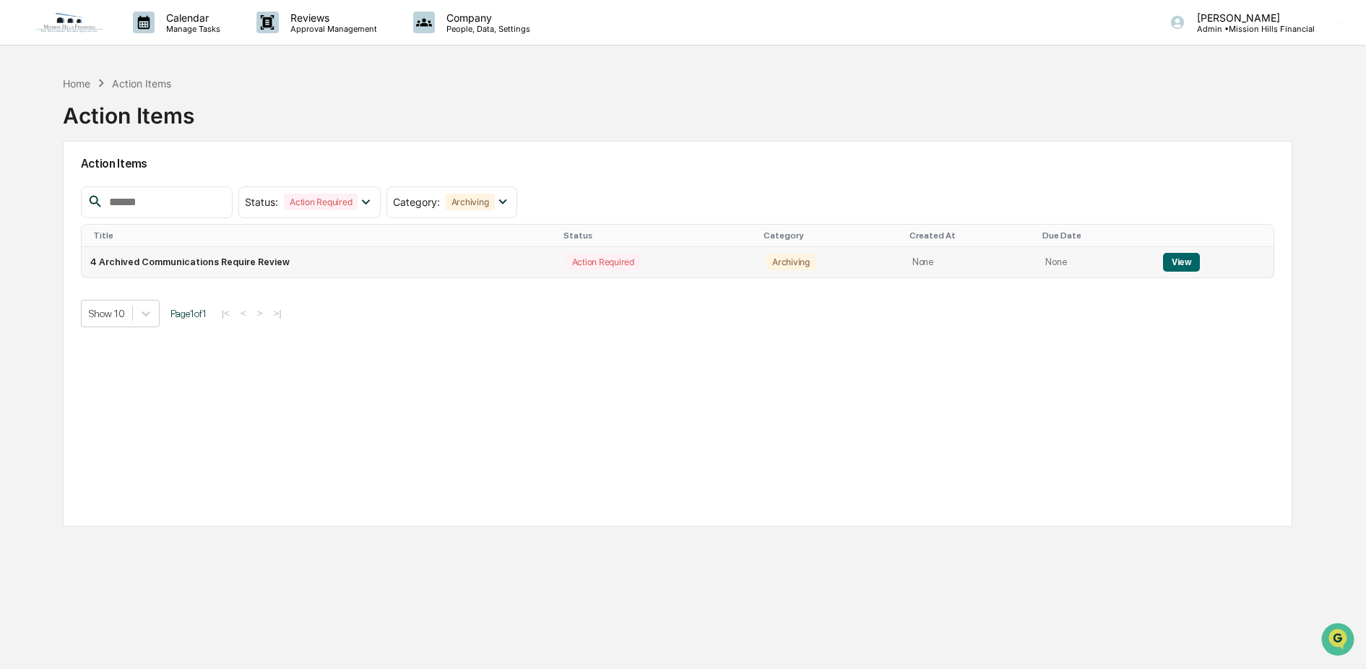
click at [1180, 259] on button "View" at bounding box center [1181, 262] width 37 height 19
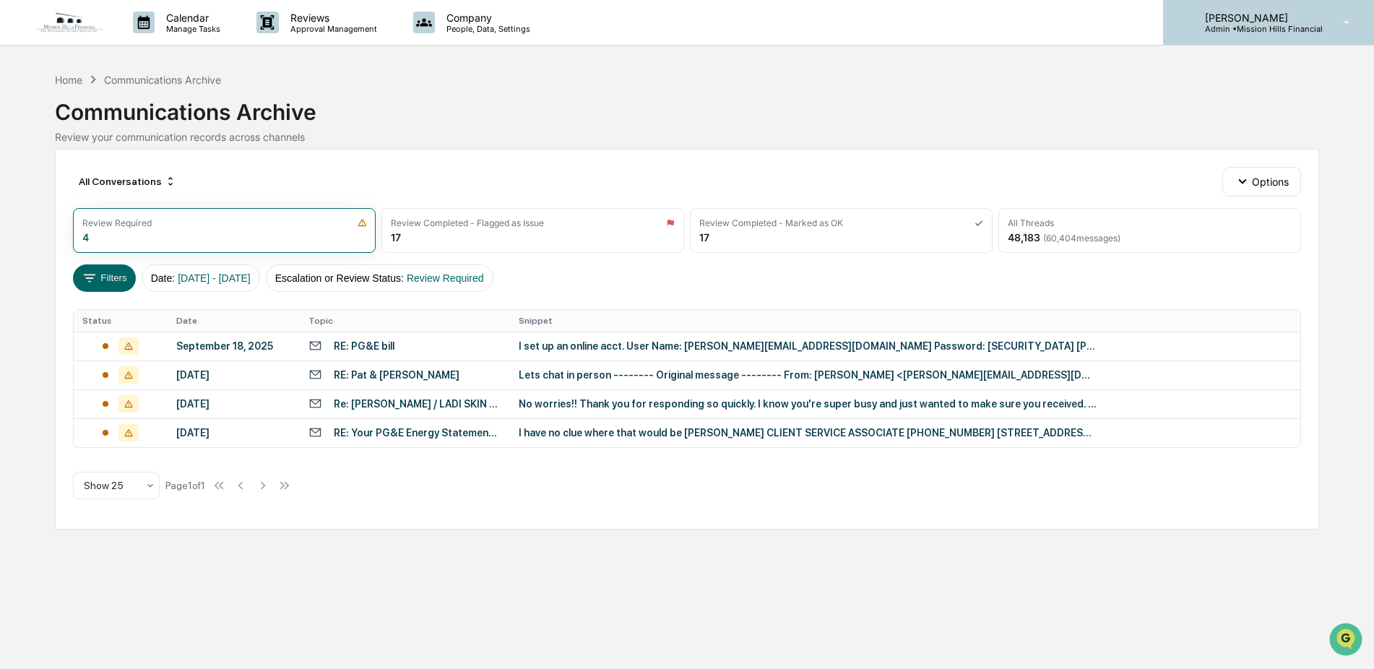
click at [1239, 33] on p "Admin • Mission Hills Financial" at bounding box center [1258, 29] width 129 height 10
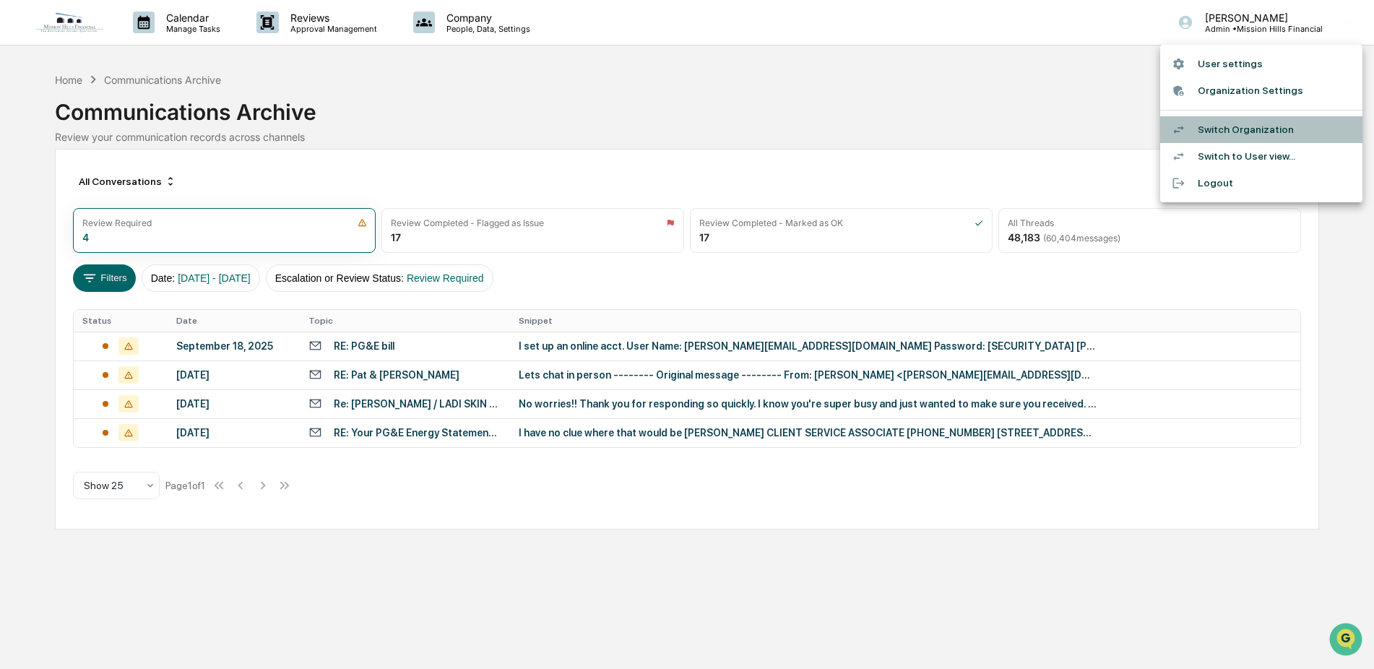
click at [1233, 125] on li "Switch Organization" at bounding box center [1261, 129] width 202 height 27
